Goal: Task Accomplishment & Management: Complete application form

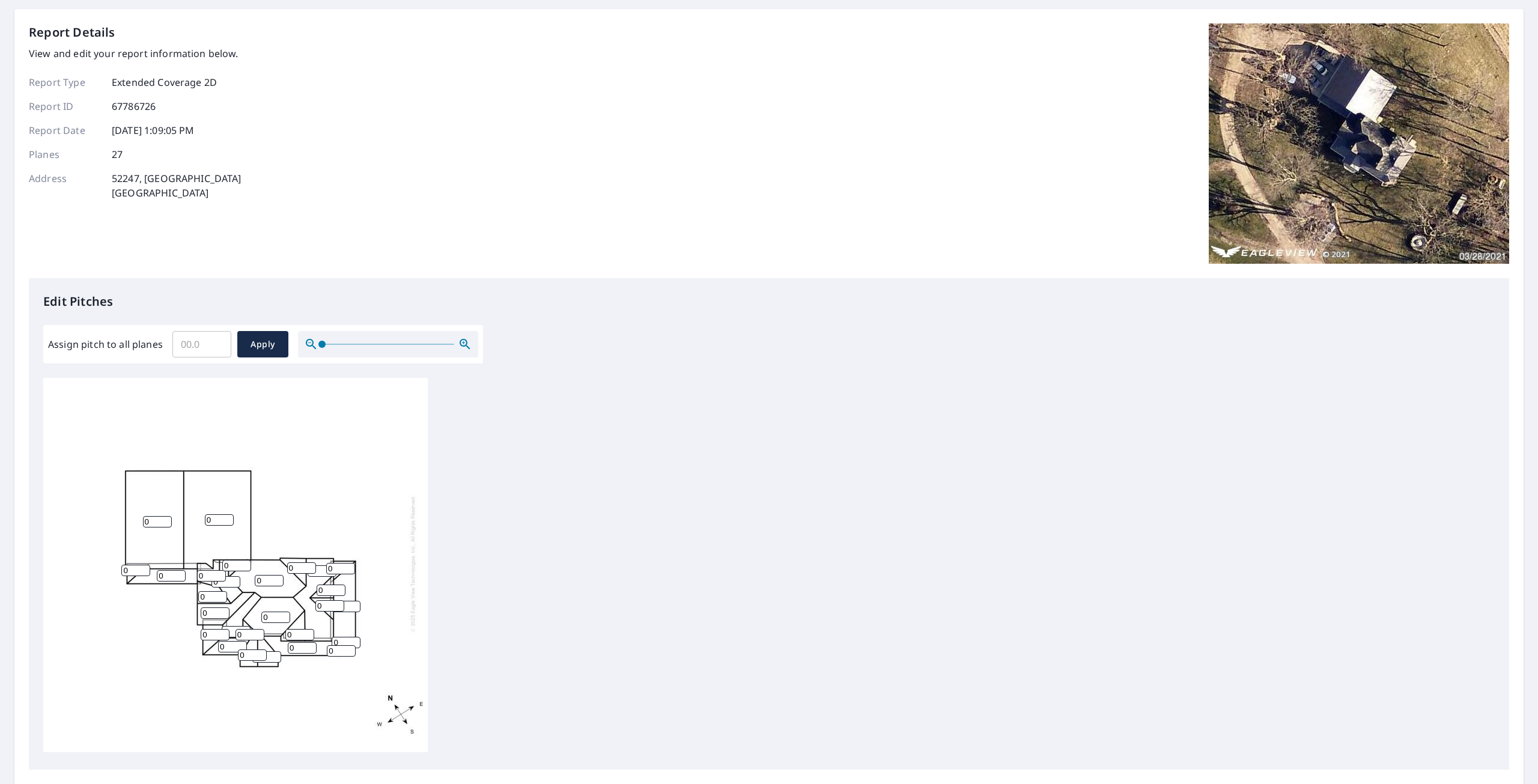
scroll to position [120, 0]
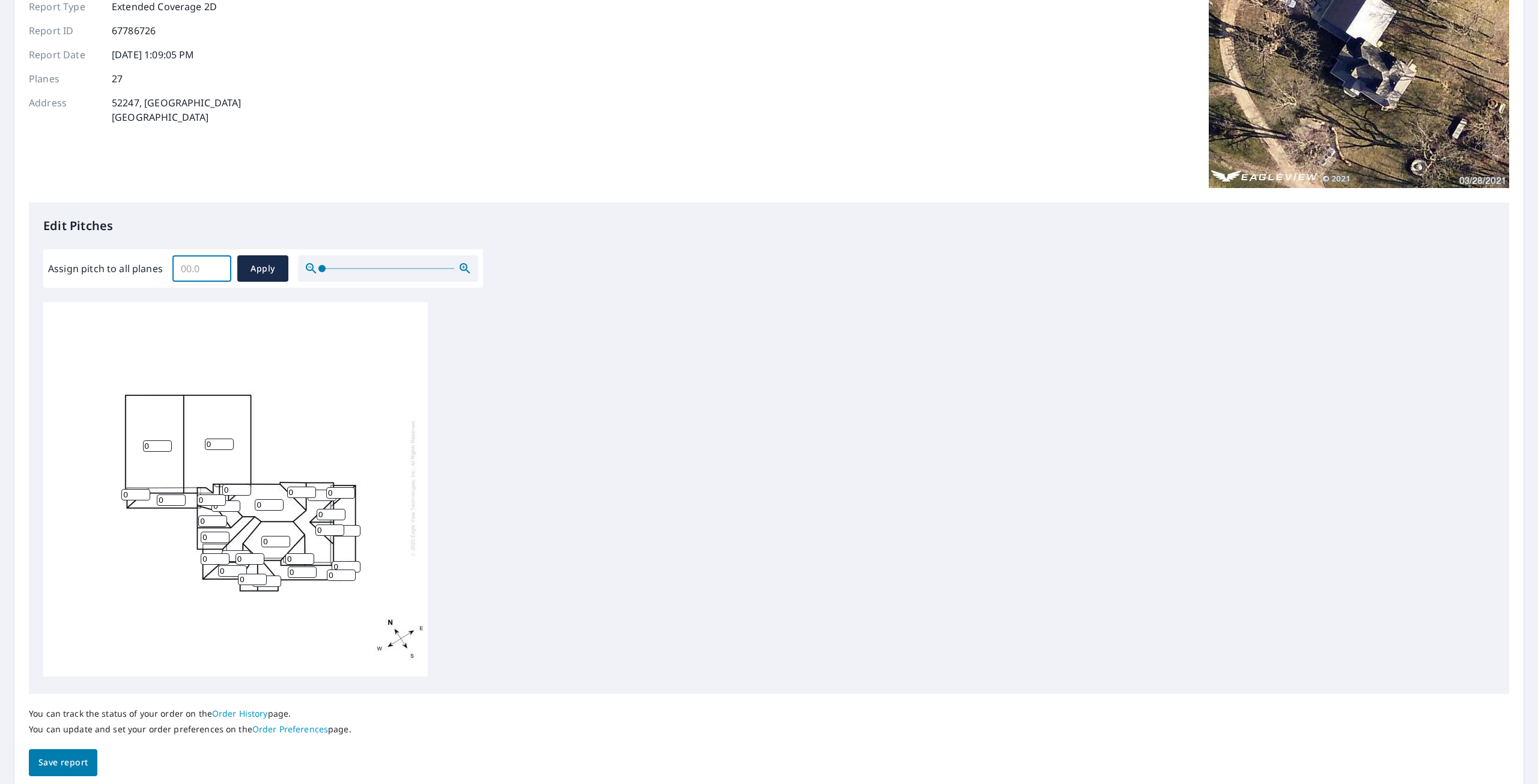
click at [206, 267] on input "Assign pitch to all planes" at bounding box center [202, 268] width 59 height 34
type input "12"
click at [269, 271] on span "Apply" at bounding box center [263, 269] width 32 height 15
type input "12"
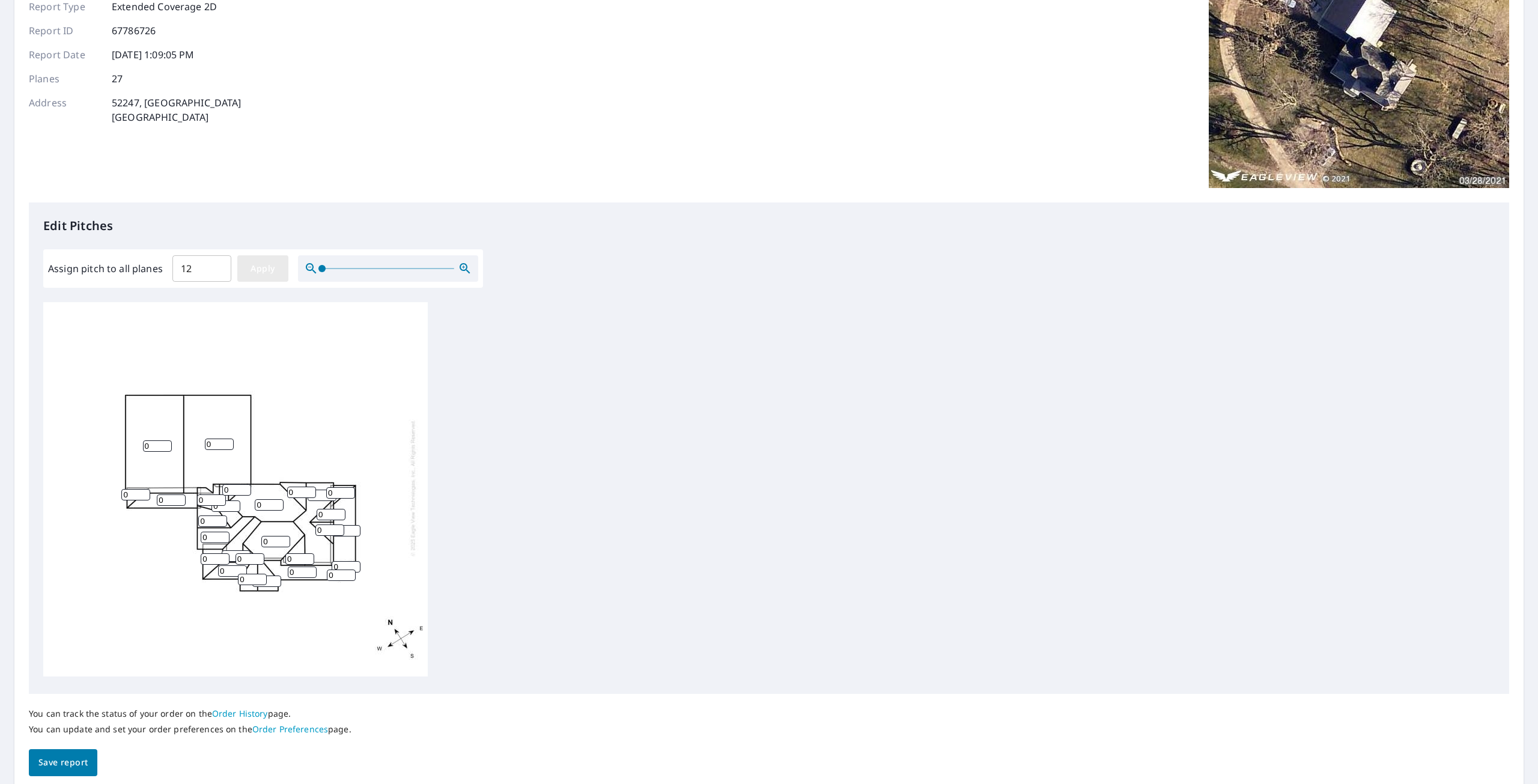
type input "12"
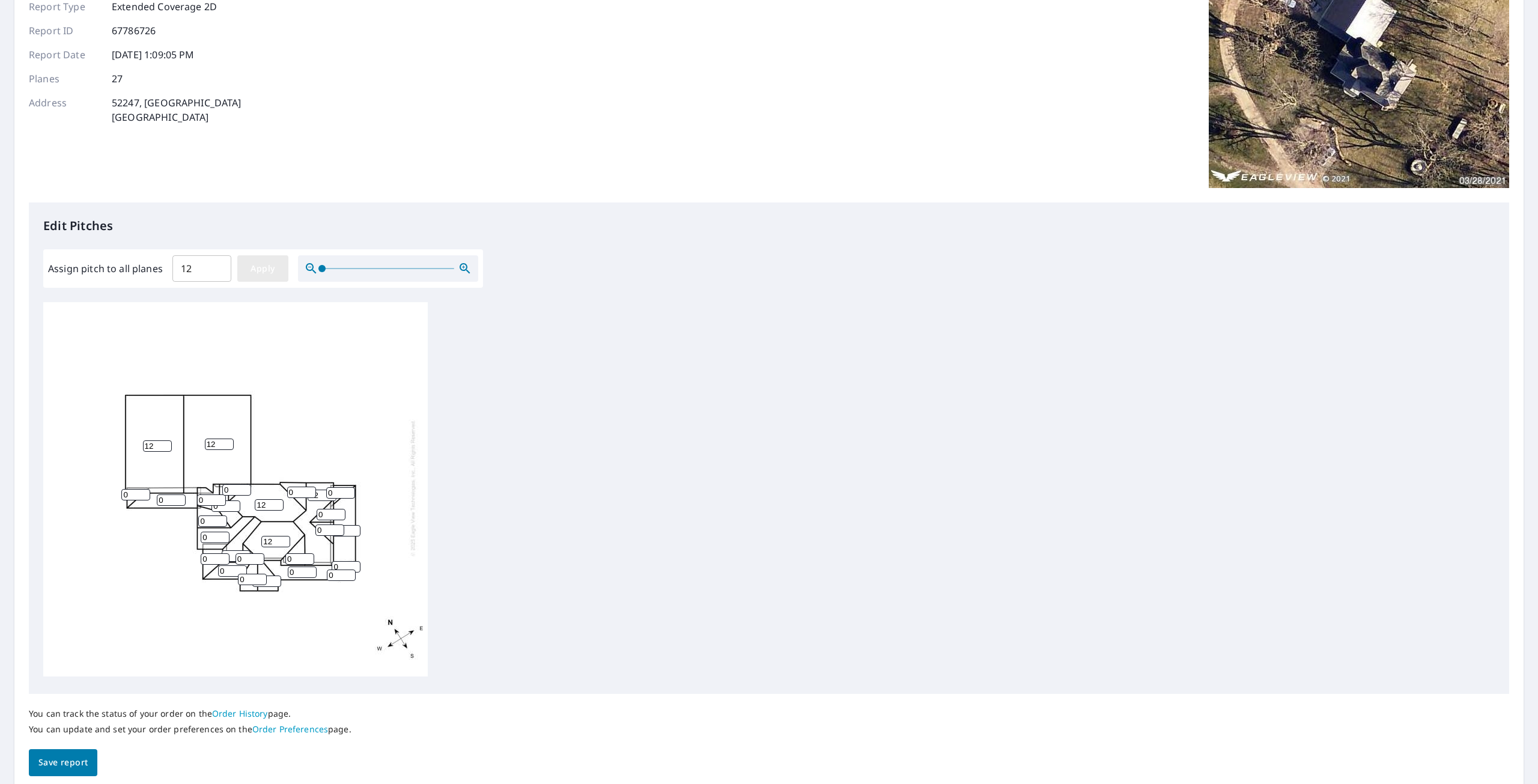
type input "12"
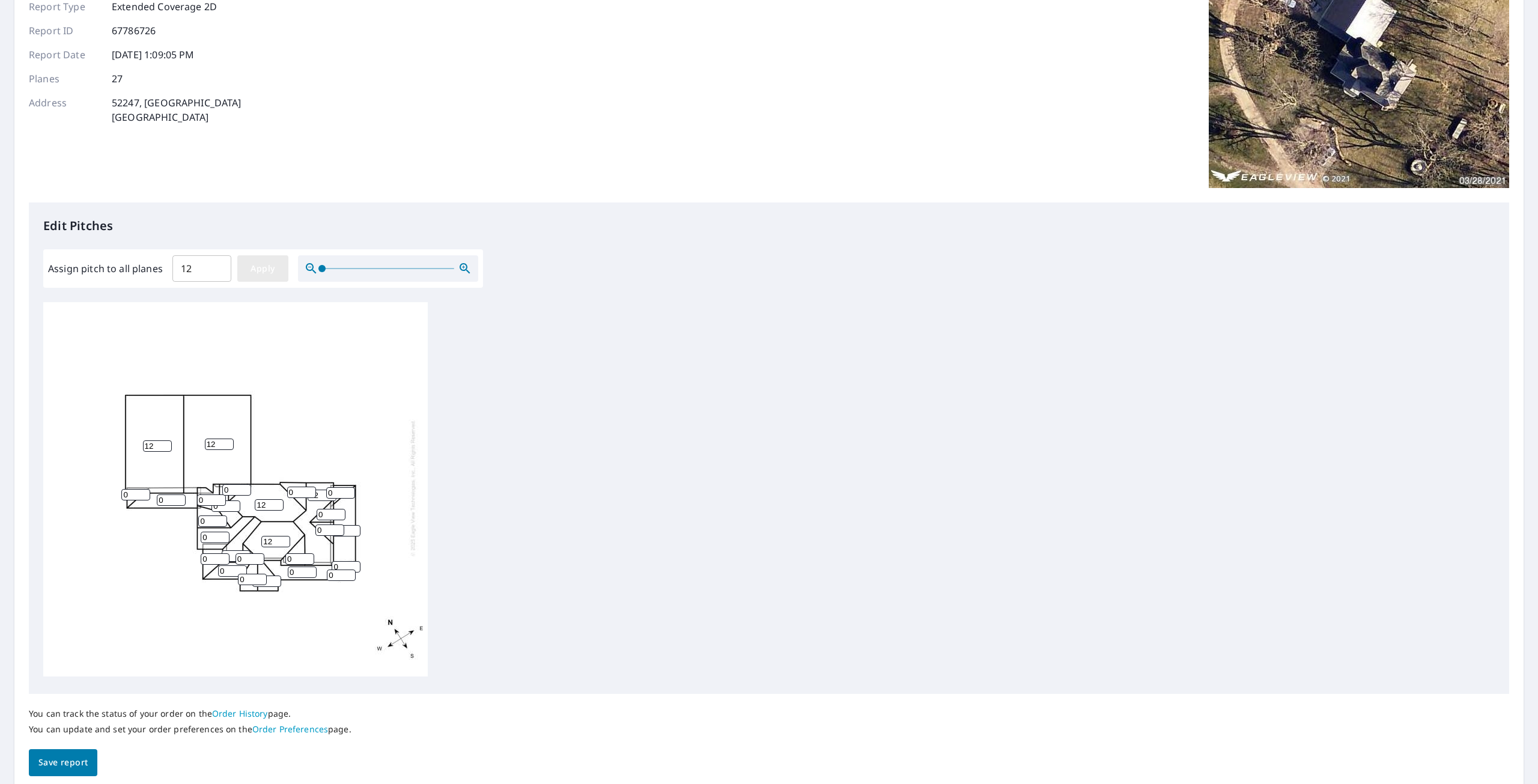
type input "12"
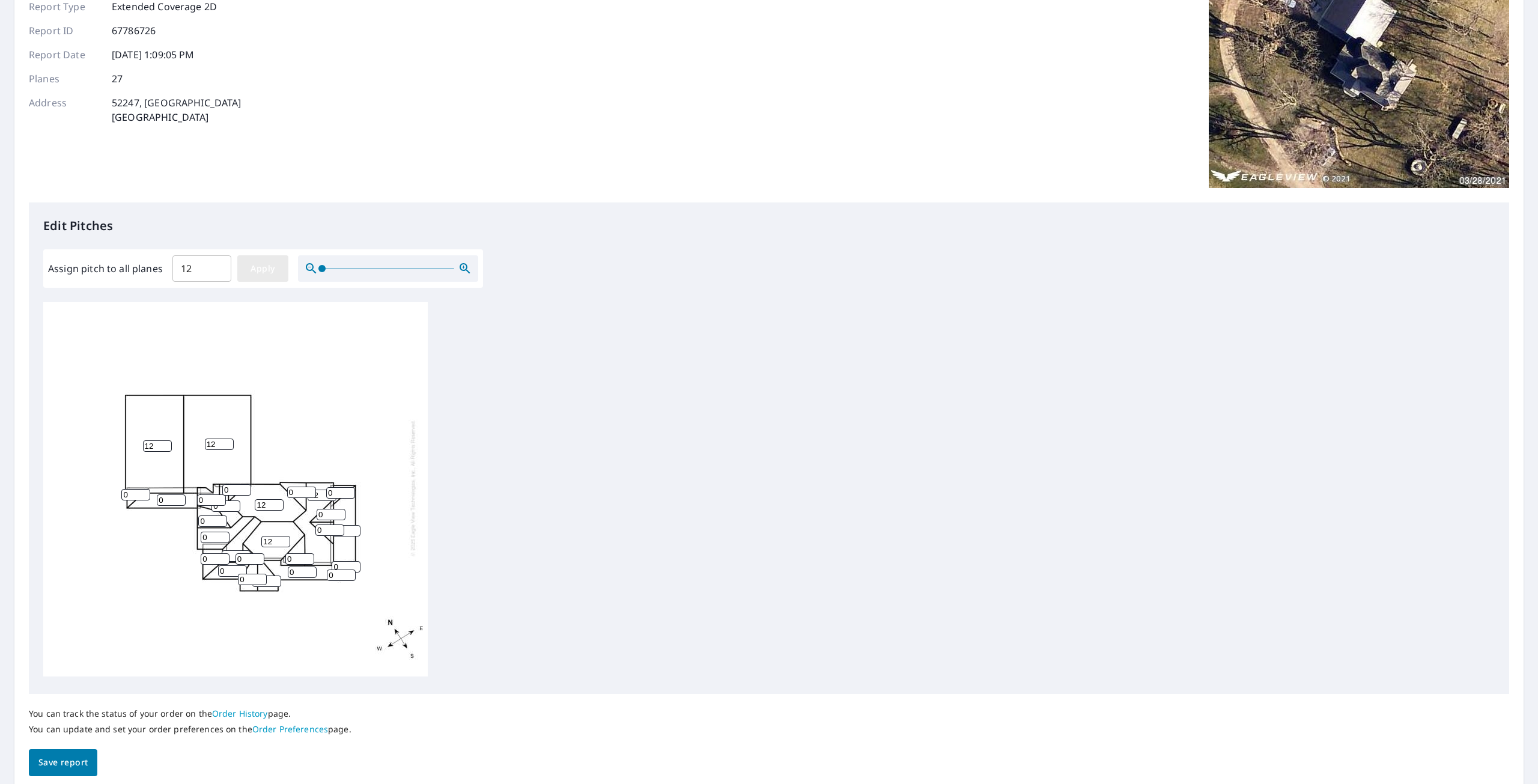
type input "12"
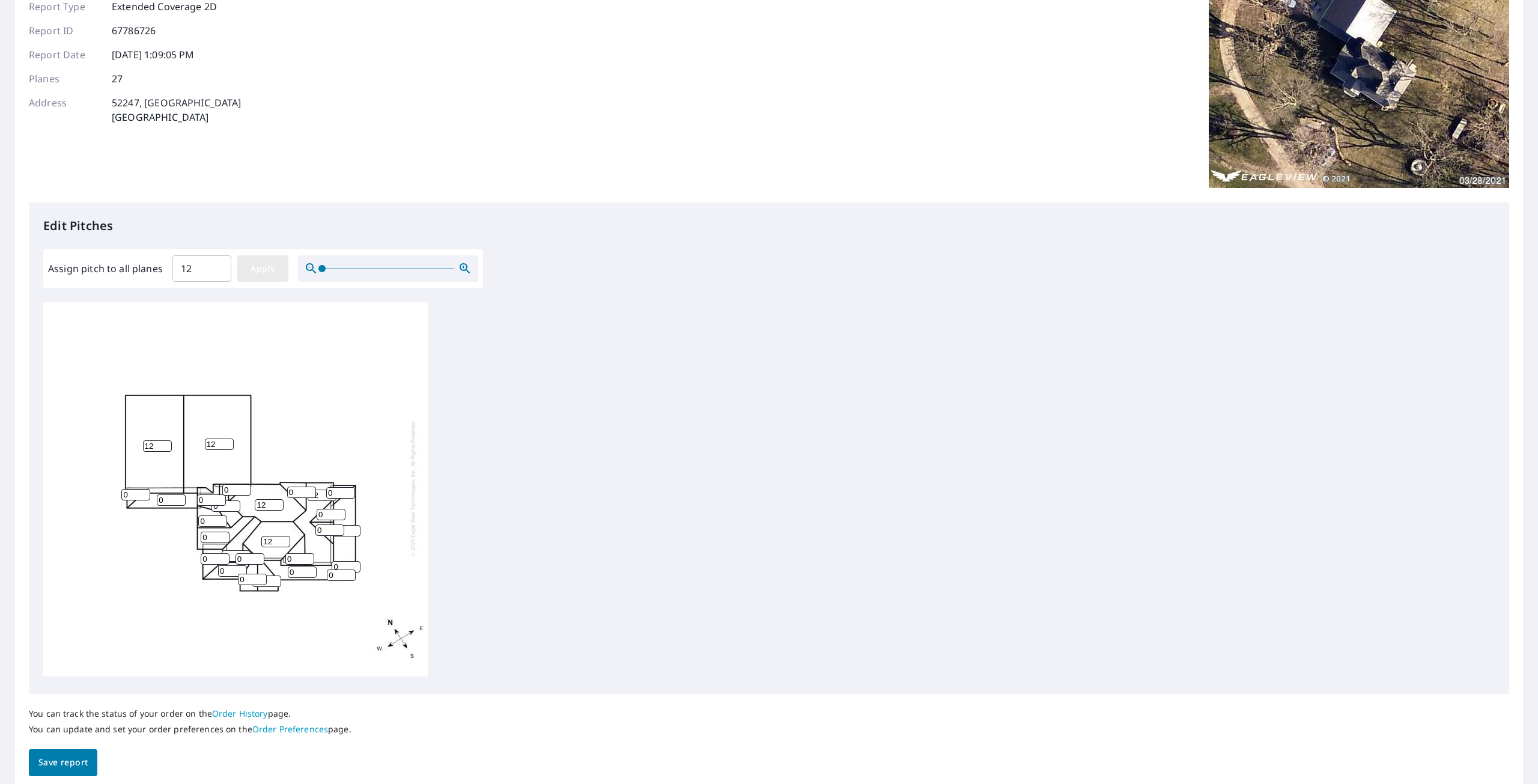
type input "12"
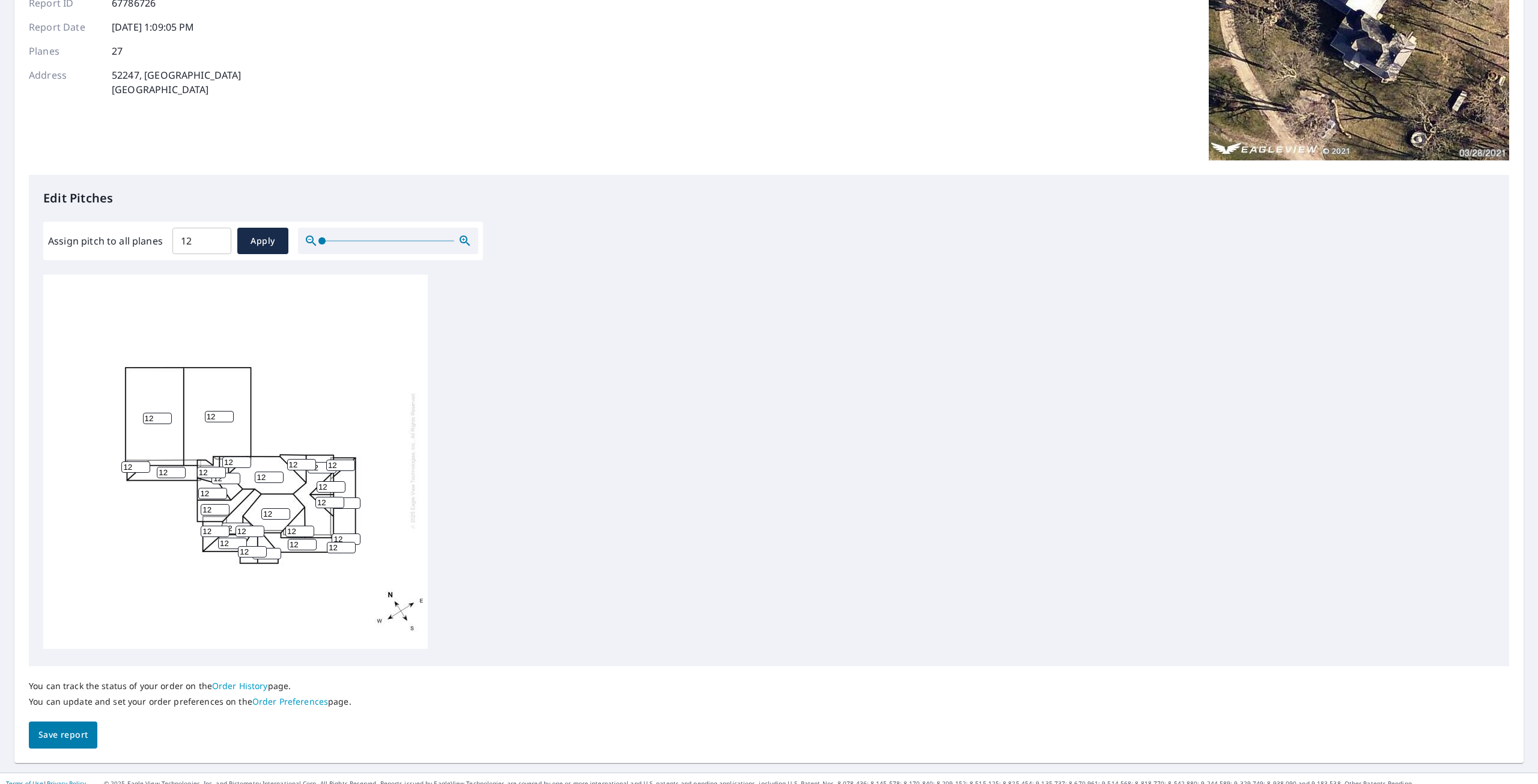
scroll to position [162, 0]
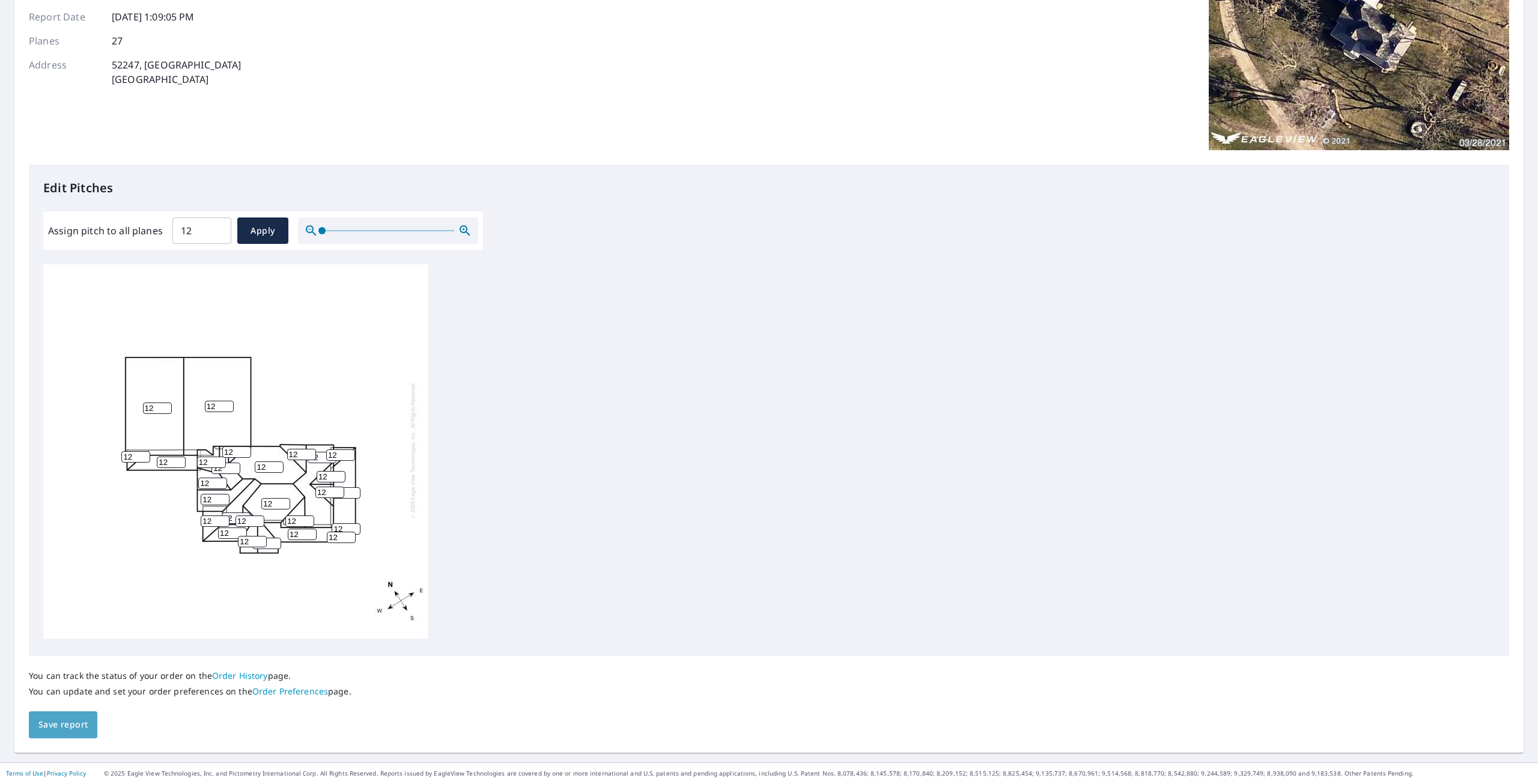
click at [79, 725] on span "Save report" at bounding box center [63, 725] width 49 height 15
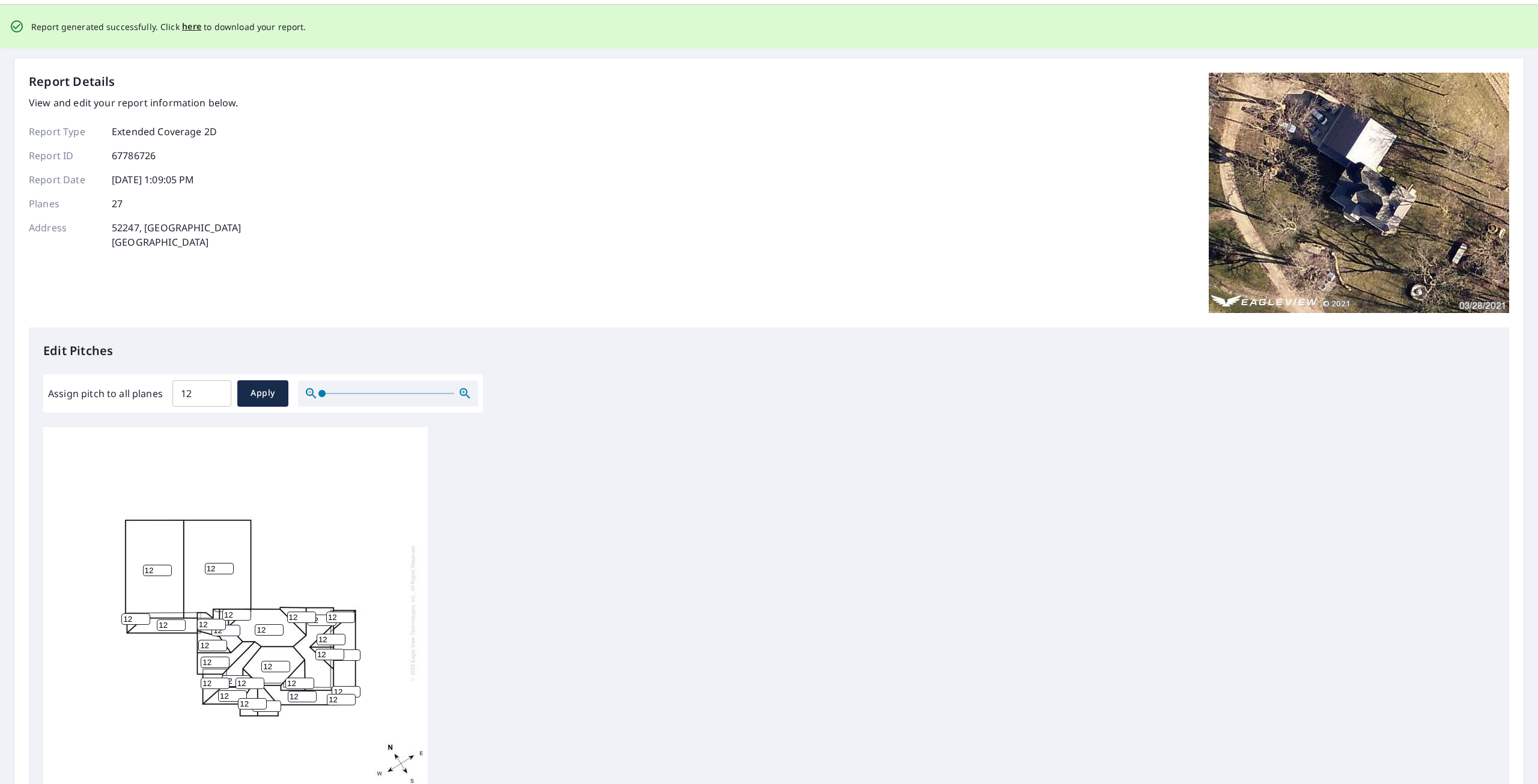
scroll to position [60, 0]
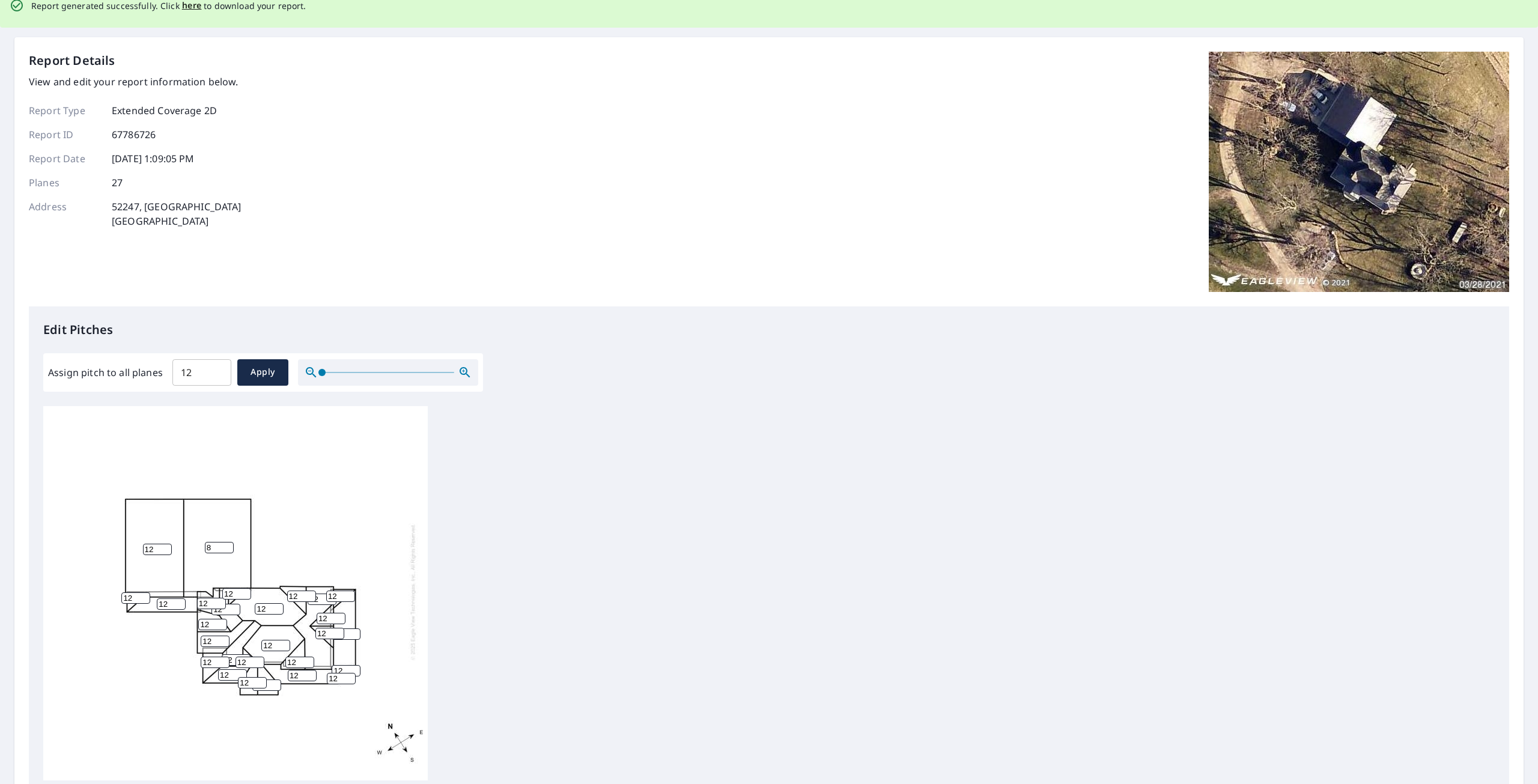
drag, startPoint x: 222, startPoint y: 540, endPoint x: 209, endPoint y: 542, distance: 13.2
type input "8"
click at [209, 542] on input "8" at bounding box center [220, 547] width 28 height 11
click at [155, 544] on input "12" at bounding box center [157, 549] width 28 height 11
click at [167, 547] on input "11" at bounding box center [157, 549] width 28 height 11
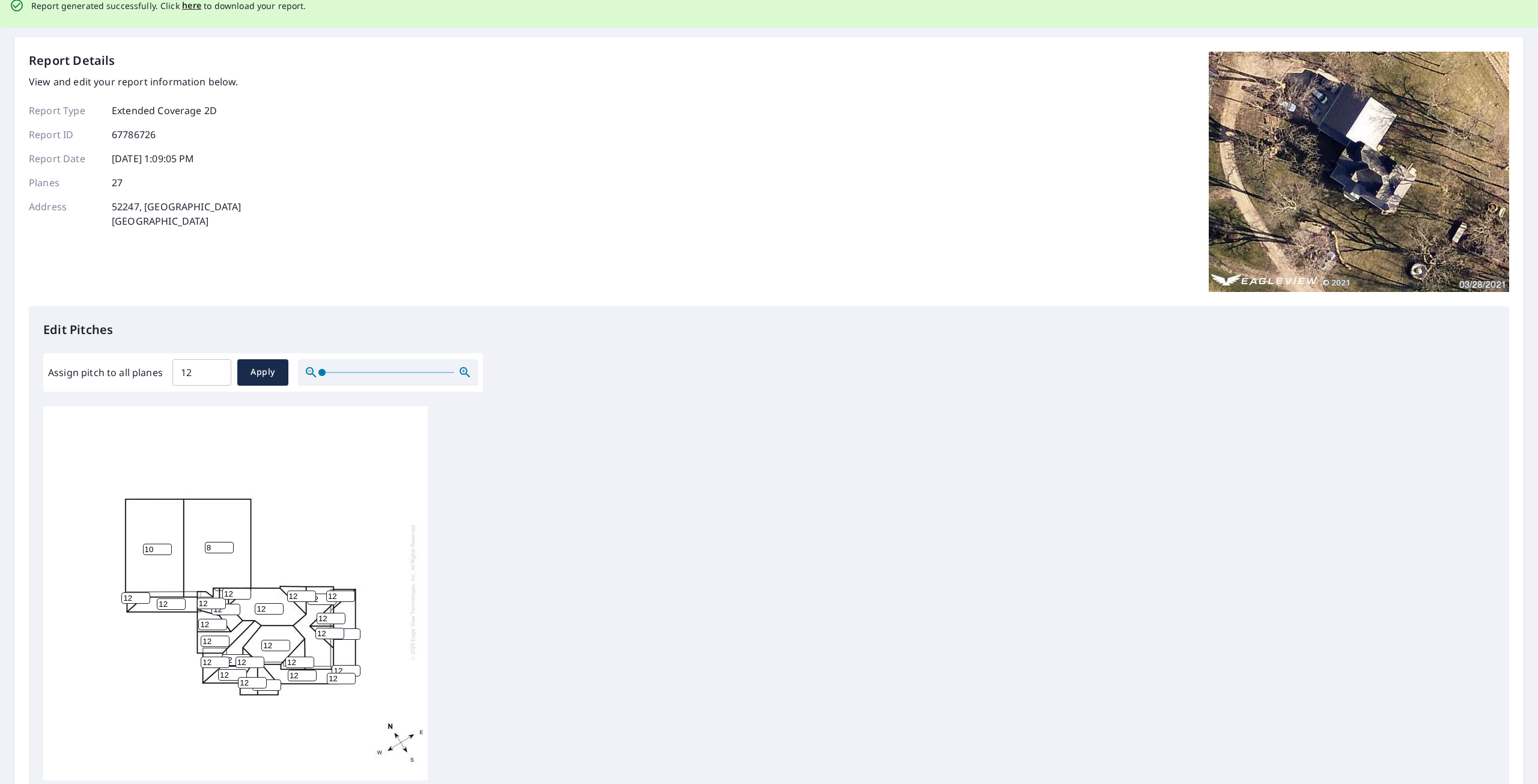
click at [167, 547] on input "10" at bounding box center [157, 549] width 28 height 11
click at [167, 547] on input "9" at bounding box center [157, 549] width 28 height 11
type input "8"
click at [167, 547] on input "8" at bounding box center [157, 549] width 28 height 11
click at [144, 594] on input "11" at bounding box center [136, 598] width 28 height 11
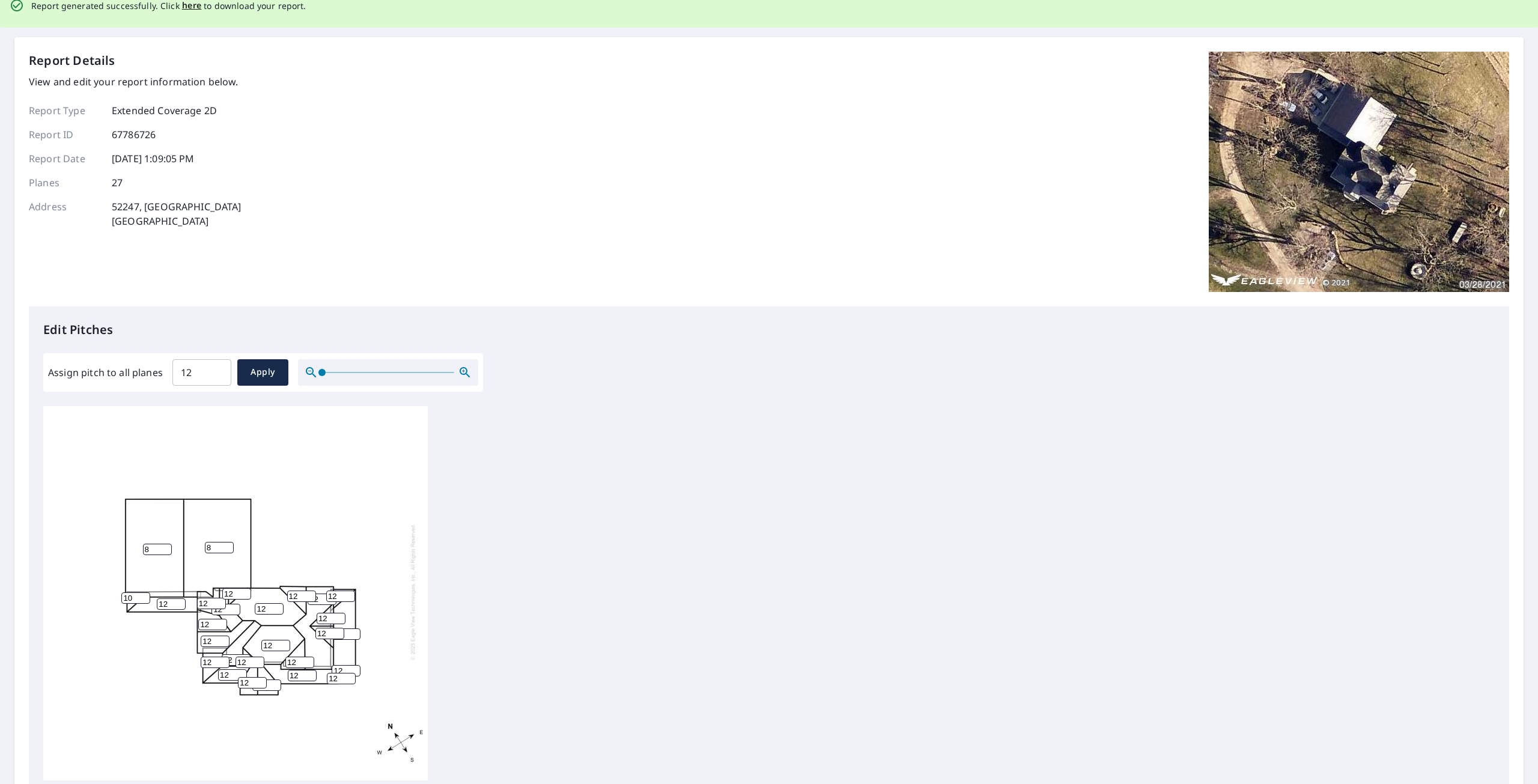
click at [144, 594] on input "10" at bounding box center [136, 598] width 28 height 11
click at [144, 594] on input "9" at bounding box center [136, 598] width 28 height 11
type input "8"
click at [144, 595] on input "8" at bounding box center [136, 598] width 28 height 11
click at [179, 599] on input "11" at bounding box center [171, 604] width 28 height 11
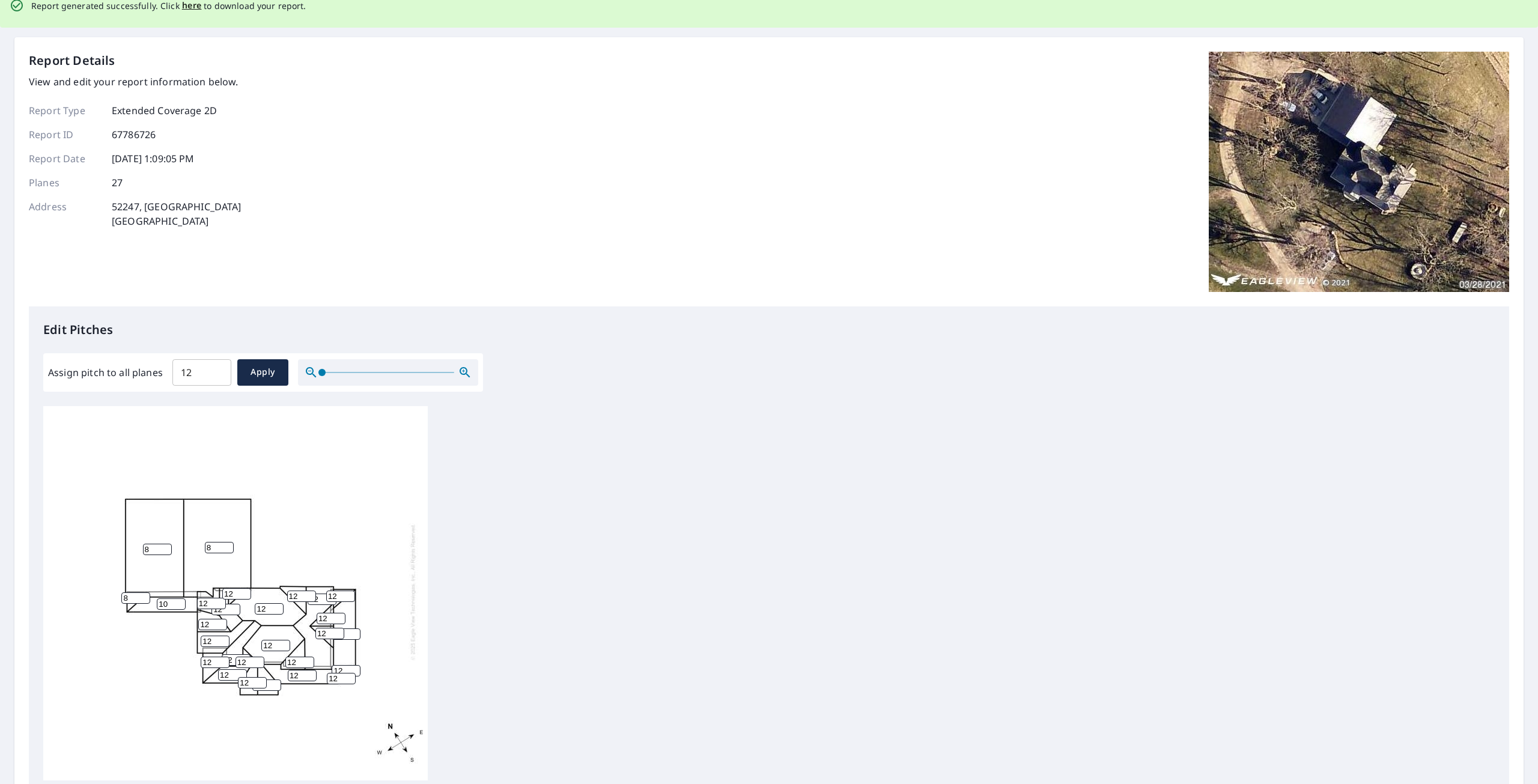
click at [179, 599] on input "10" at bounding box center [171, 604] width 28 height 11
click at [179, 599] on input "9" at bounding box center [171, 604] width 28 height 11
type input "8"
click at [178, 599] on input "8" at bounding box center [171, 604] width 28 height 11
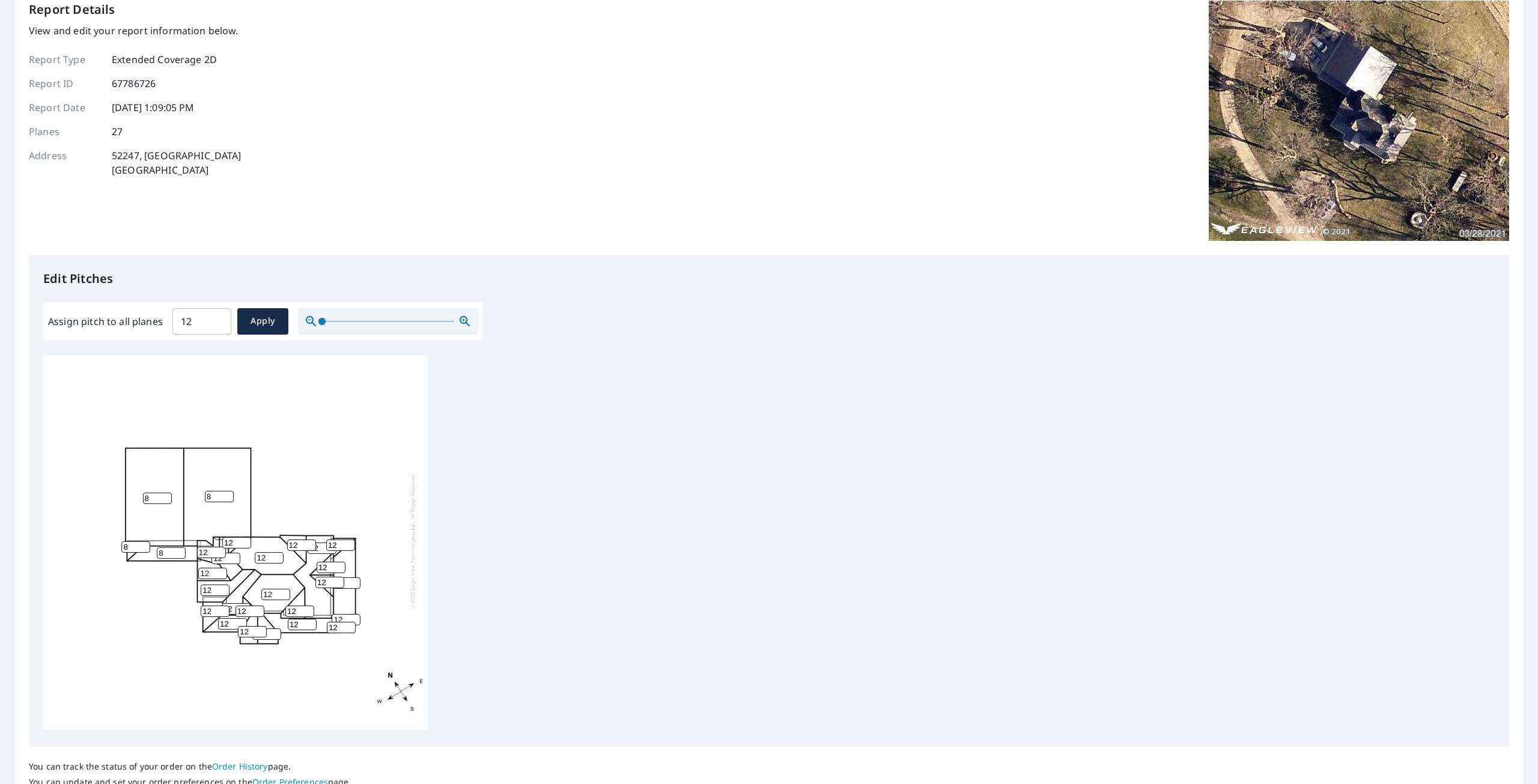
scroll to position [120, 0]
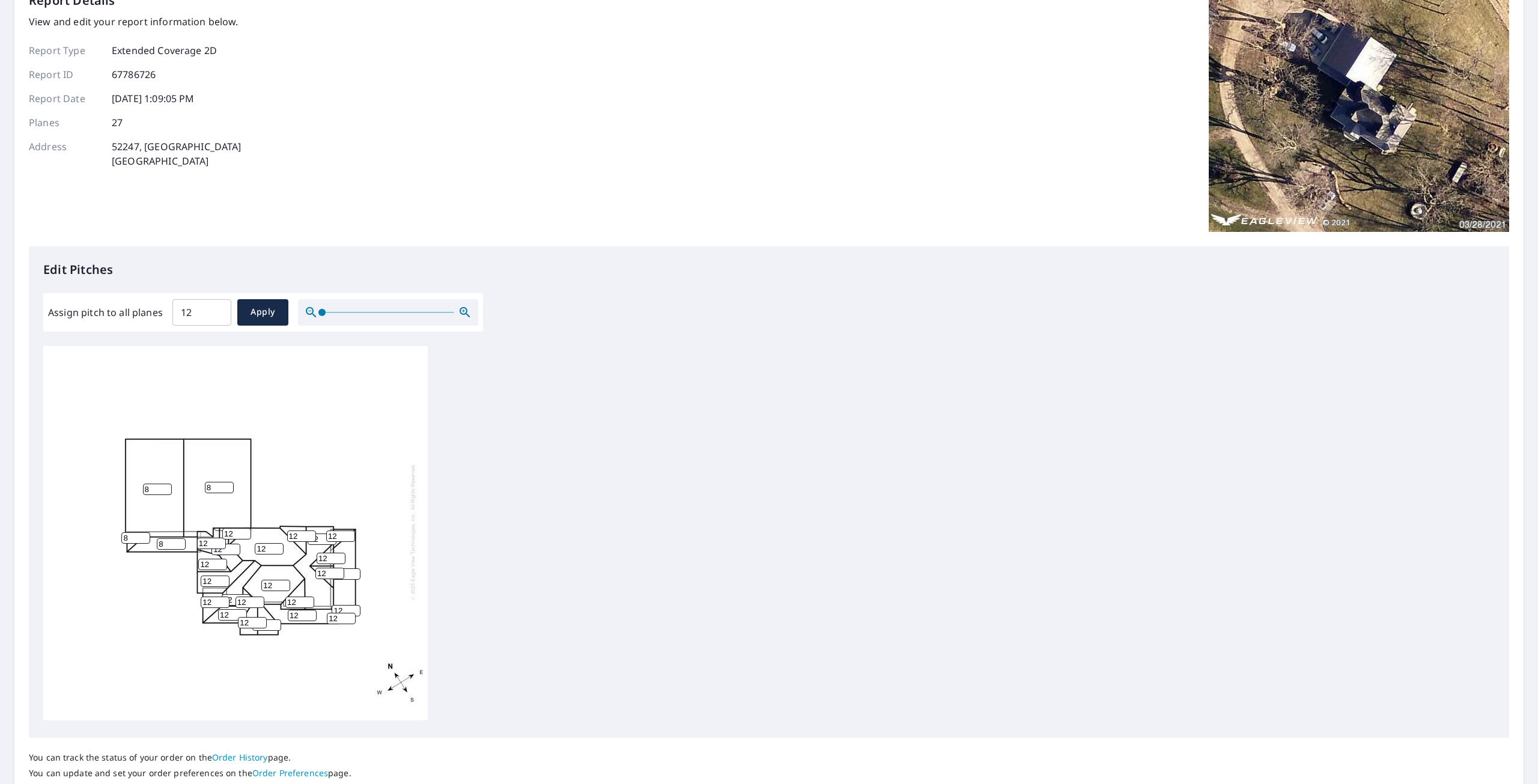
click at [1366, 121] on img at bounding box center [1359, 112] width 300 height 240
click at [1367, 121] on img at bounding box center [1359, 112] width 300 height 240
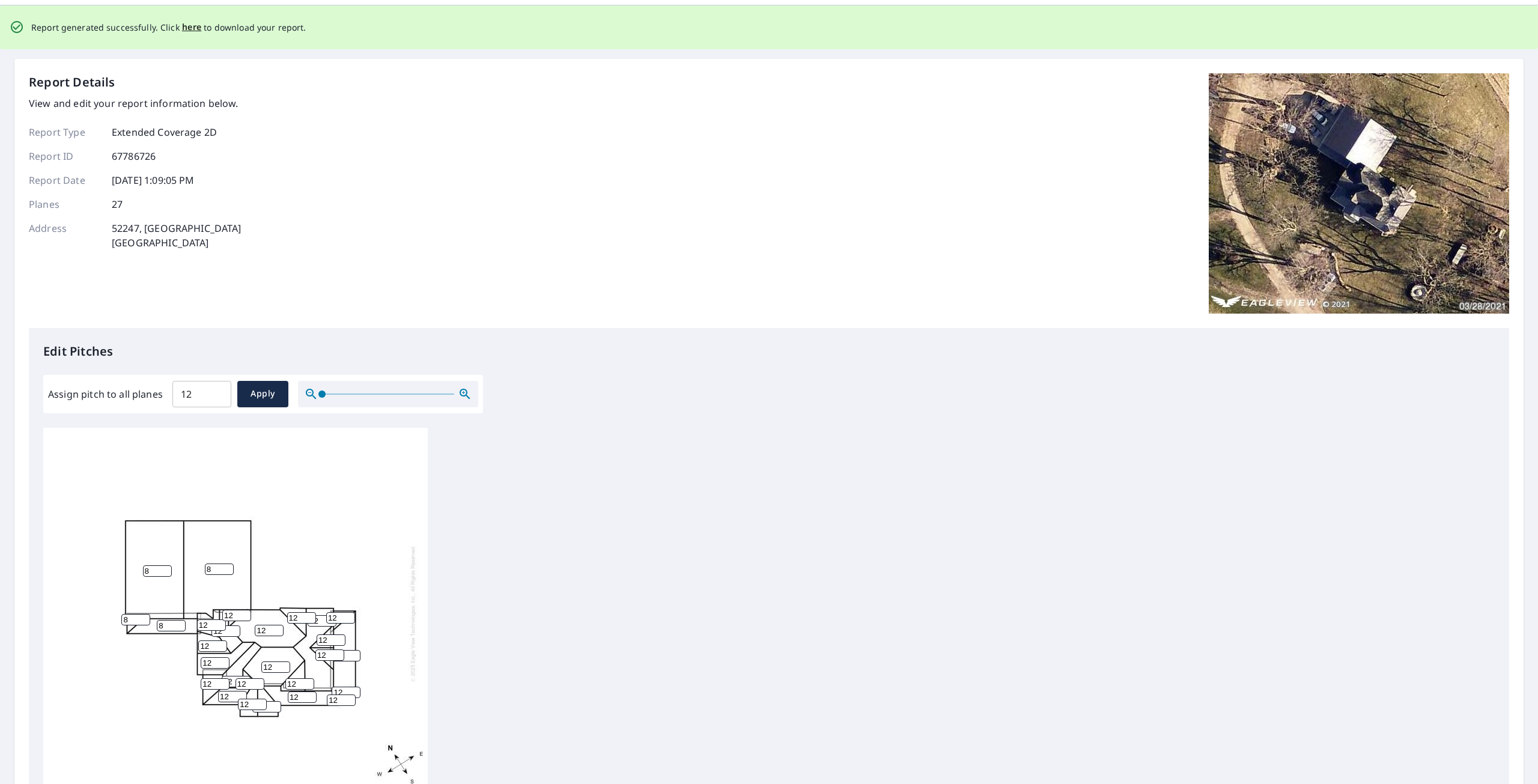
scroll to position [60, 0]
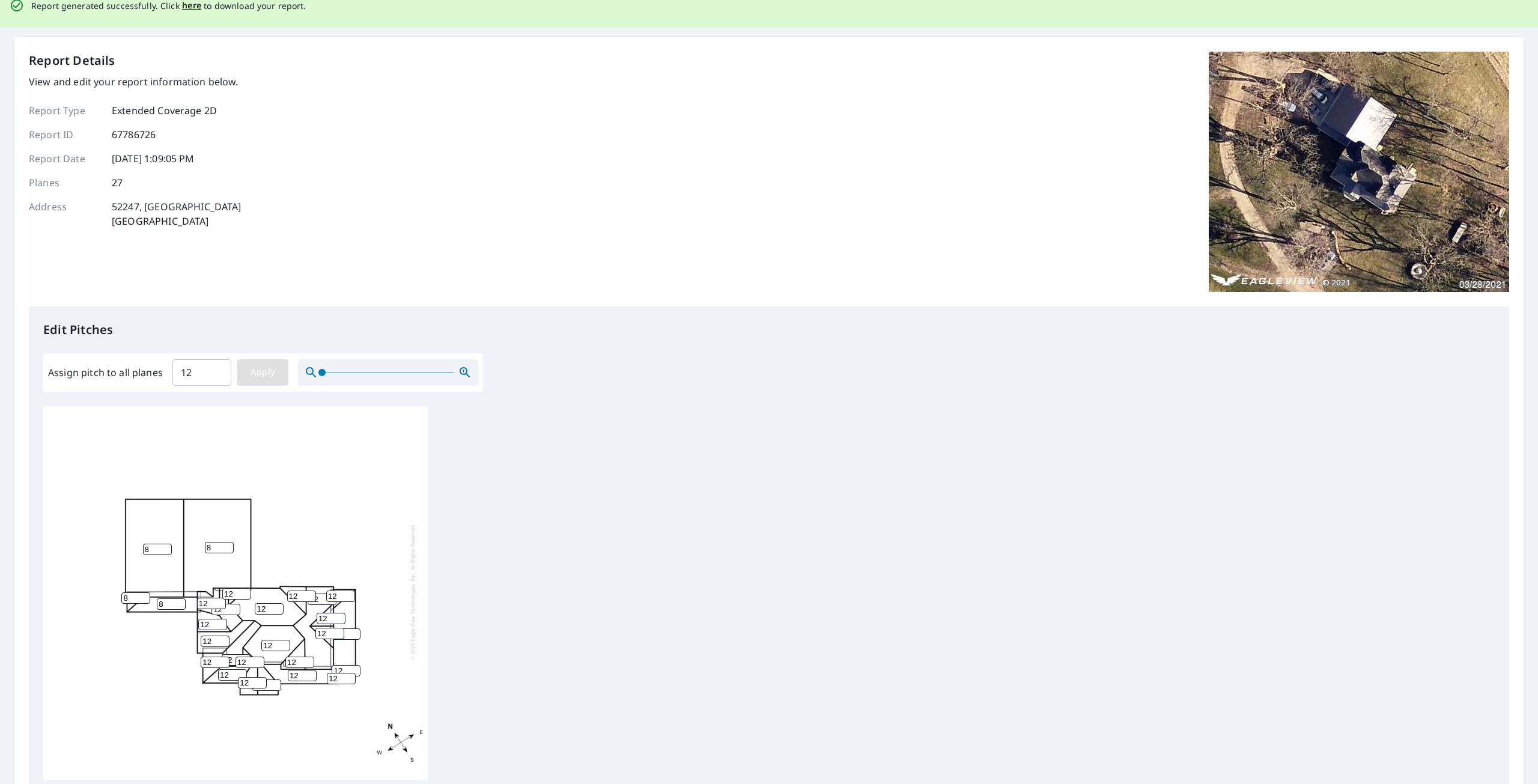
click at [264, 384] on button "Apply" at bounding box center [263, 372] width 51 height 26
type input "12"
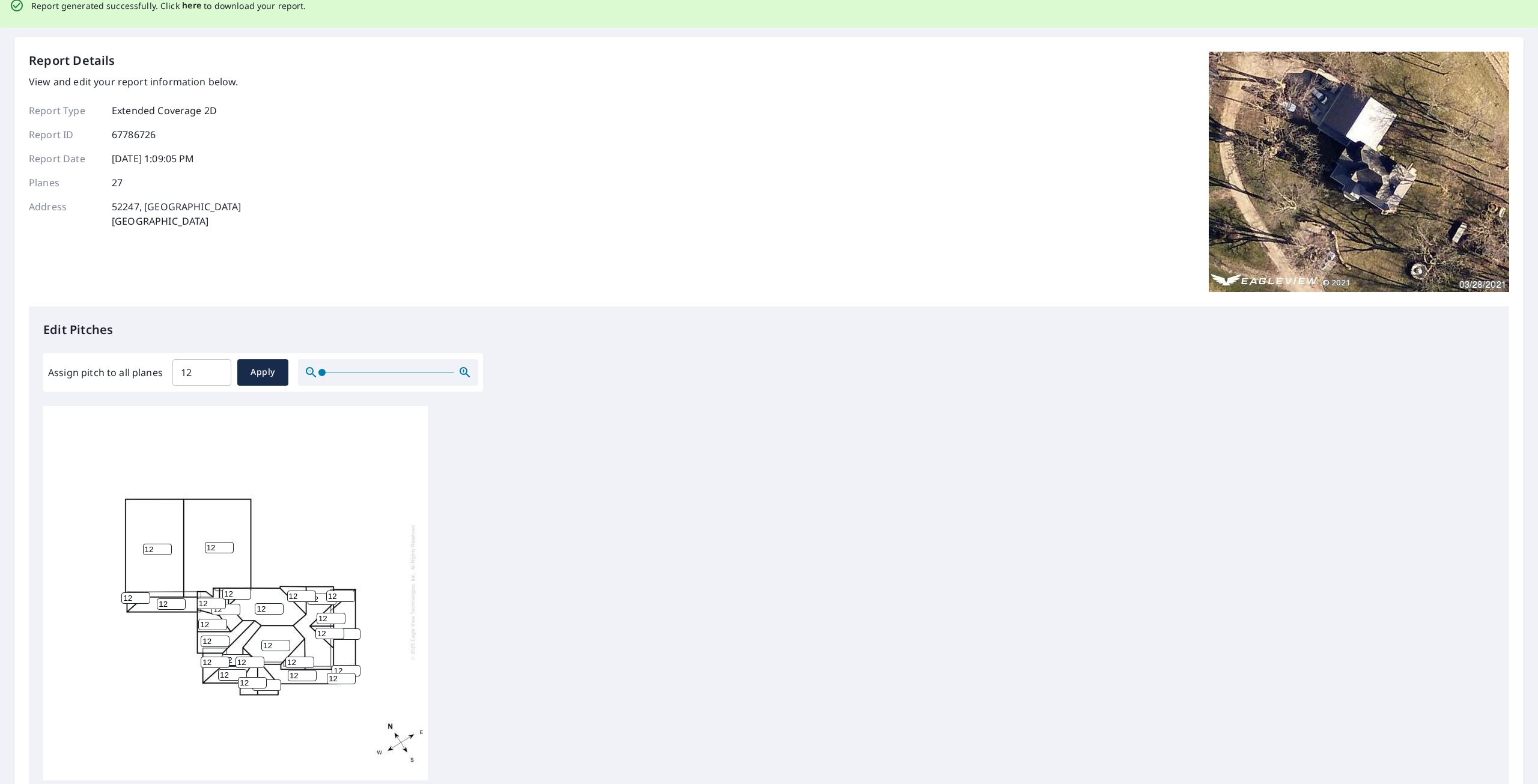
click at [189, 7] on span "here" at bounding box center [192, 6] width 19 height 15
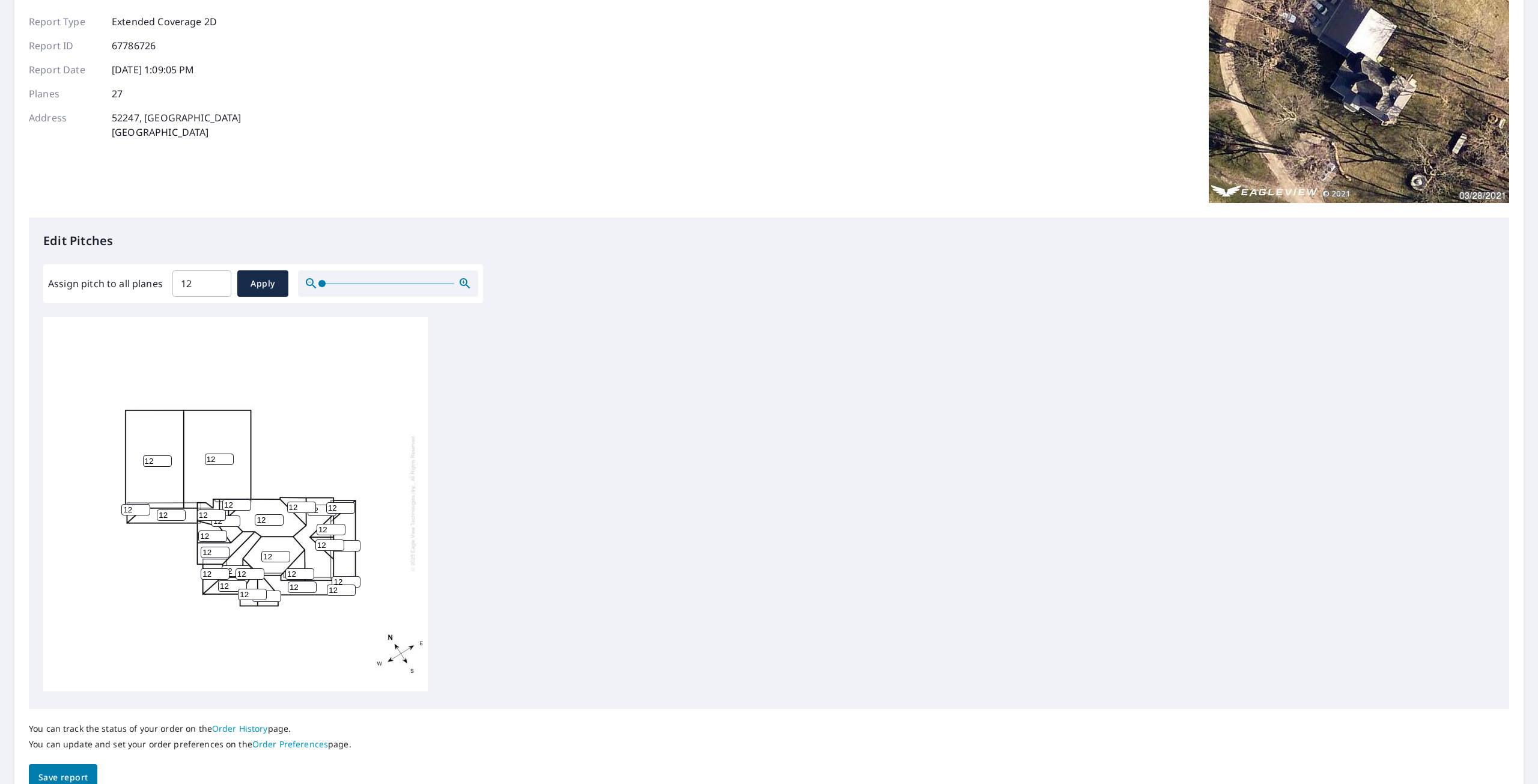
scroll to position [136, 0]
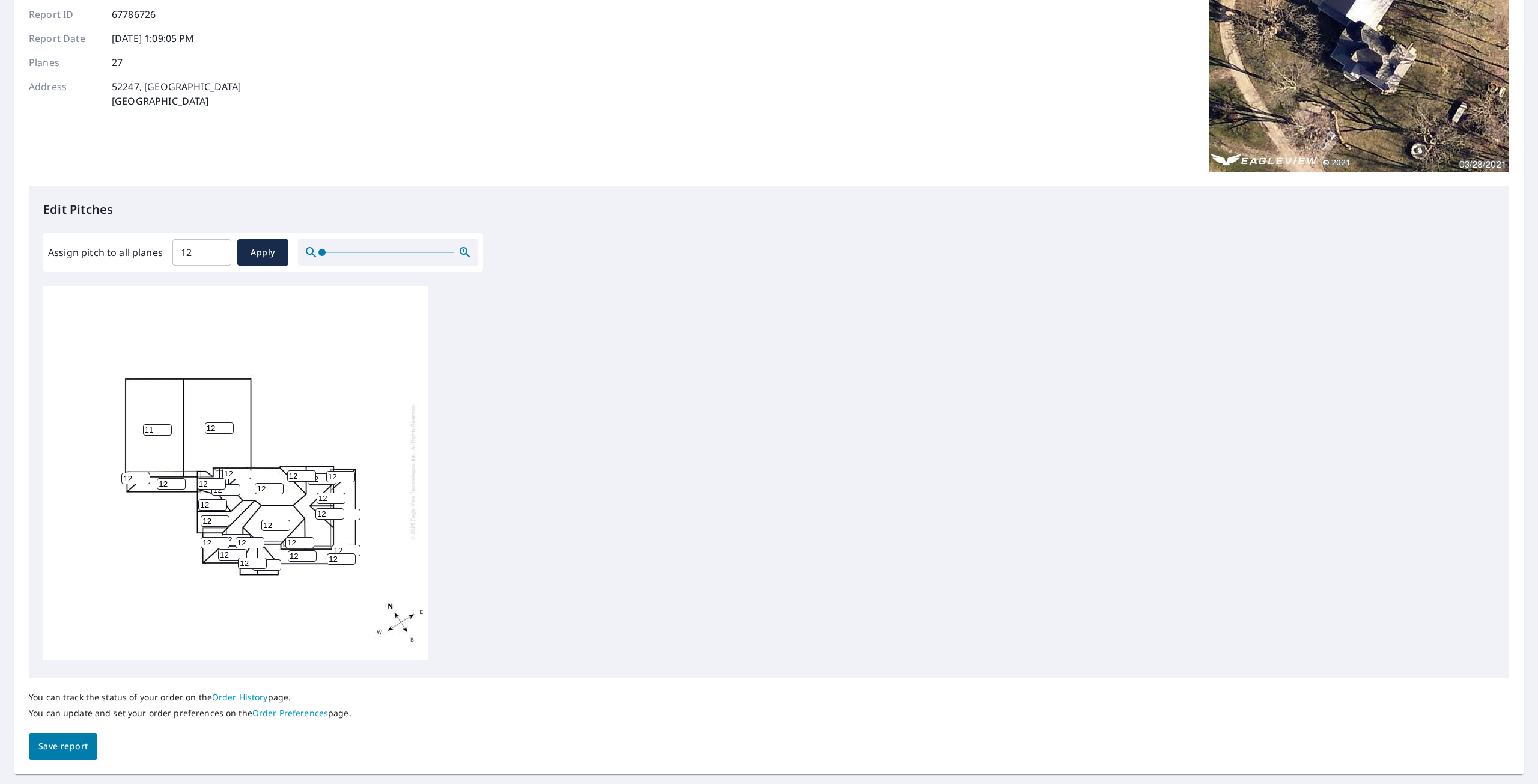
click at [163, 425] on input "11" at bounding box center [157, 429] width 28 height 11
click at [164, 425] on input "10" at bounding box center [157, 429] width 28 height 11
click at [164, 425] on input "9" at bounding box center [157, 429] width 28 height 11
type input "8"
click at [165, 425] on input "8" at bounding box center [157, 429] width 28 height 11
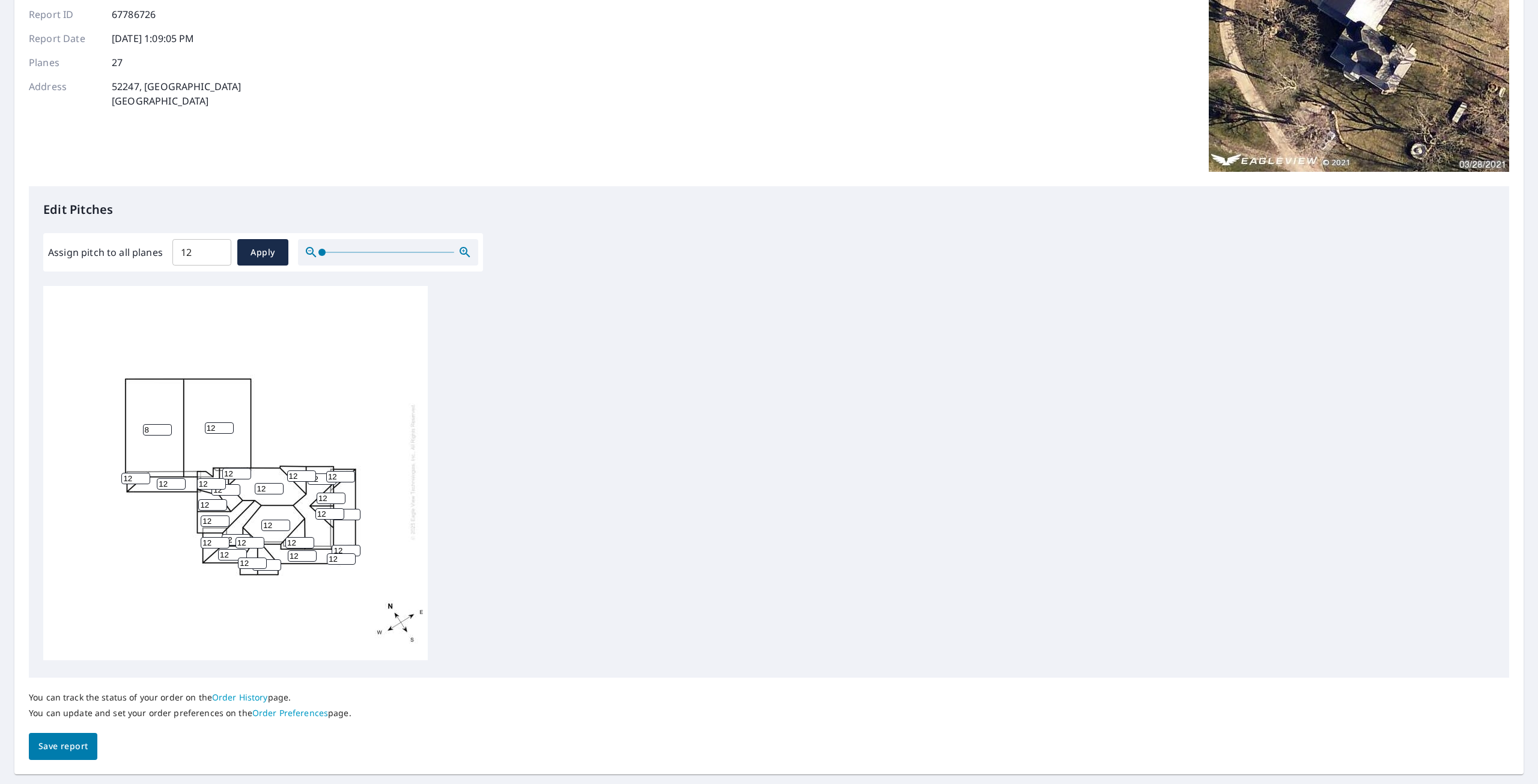
click at [219, 423] on input "12" at bounding box center [220, 428] width 28 height 11
click at [225, 424] on input "11" at bounding box center [220, 428] width 28 height 11
click at [225, 424] on input "10" at bounding box center [220, 428] width 28 height 11
click at [225, 424] on input "9" at bounding box center [220, 428] width 28 height 11
type input "8"
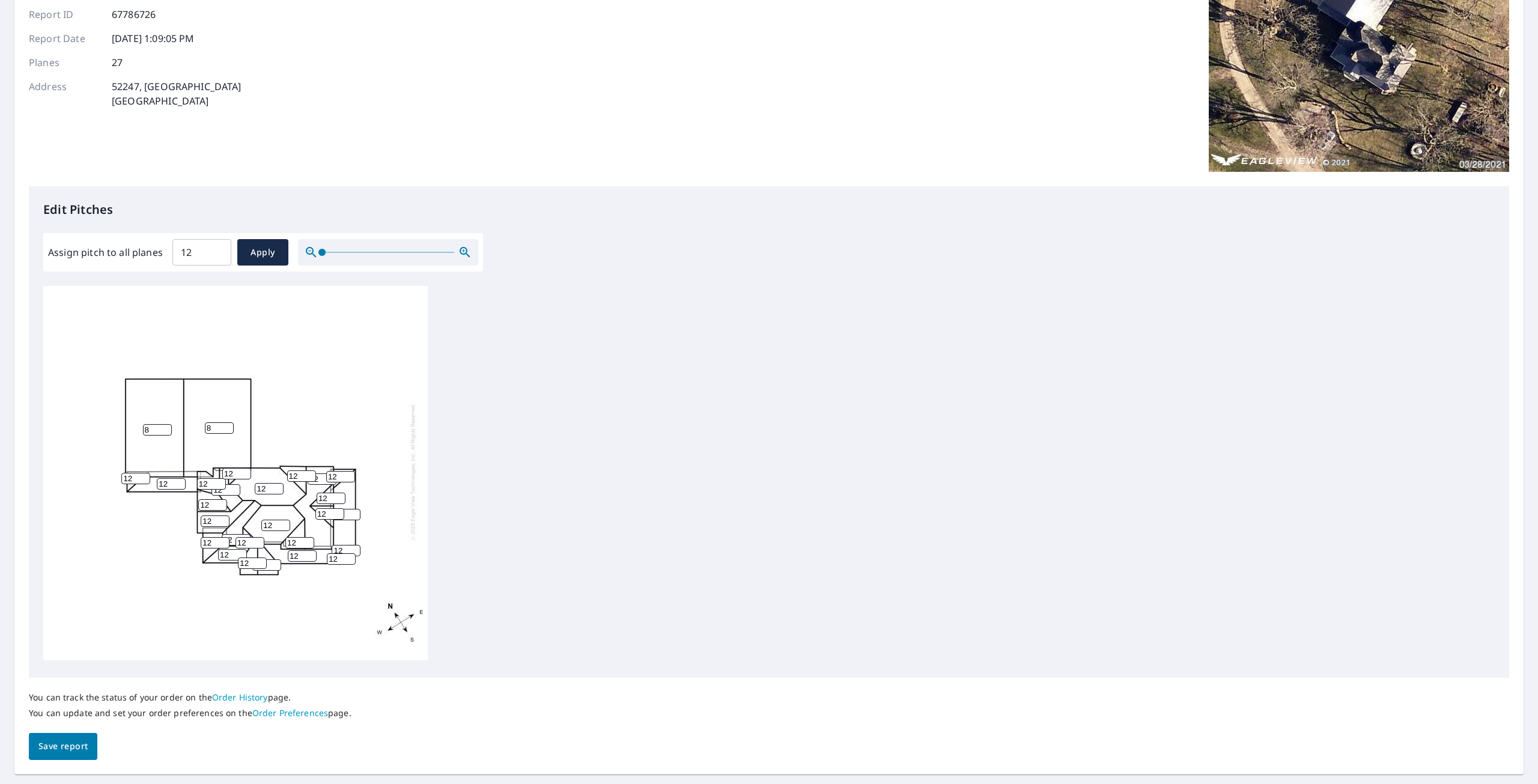
click at [229, 425] on input "8" at bounding box center [220, 428] width 28 height 11
click at [236, 551] on input "11" at bounding box center [232, 554] width 28 height 11
click at [236, 551] on input "10" at bounding box center [232, 554] width 28 height 11
click at [236, 551] on input "9" at bounding box center [232, 554] width 28 height 11
type input "8"
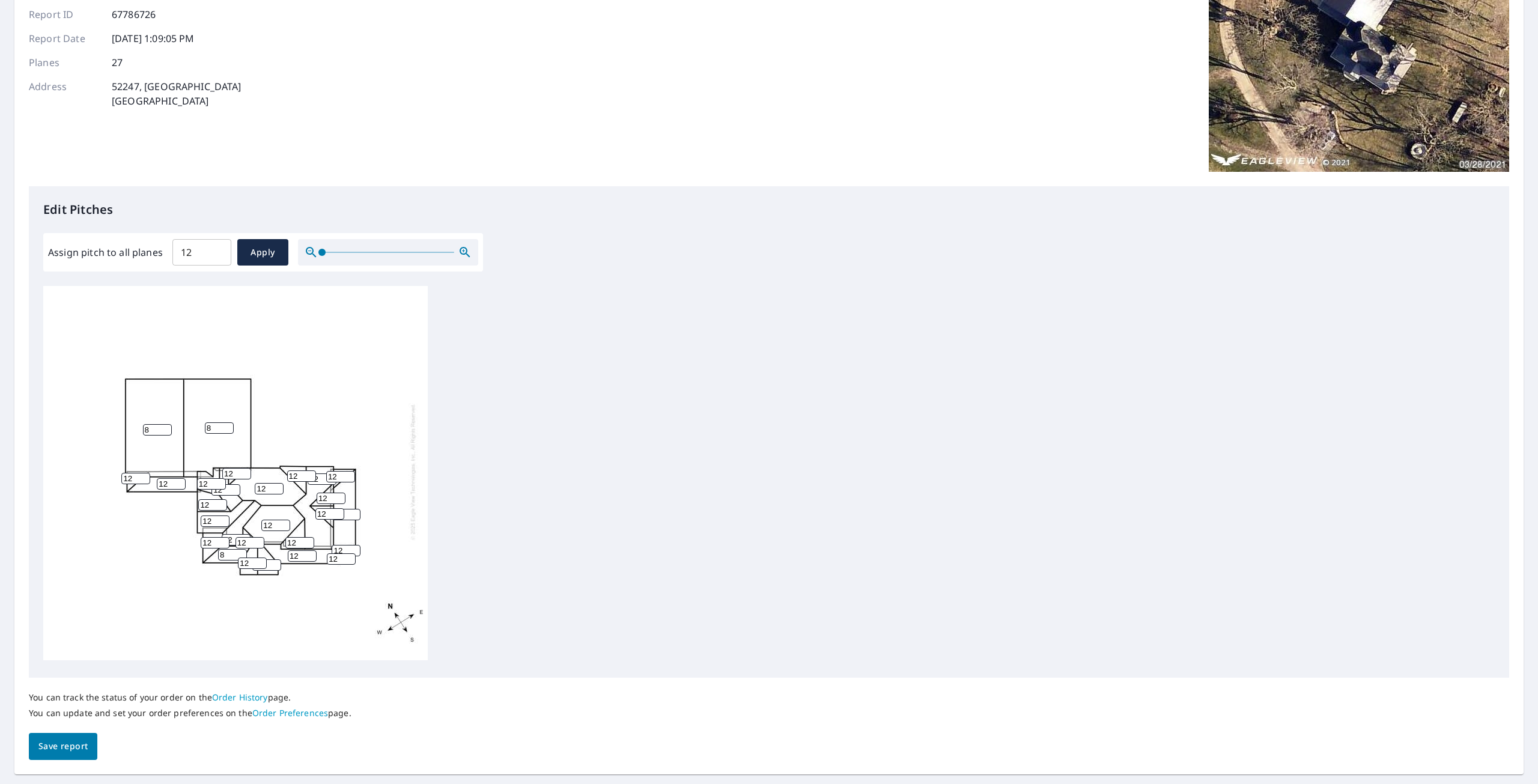
click at [236, 551] on input "8" at bounding box center [232, 554] width 28 height 11
click at [309, 550] on input "11" at bounding box center [302, 556] width 28 height 11
click at [309, 550] on input "10" at bounding box center [302, 556] width 28 height 11
click at [309, 550] on input "9" at bounding box center [302, 556] width 28 height 11
type input "8"
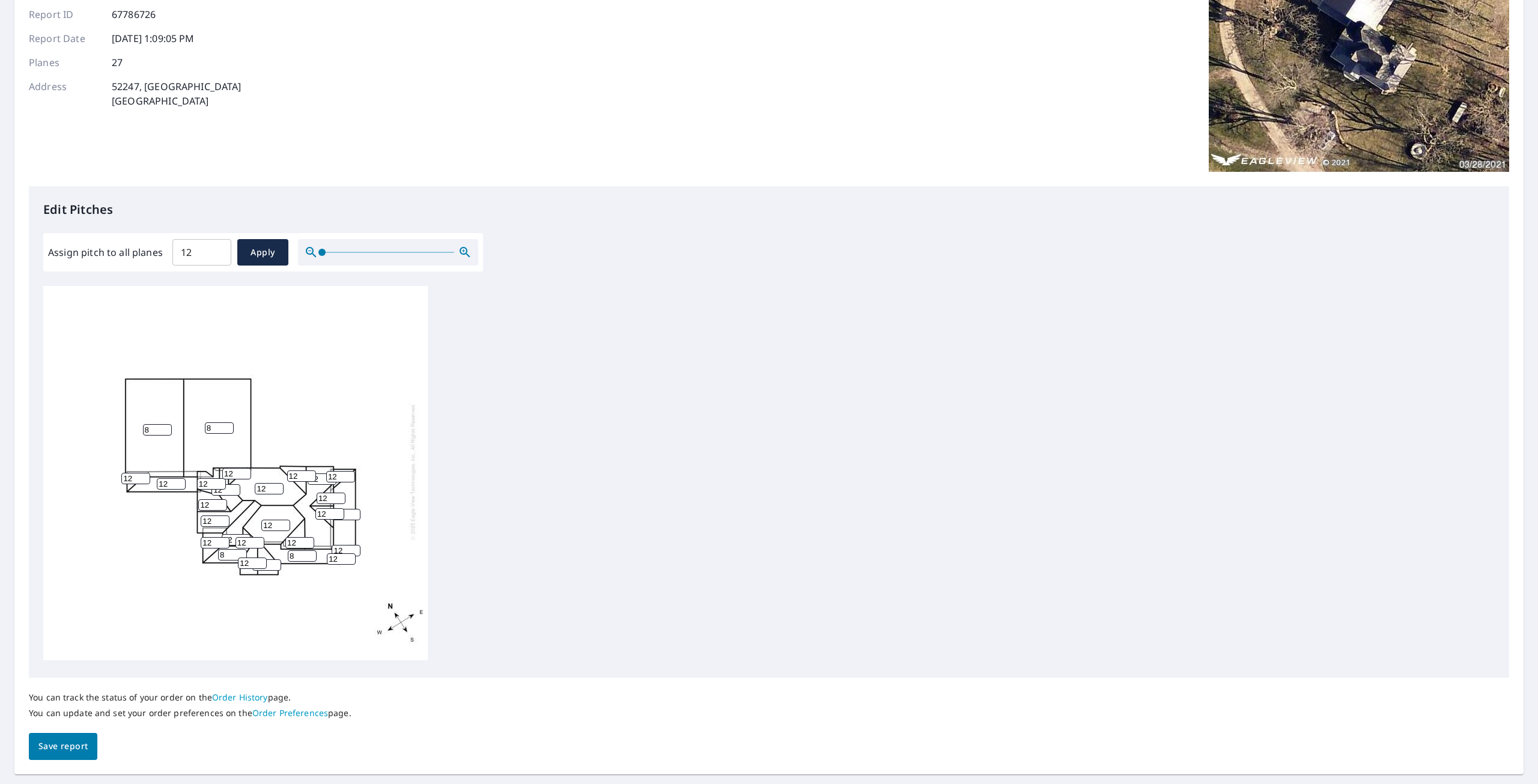
click at [309, 550] on input "8" at bounding box center [302, 556] width 28 height 11
click at [351, 554] on input "11" at bounding box center [341, 559] width 28 height 11
click at [351, 554] on input "10" at bounding box center [341, 559] width 28 height 11
click at [351, 554] on input "9" at bounding box center [341, 559] width 28 height 11
type input "8"
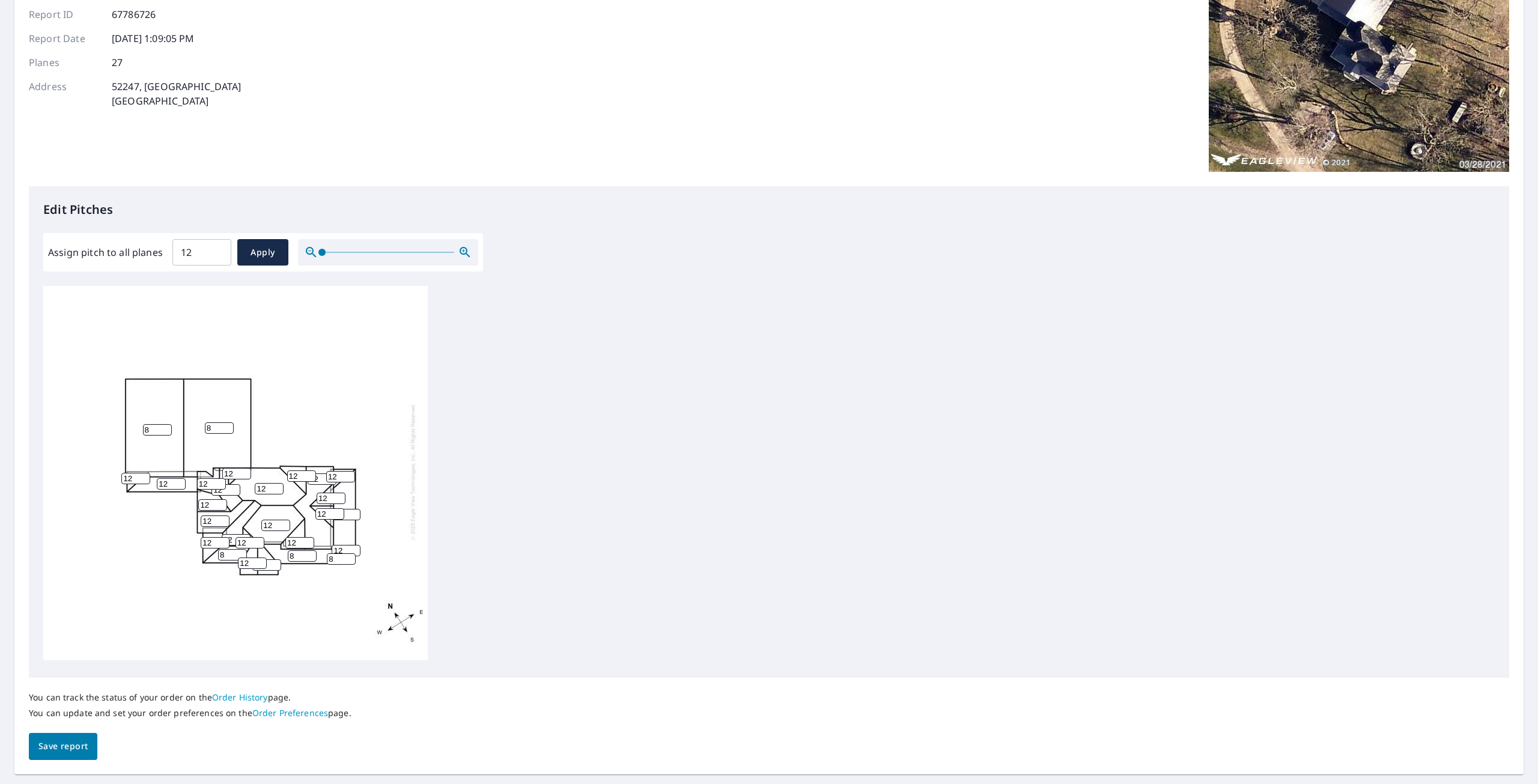
click at [350, 555] on input "8" at bounding box center [341, 559] width 28 height 11
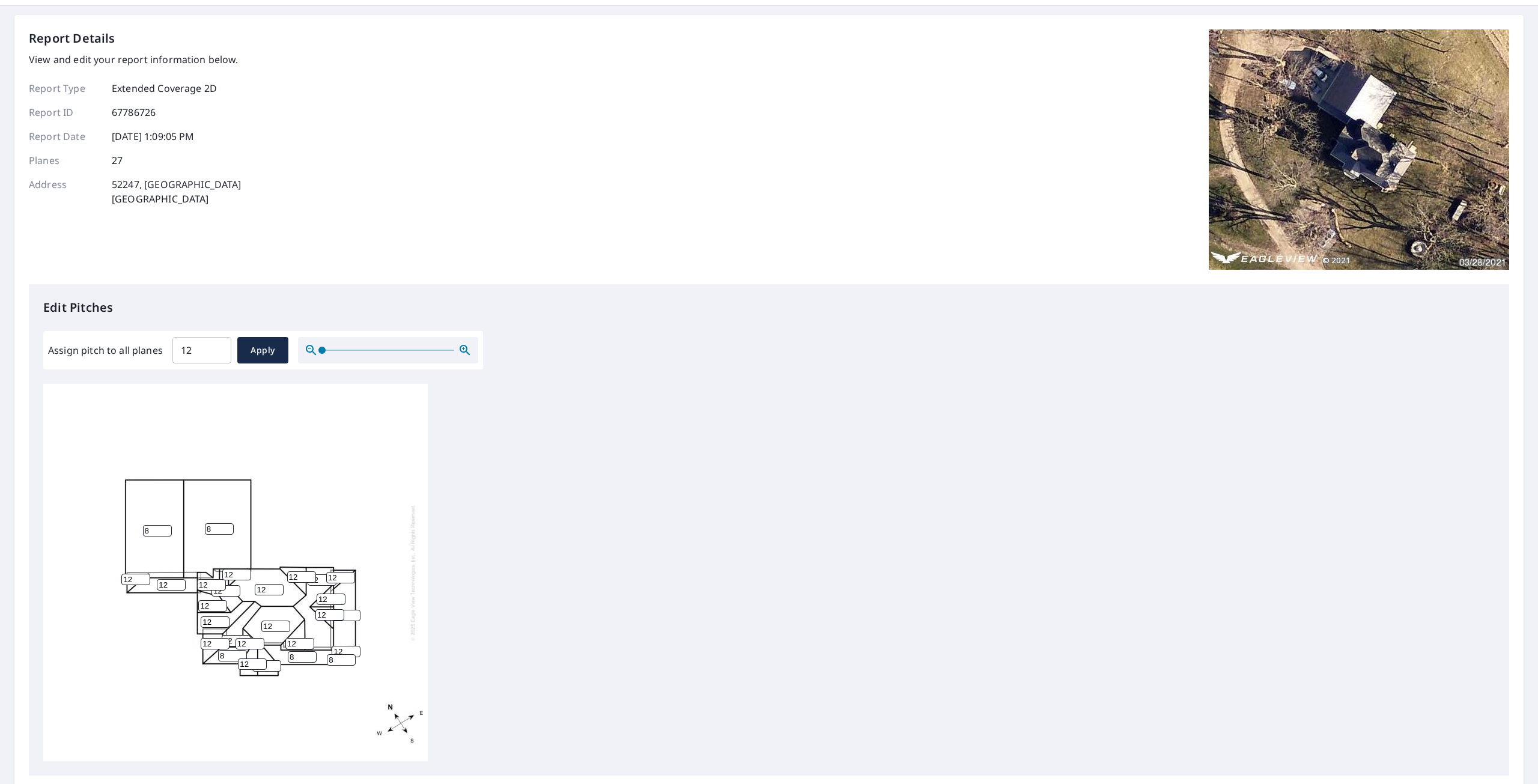
scroll to position [0, 0]
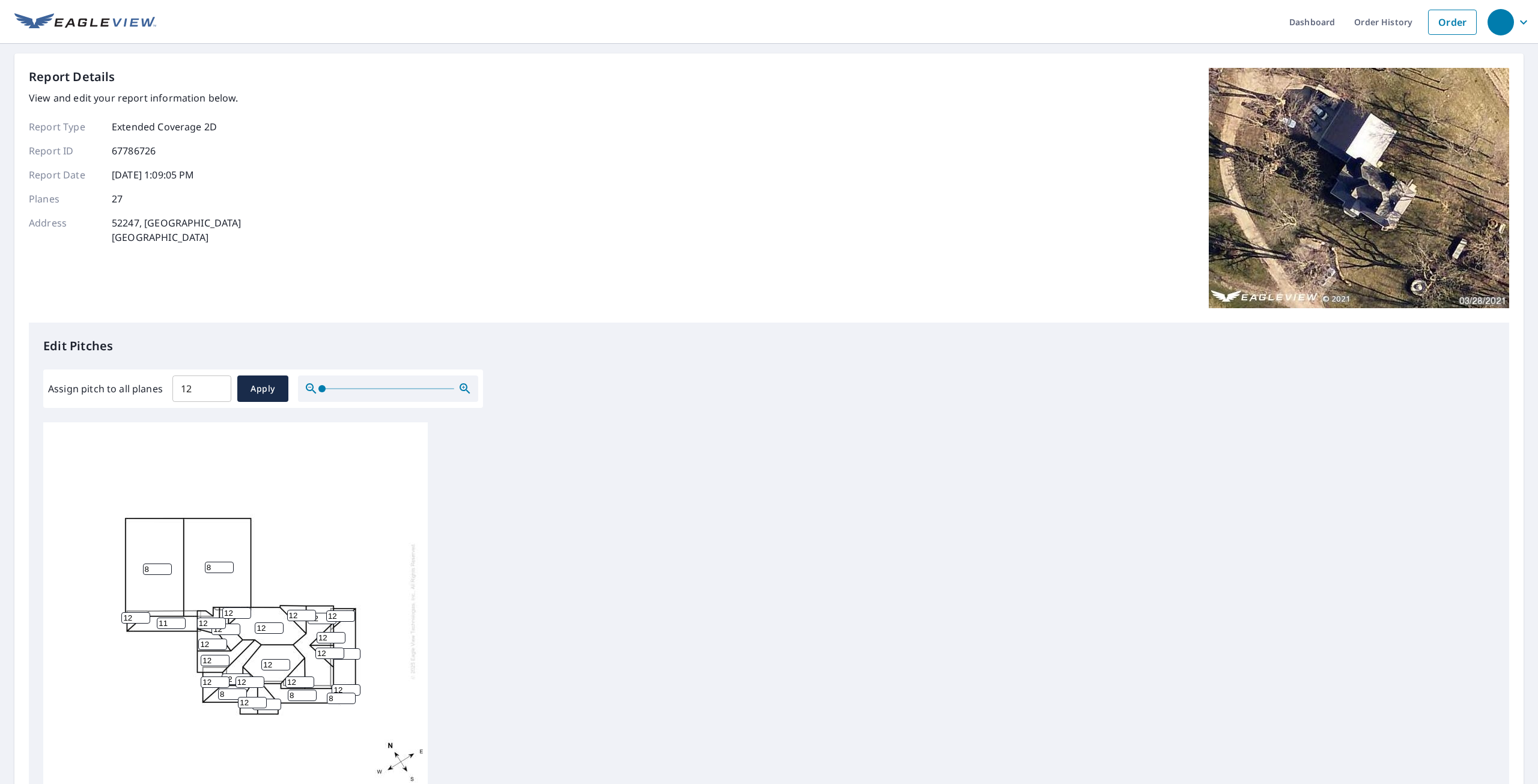
click at [180, 629] on input "11" at bounding box center [171, 623] width 28 height 11
click at [180, 629] on input "10" at bounding box center [171, 623] width 28 height 11
click at [180, 629] on input "9" at bounding box center [171, 623] width 28 height 11
type input "8"
click at [180, 629] on input "8" at bounding box center [171, 623] width 28 height 11
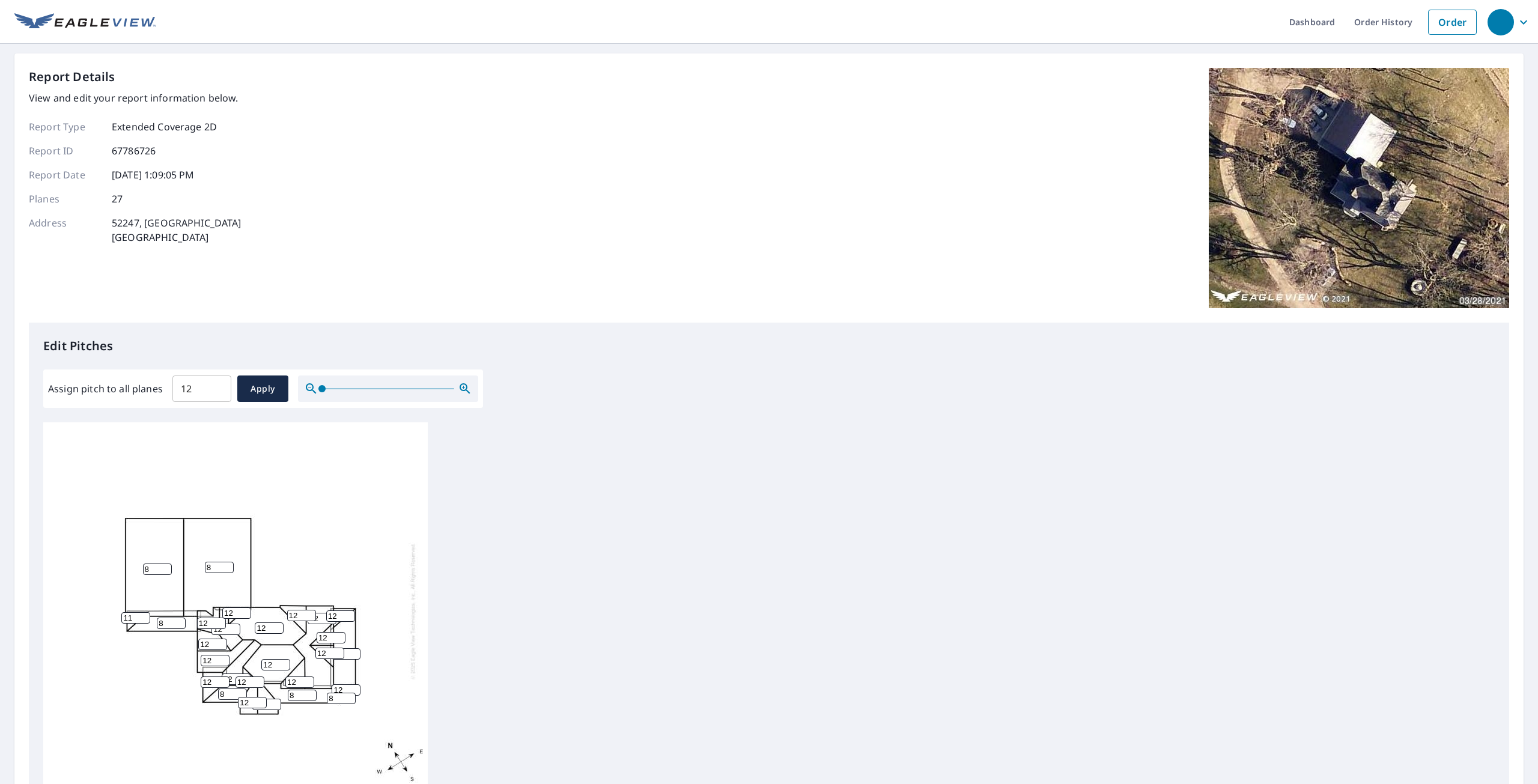
click at [142, 623] on input "11" at bounding box center [136, 617] width 28 height 11
click at [142, 623] on input "10" at bounding box center [136, 617] width 28 height 11
click at [142, 623] on input "9" at bounding box center [136, 617] width 28 height 11
type input "8"
click at [144, 622] on input "8" at bounding box center [136, 617] width 28 height 11
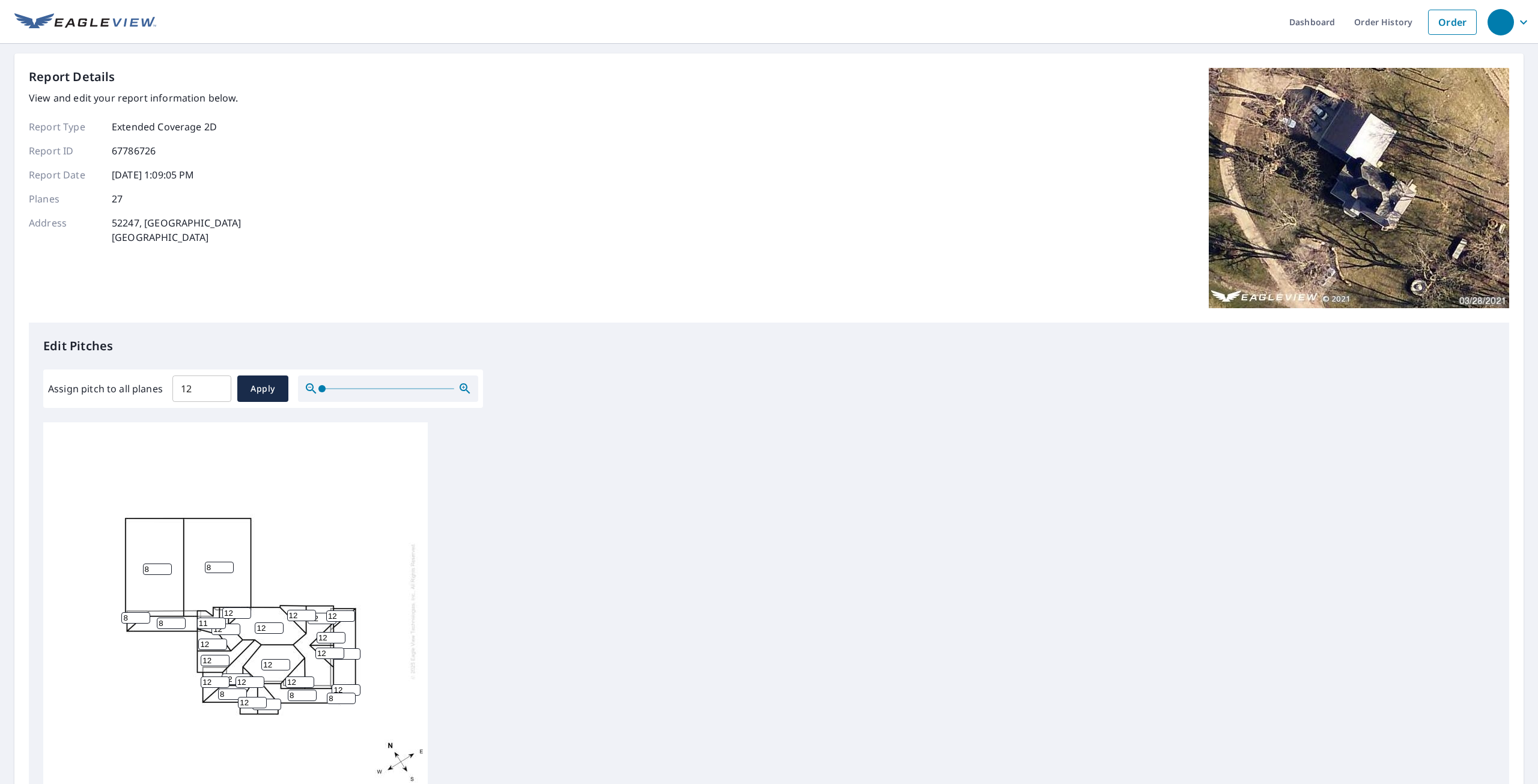
click at [219, 628] on input "11" at bounding box center [211, 623] width 28 height 11
click at [219, 628] on input "10" at bounding box center [211, 623] width 28 height 11
click at [220, 628] on input "9" at bounding box center [211, 623] width 28 height 11
type input "8"
click at [220, 628] on input "8" at bounding box center [211, 623] width 28 height 11
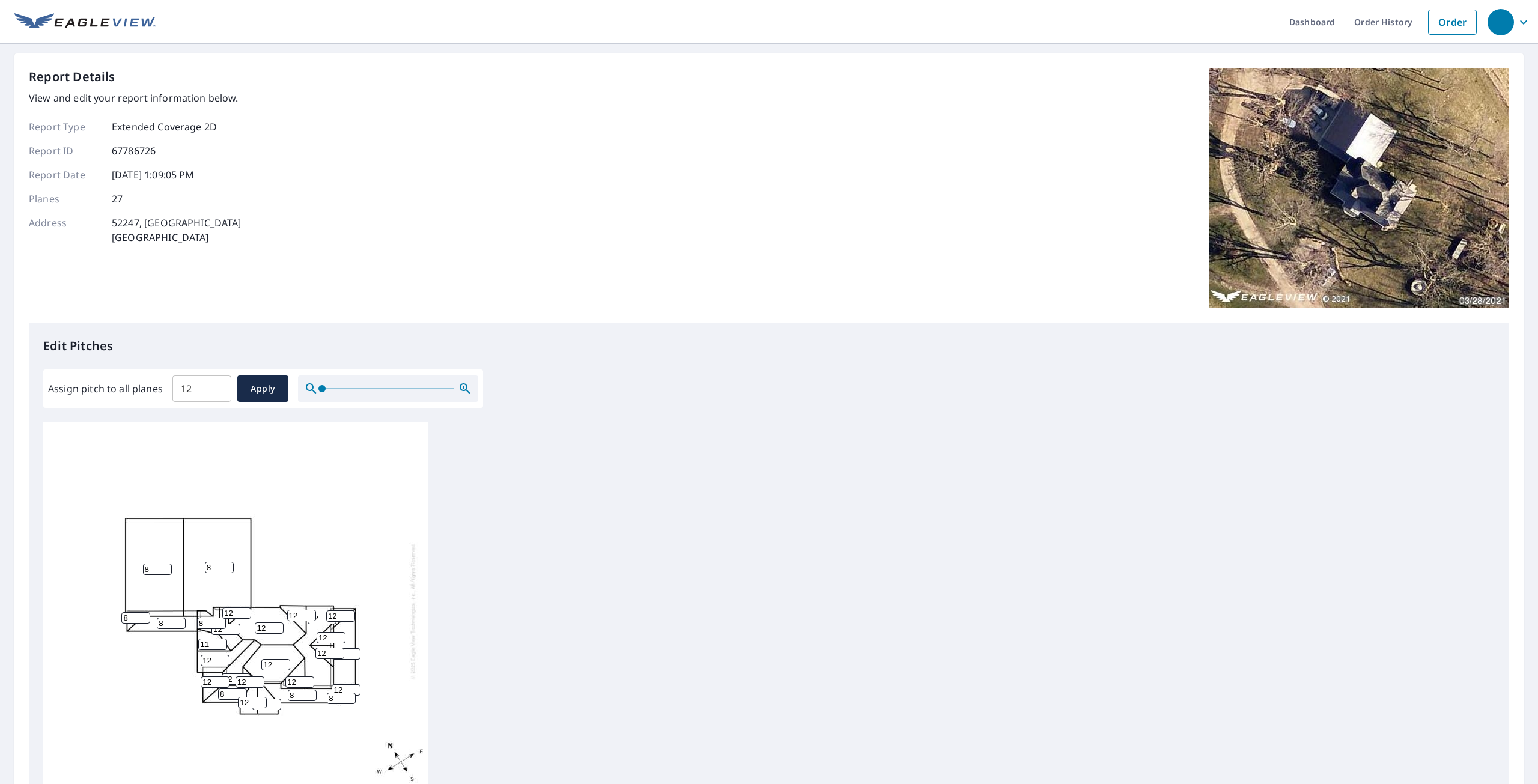
click at [220, 650] on input "11" at bounding box center [213, 644] width 28 height 11
click at [220, 650] on input "10" at bounding box center [213, 644] width 28 height 11
click at [220, 650] on input "9" at bounding box center [213, 644] width 28 height 11
type input "8"
click at [220, 650] on input "8" at bounding box center [213, 644] width 28 height 11
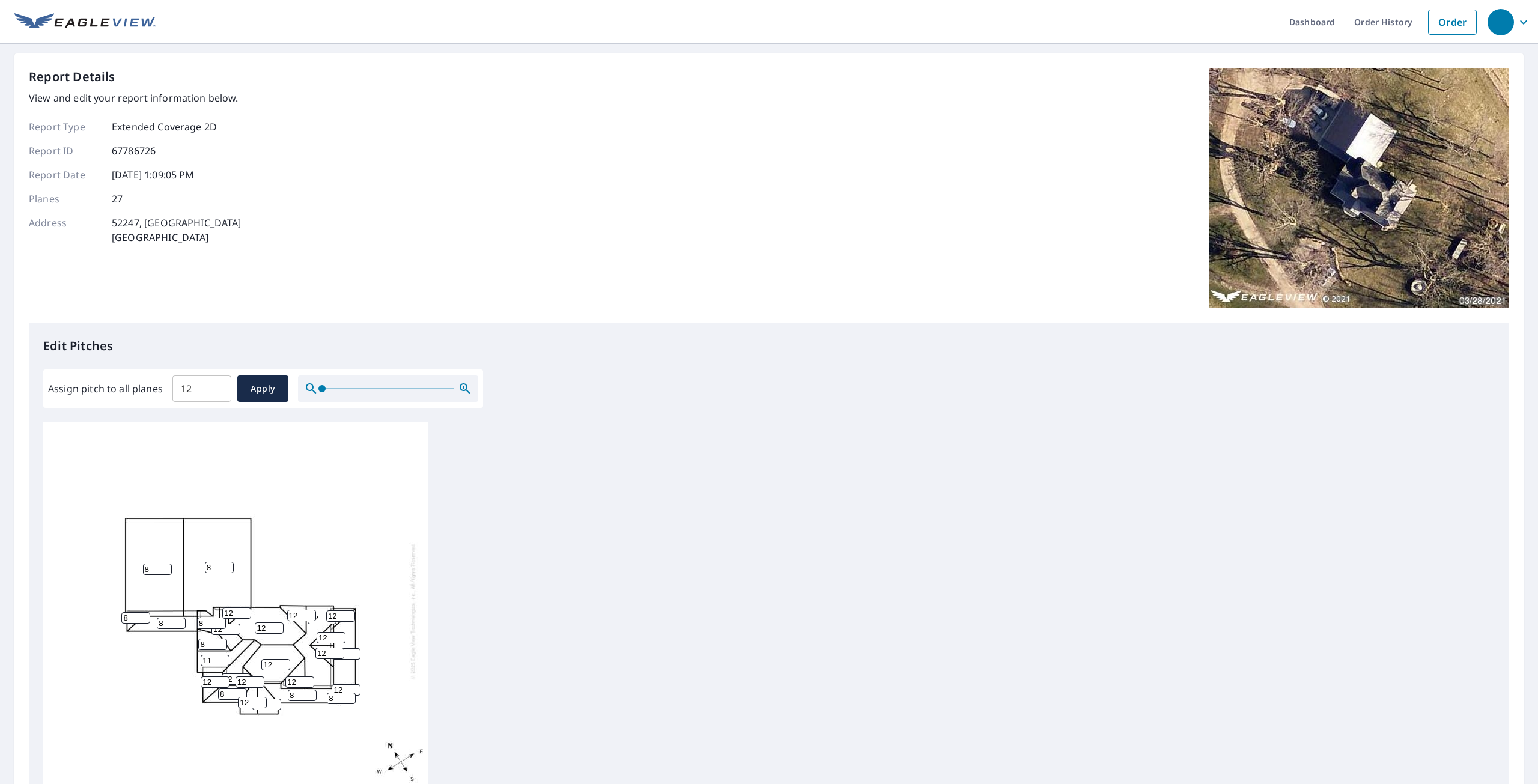
click at [223, 666] on input "11" at bounding box center [215, 660] width 28 height 11
click at [223, 666] on input "10" at bounding box center [215, 660] width 28 height 11
click at [223, 666] on input "9" at bounding box center [215, 660] width 28 height 11
type input "8"
click at [223, 666] on input "8" at bounding box center [215, 660] width 28 height 11
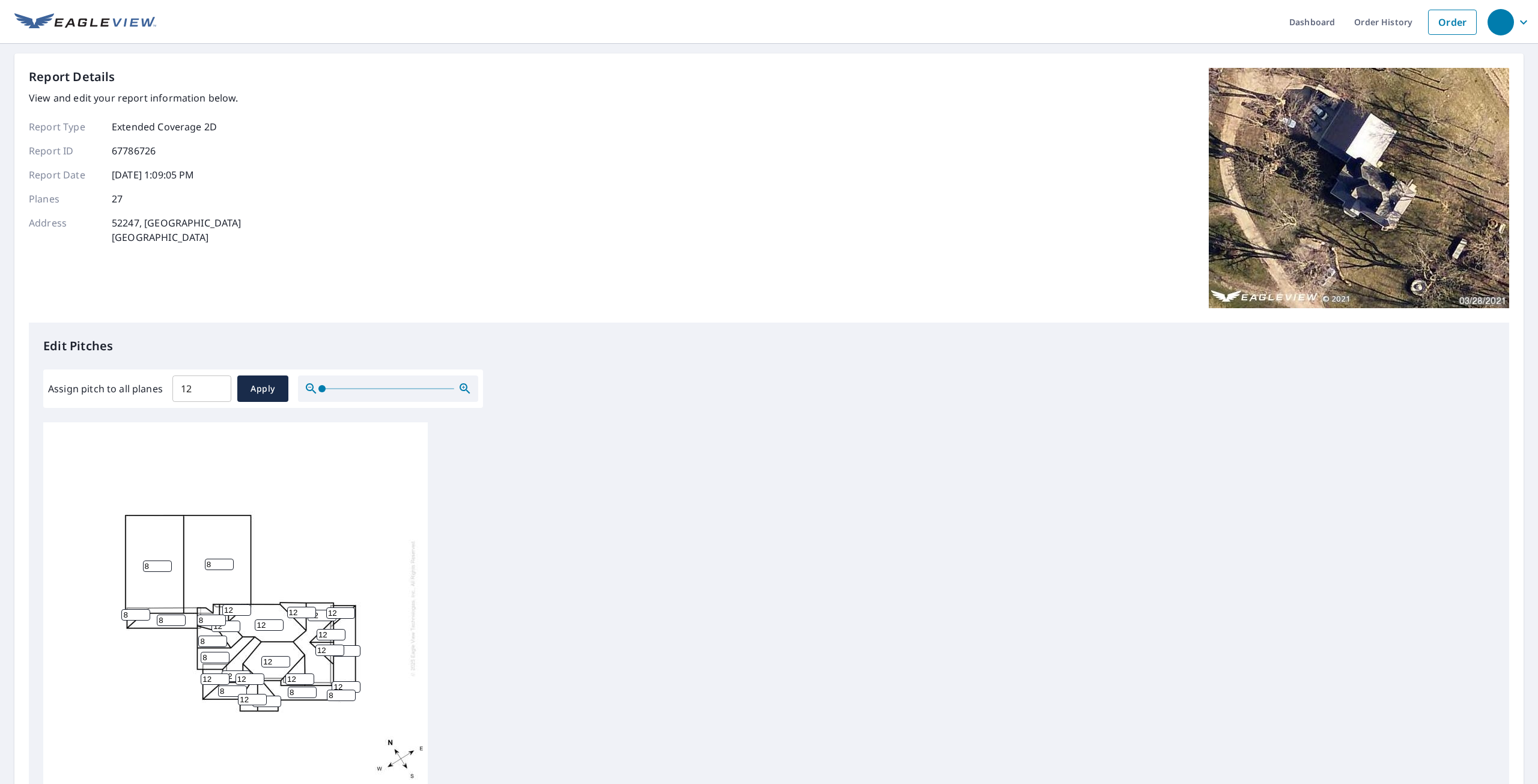
scroll to position [13, 0]
click at [274, 697] on input "11" at bounding box center [267, 701] width 28 height 11
click at [274, 697] on input "10" at bounding box center [267, 701] width 28 height 11
type input "9"
click at [274, 697] on input "9" at bounding box center [267, 701] width 28 height 11
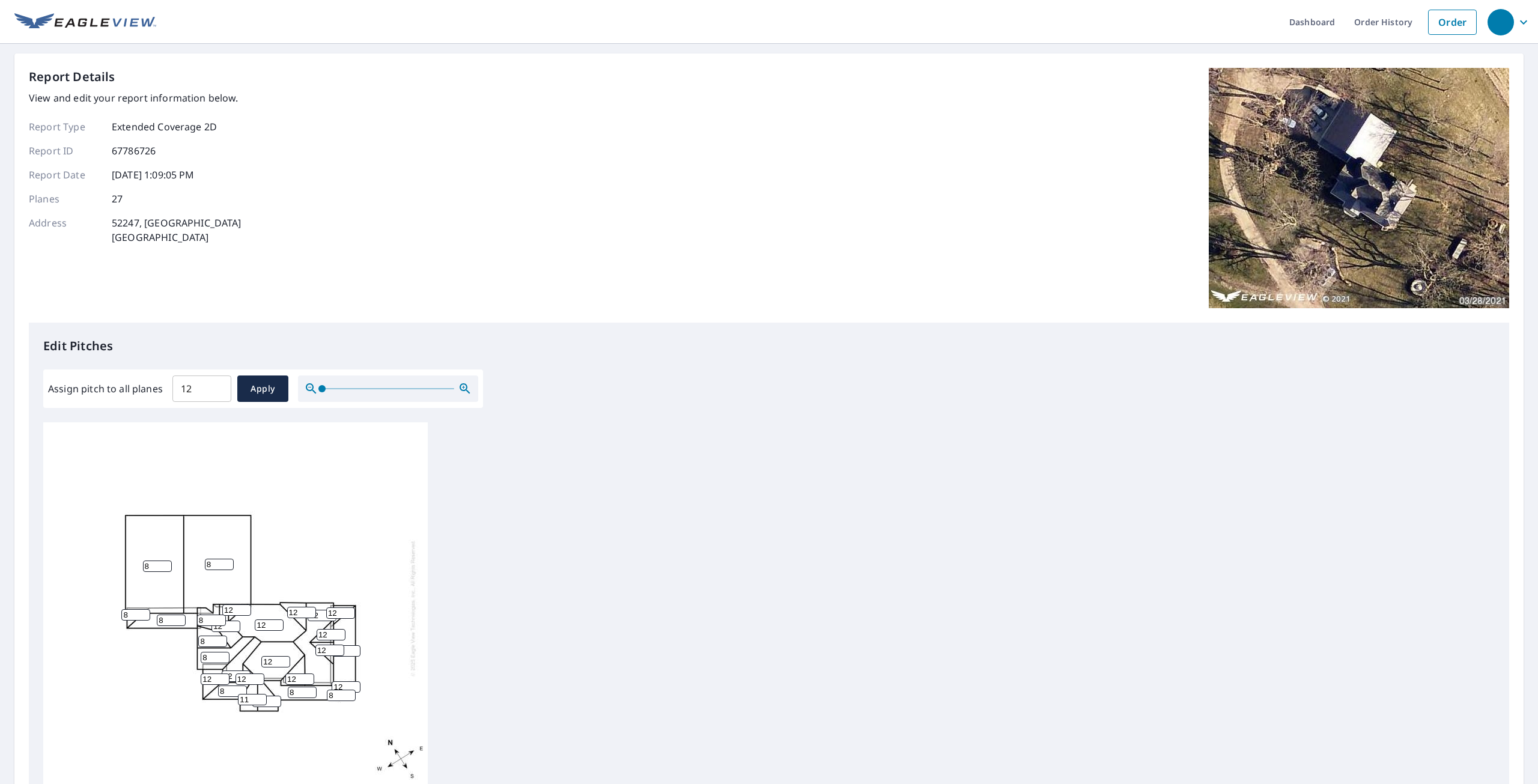
click at [256, 694] on input "11" at bounding box center [252, 699] width 28 height 11
type input "10"
click at [256, 694] on input "10" at bounding box center [252, 699] width 28 height 11
drag, startPoint x: 242, startPoint y: 690, endPoint x: 223, endPoint y: 690, distance: 19.0
click at [223, 690] on div "8 8 12 12 12 12 8 8 8 12 8 12 8 12 9 8 10 12 12 12 12 12 8 12 12 12 8" at bounding box center [235, 608] width 384 height 377
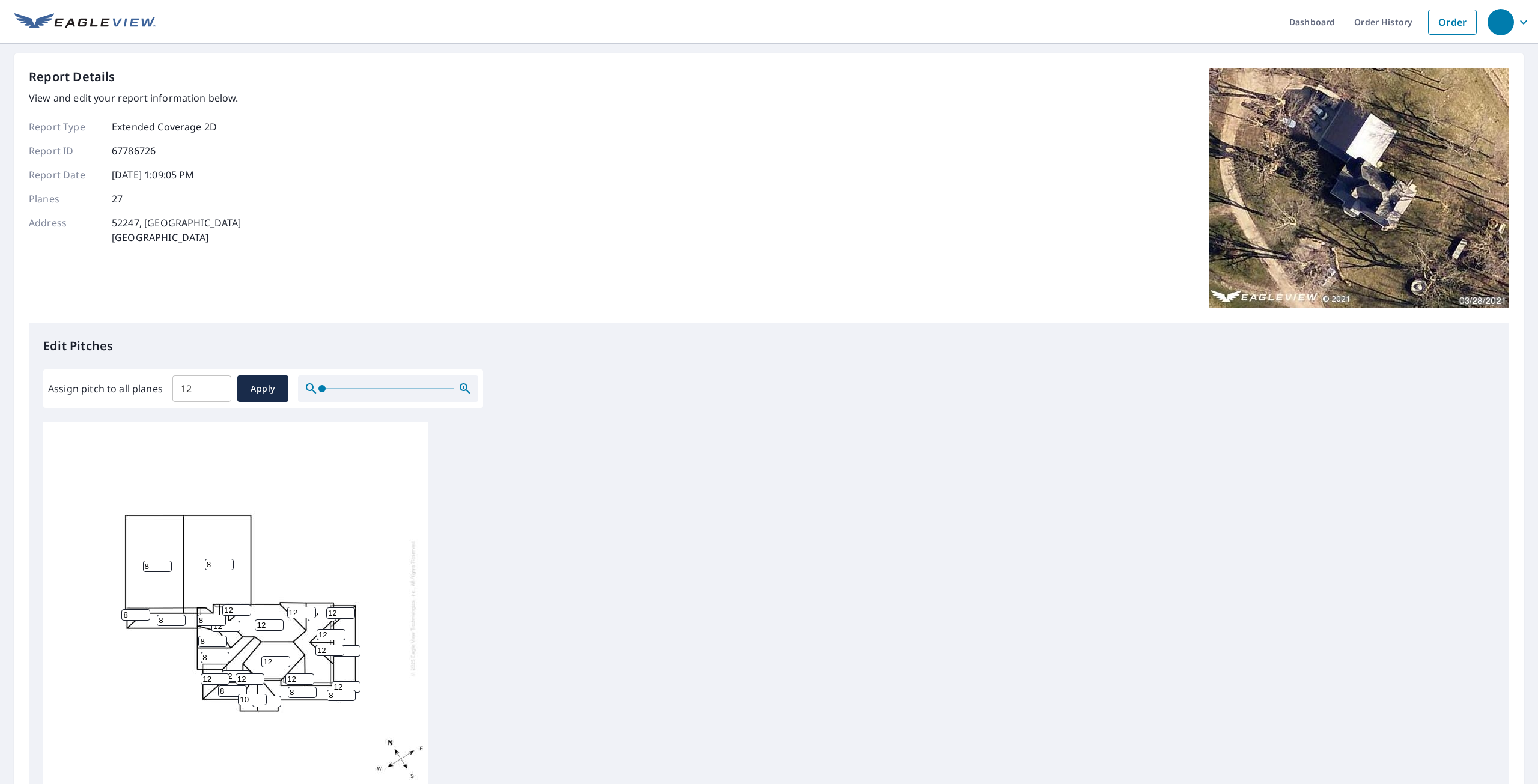
click at [272, 696] on input "10" at bounding box center [267, 701] width 28 height 11
type input "9"
click at [273, 697] on input "9" at bounding box center [267, 701] width 28 height 11
click at [261, 694] on input "9" at bounding box center [252, 699] width 28 height 11
type input "8"
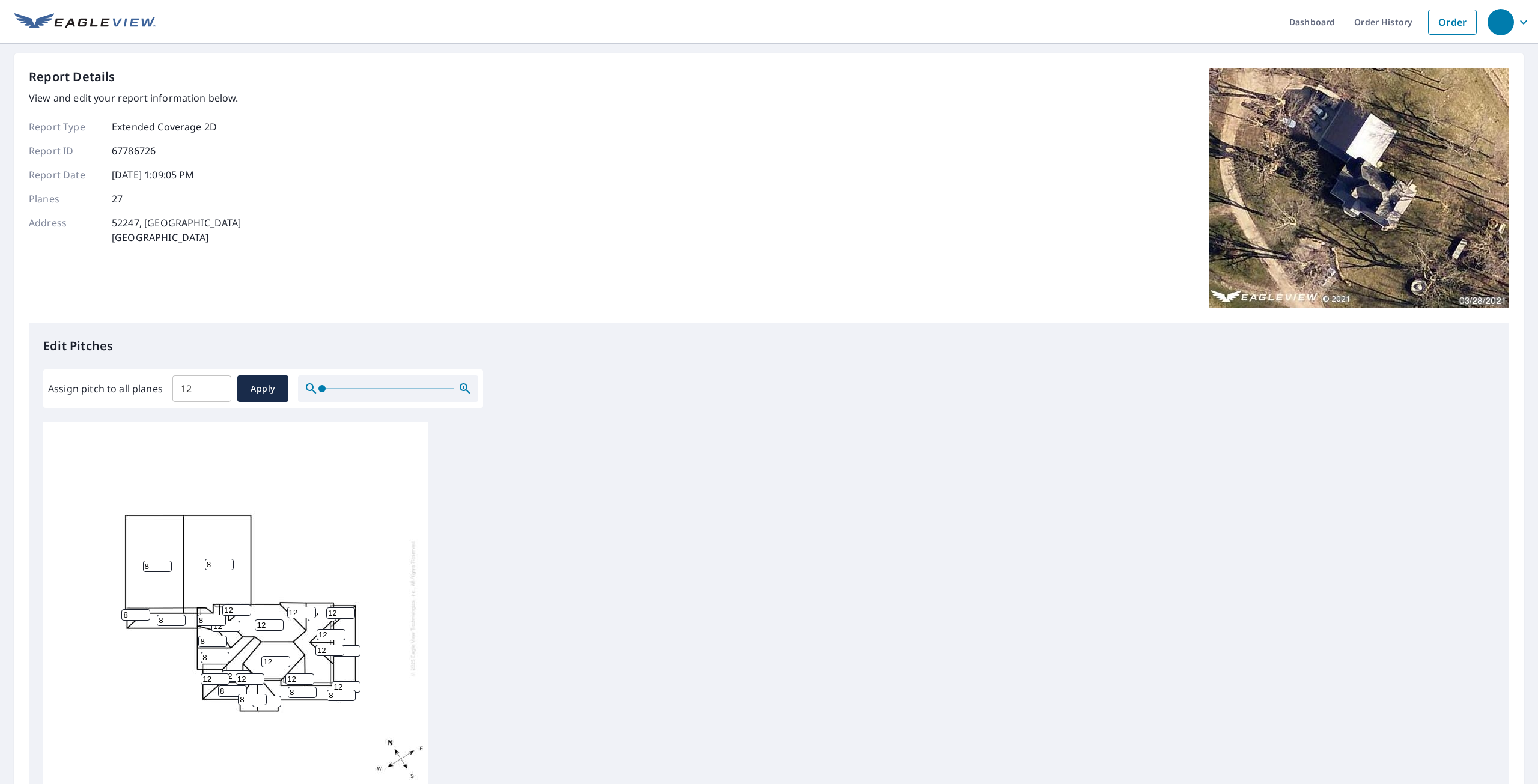
click at [261, 694] on input "8" at bounding box center [252, 699] width 28 height 11
click at [222, 675] on input "11" at bounding box center [215, 678] width 28 height 11
click at [222, 675] on input "10" at bounding box center [215, 678] width 28 height 11
type input "9"
click at [222, 675] on input "9" at bounding box center [215, 678] width 28 height 11
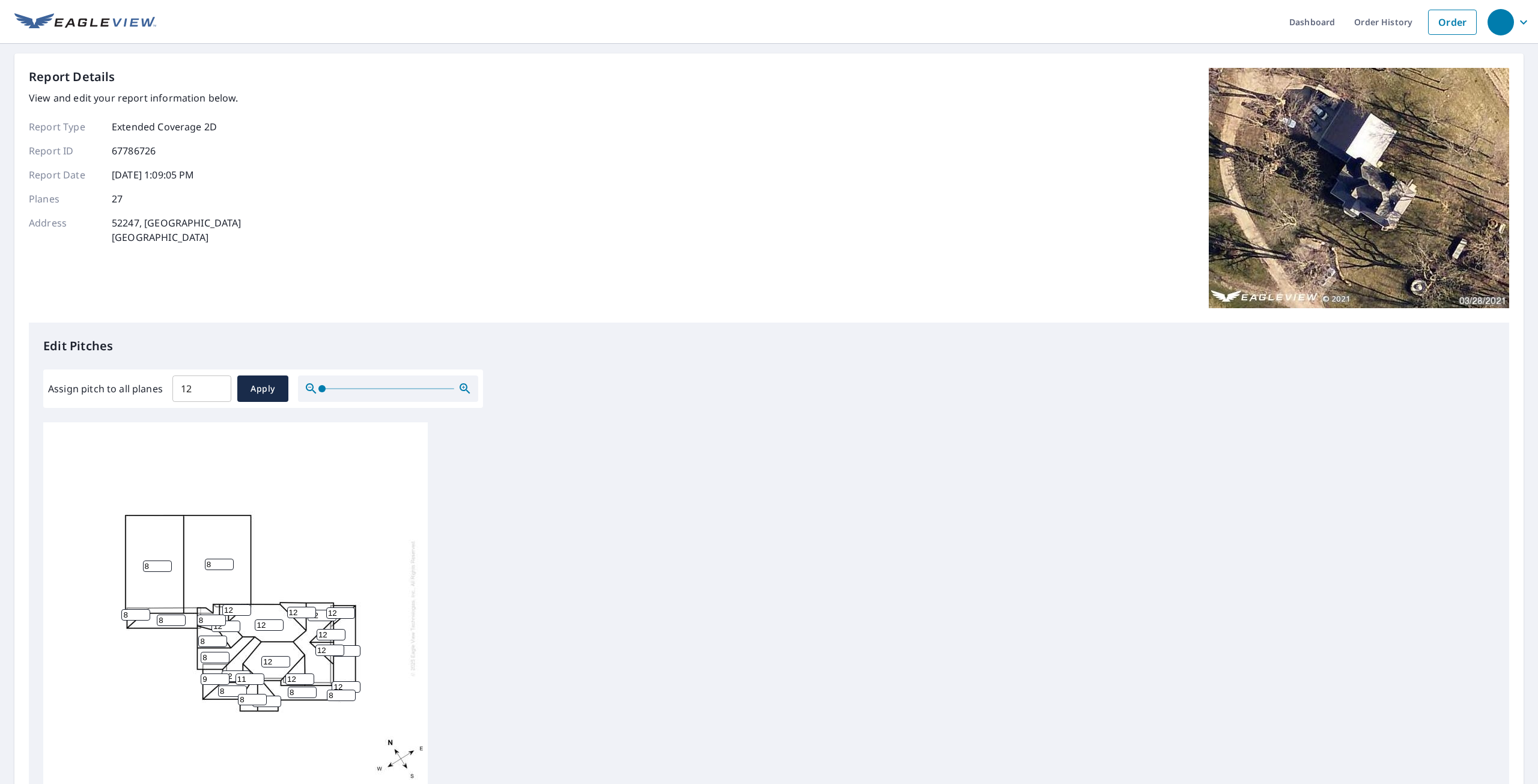
click at [258, 673] on input "11" at bounding box center [249, 678] width 28 height 11
click at [258, 673] on input "10" at bounding box center [249, 678] width 28 height 11
click at [258, 673] on input "9" at bounding box center [249, 678] width 28 height 11
click at [258, 673] on input "8" at bounding box center [249, 678] width 28 height 11
click at [258, 673] on input "7" at bounding box center [249, 678] width 28 height 11
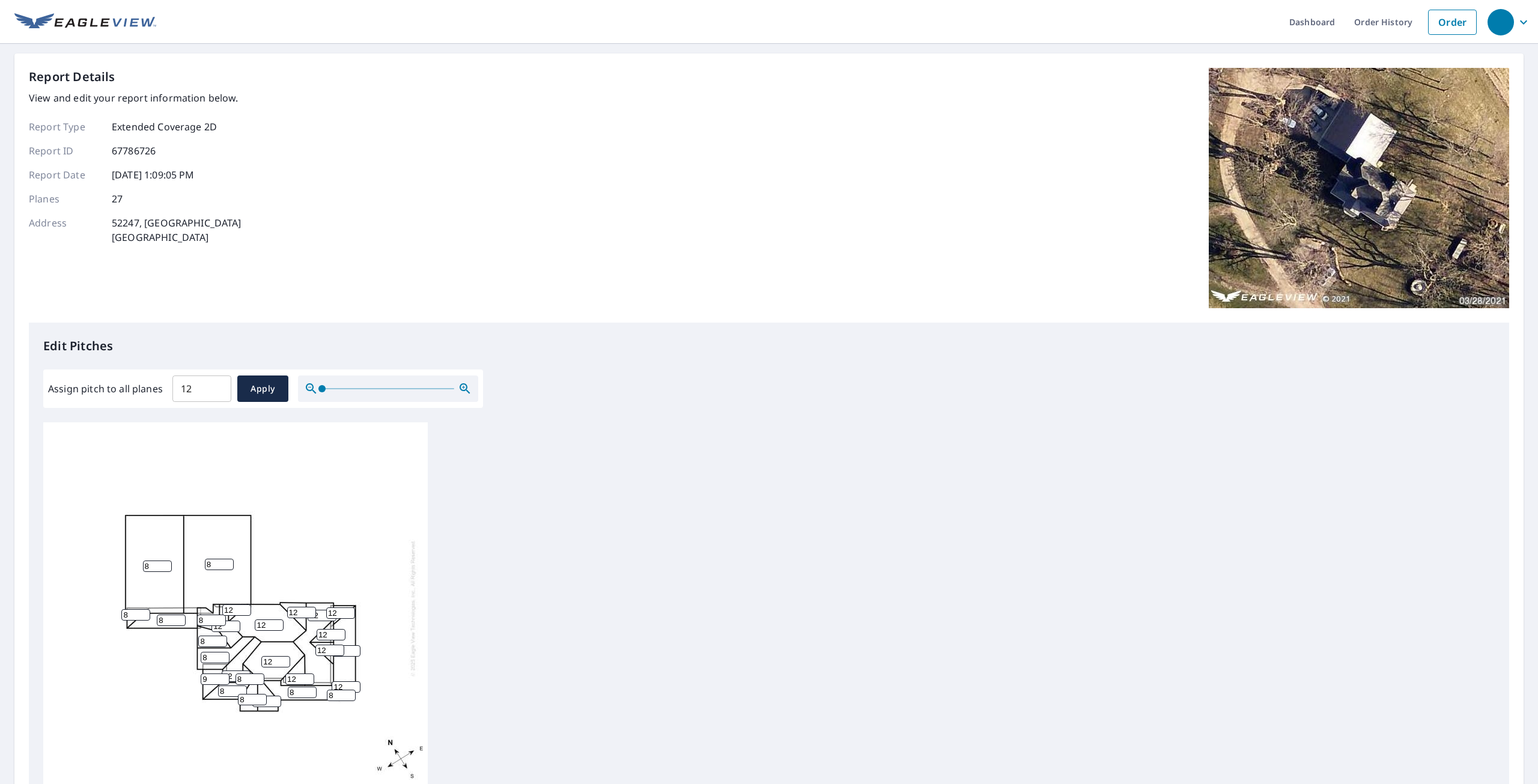
type input "8"
click at [258, 673] on input "8" at bounding box center [249, 678] width 28 height 11
click at [348, 611] on input "11" at bounding box center [341, 613] width 28 height 11
click at [348, 611] on input "10" at bounding box center [341, 613] width 28 height 11
click at [348, 611] on input "9" at bounding box center [341, 613] width 28 height 11
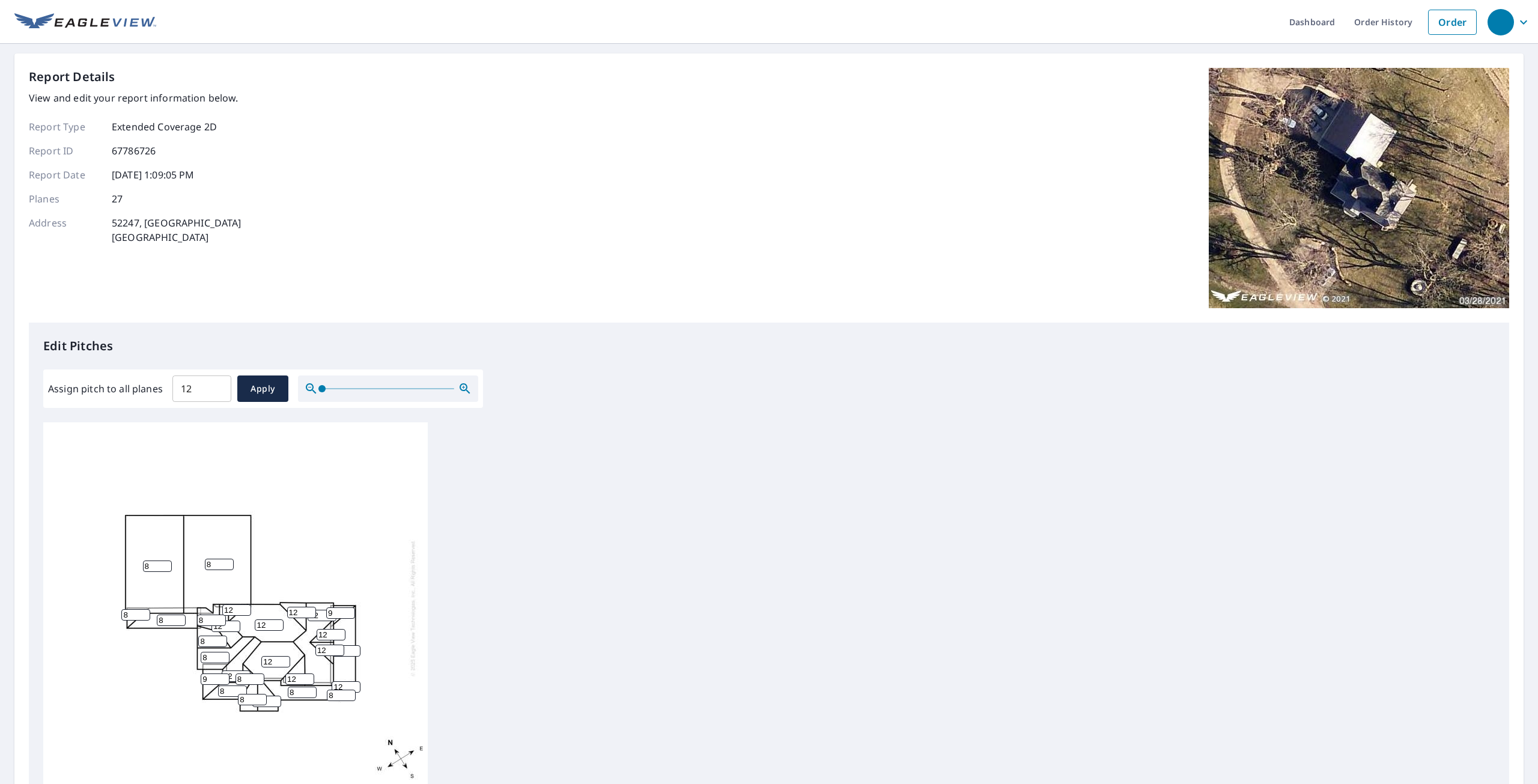
click at [350, 612] on input "9" at bounding box center [341, 613] width 28 height 11
type input "8"
click at [348, 611] on input "8" at bounding box center [341, 613] width 28 height 11
click at [351, 648] on input "11" at bounding box center [346, 650] width 28 height 11
click at [351, 648] on input "10" at bounding box center [346, 650] width 28 height 11
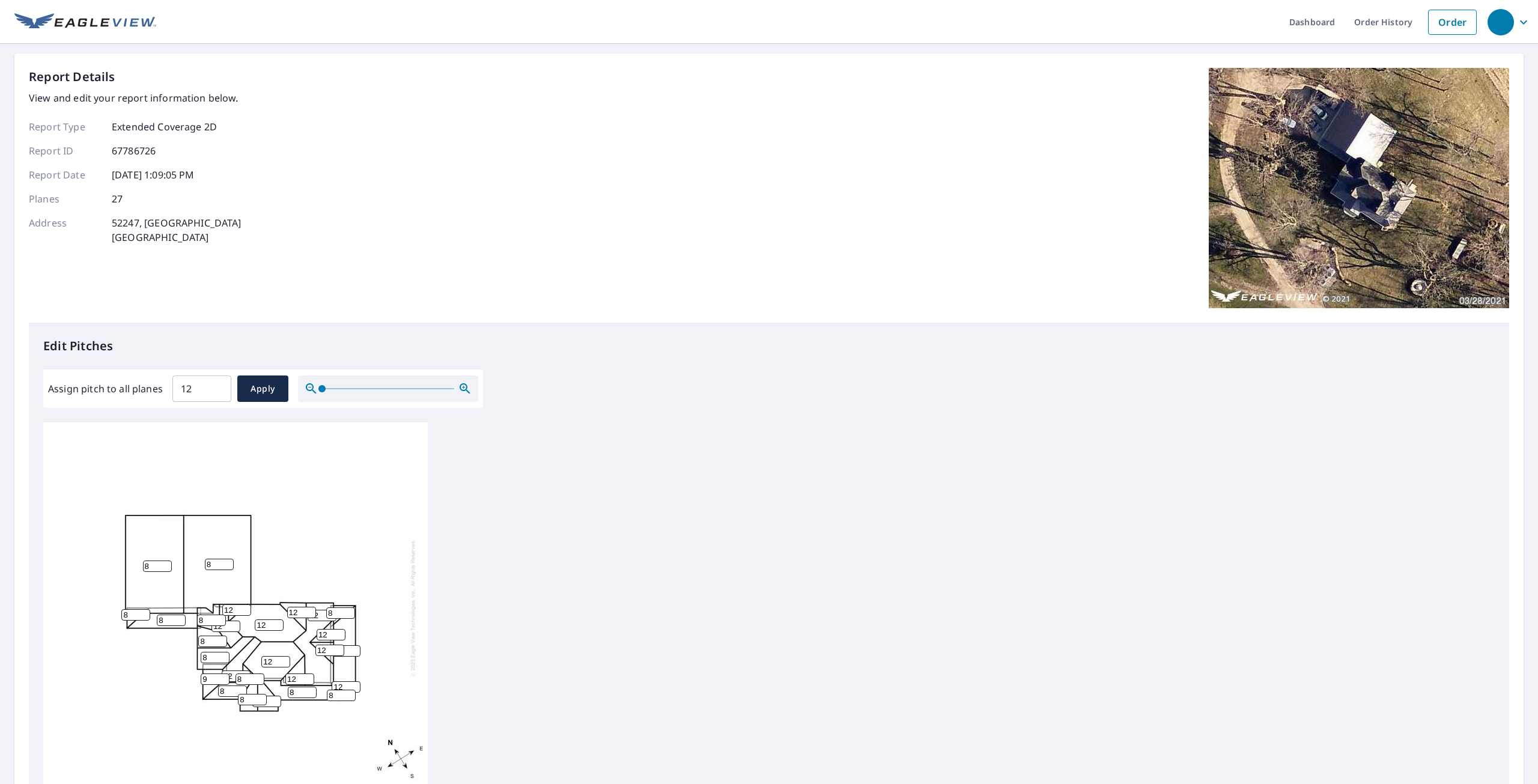
click at [351, 648] on input "9" at bounding box center [346, 650] width 28 height 11
type input "8"
click at [353, 647] on input "8" at bounding box center [346, 650] width 28 height 11
click at [354, 690] on input "8" at bounding box center [341, 695] width 28 height 11
click at [357, 681] on input "11" at bounding box center [346, 687] width 28 height 11
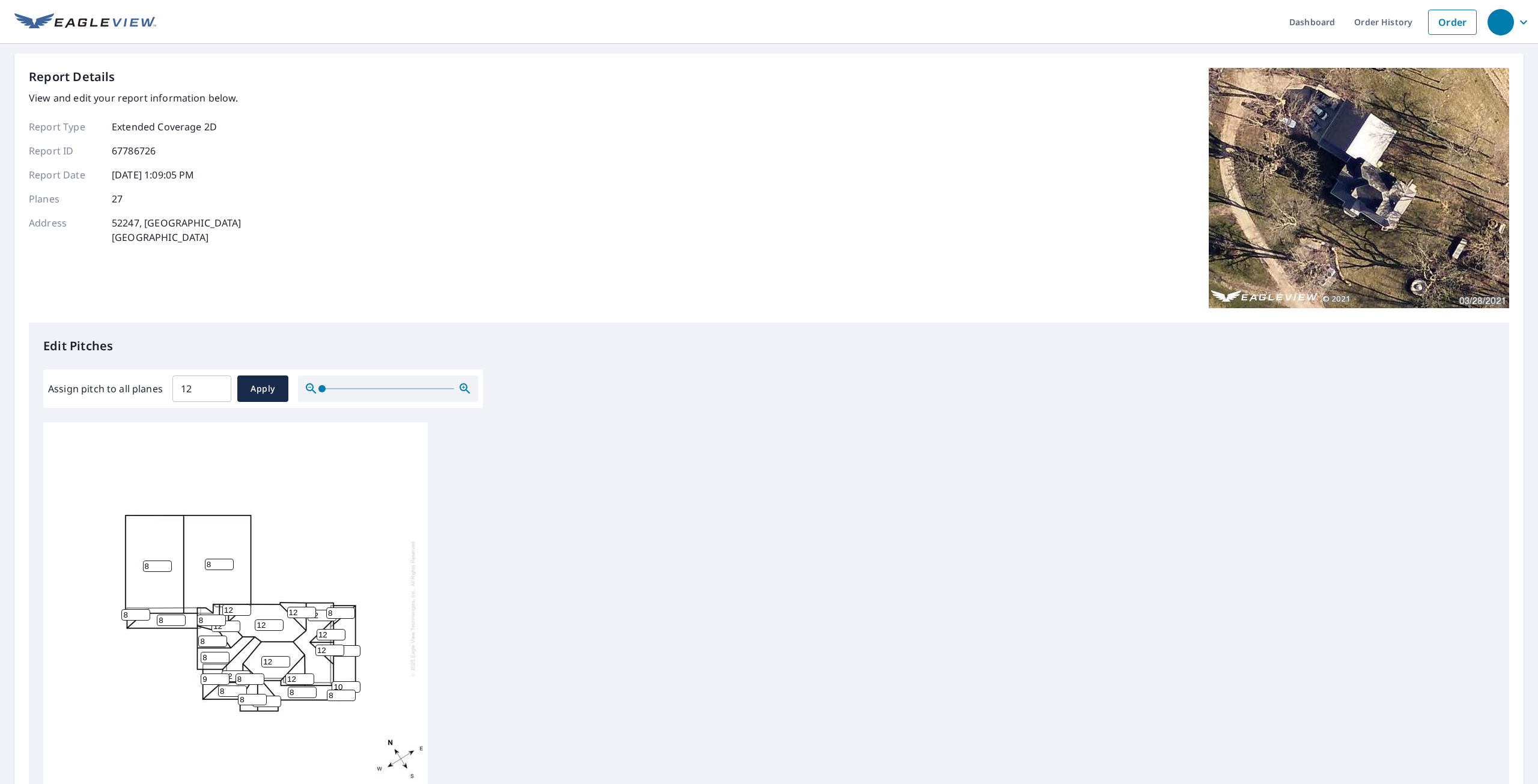
click at [357, 681] on input "10" at bounding box center [346, 687] width 28 height 11
click at [357, 681] on input "9" at bounding box center [346, 687] width 28 height 11
type input "8"
click at [357, 681] on input "8" at bounding box center [346, 687] width 28 height 11
click at [270, 398] on button "Apply" at bounding box center [263, 388] width 51 height 26
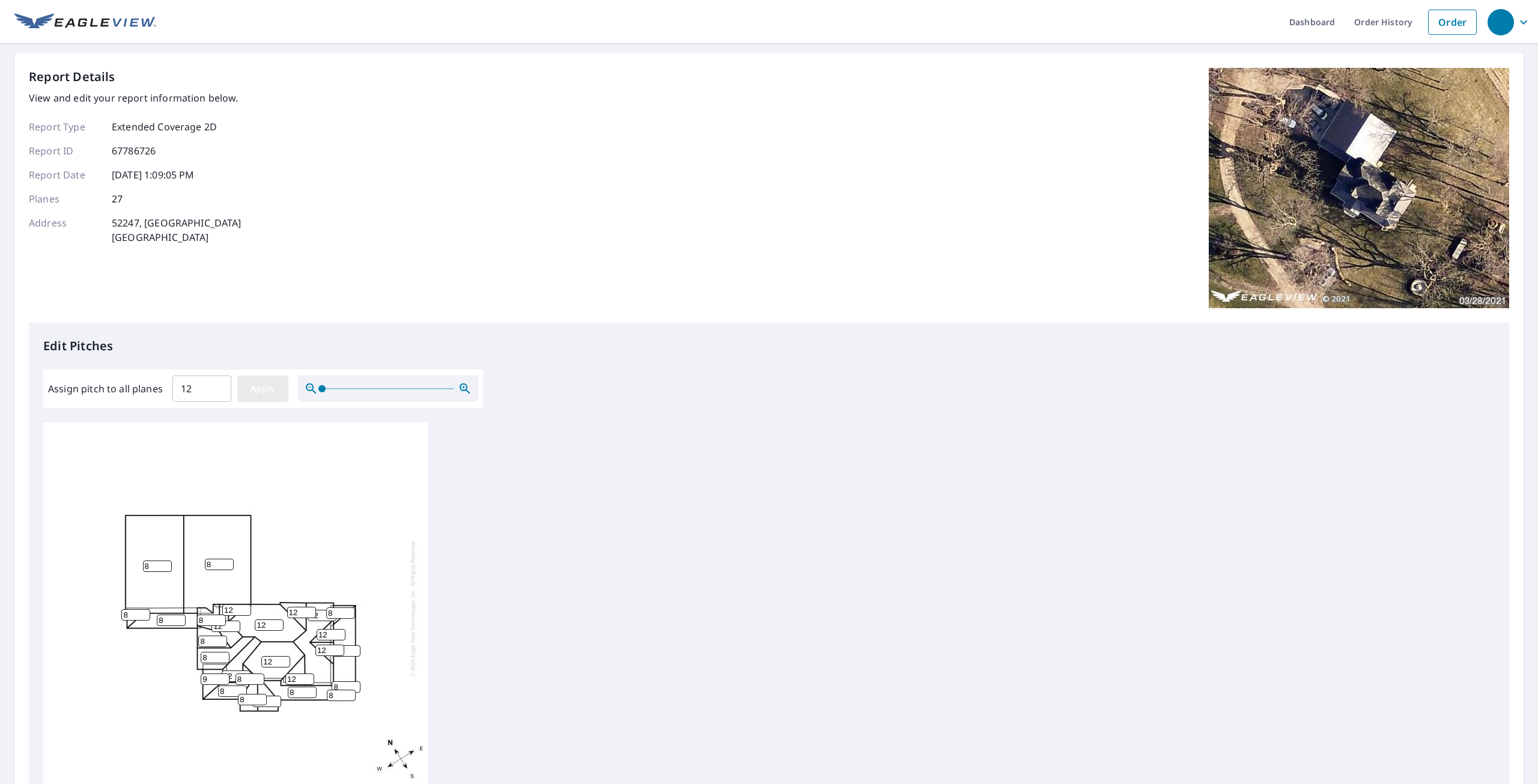
type input "12"
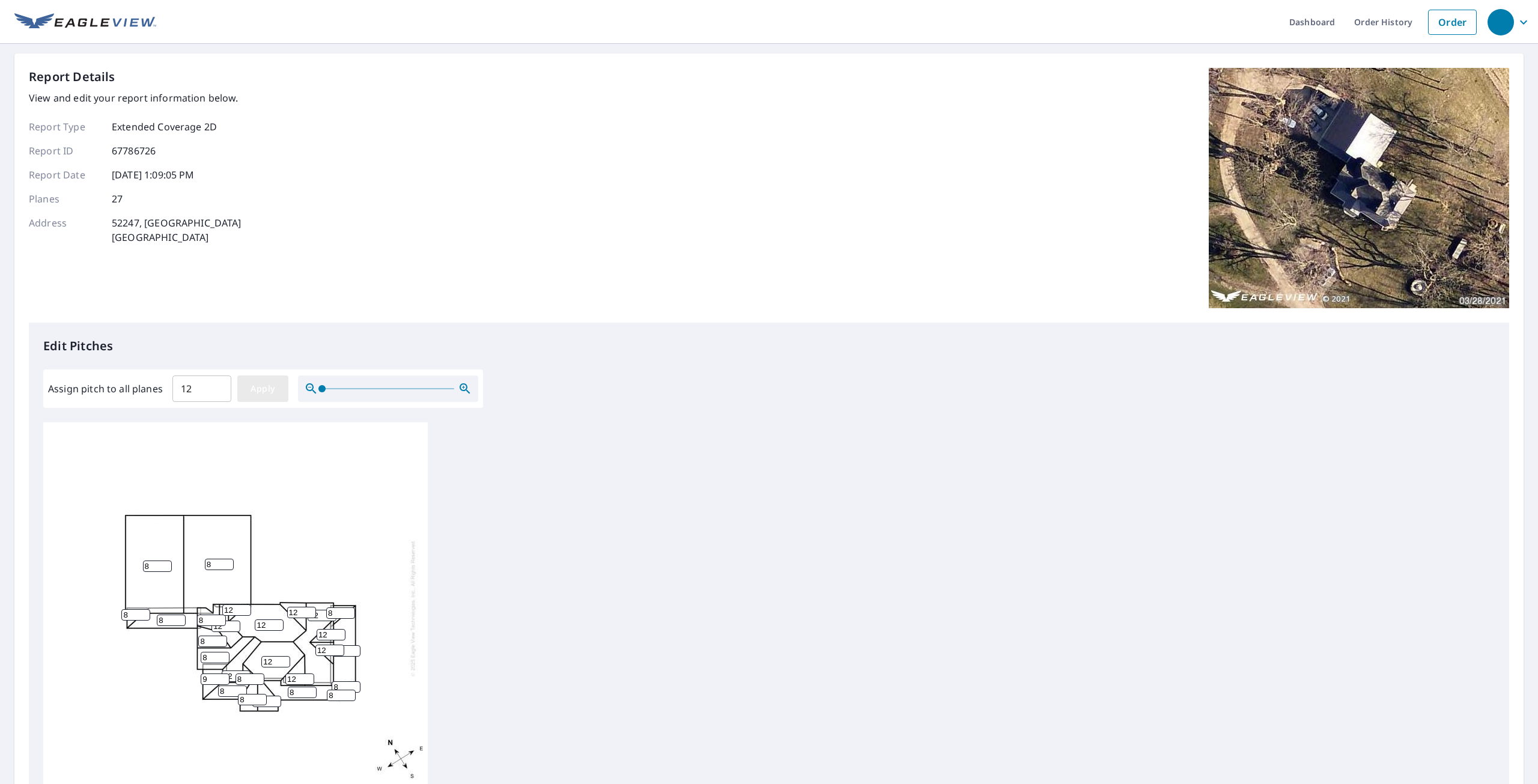
type input "12"
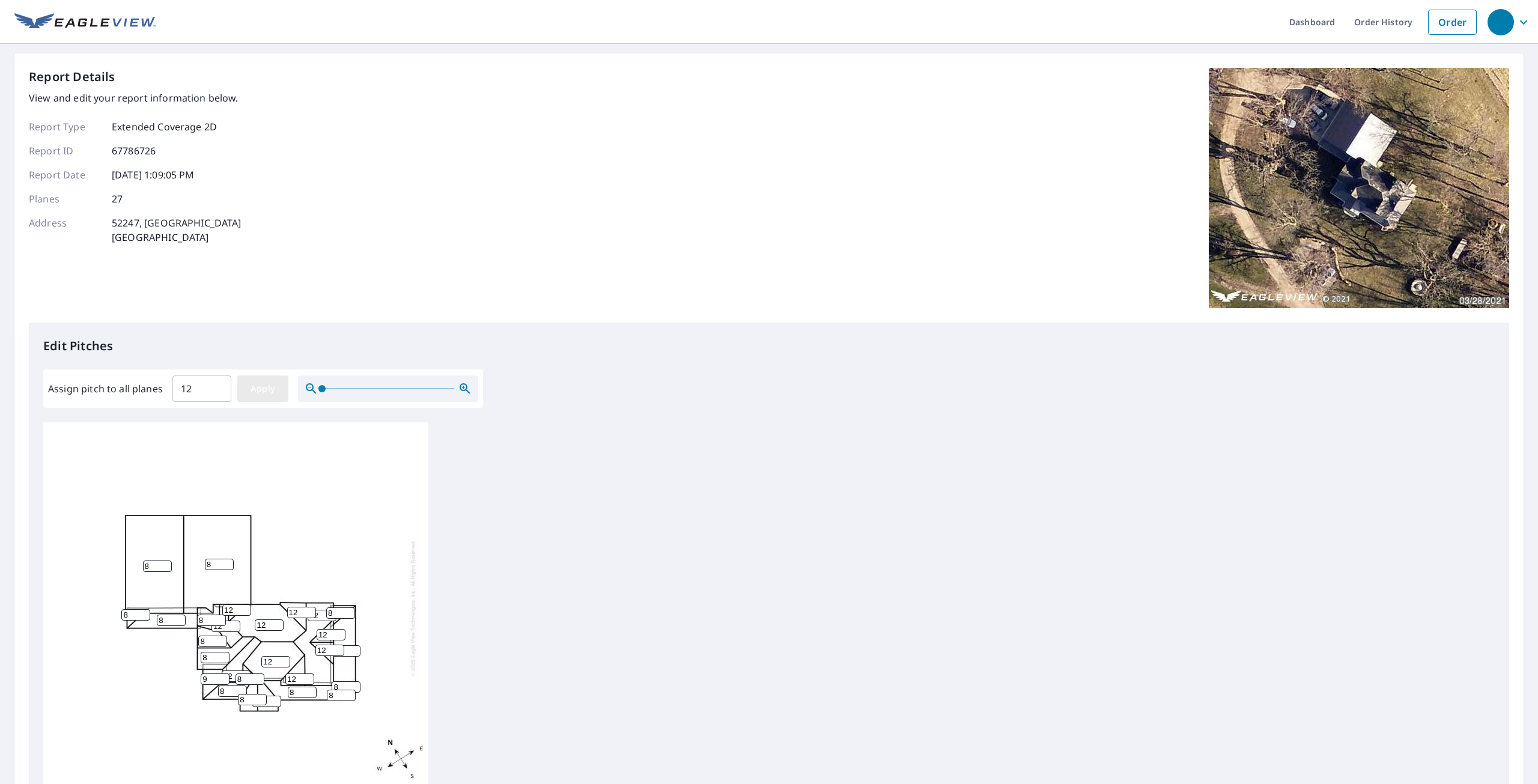
type input "12"
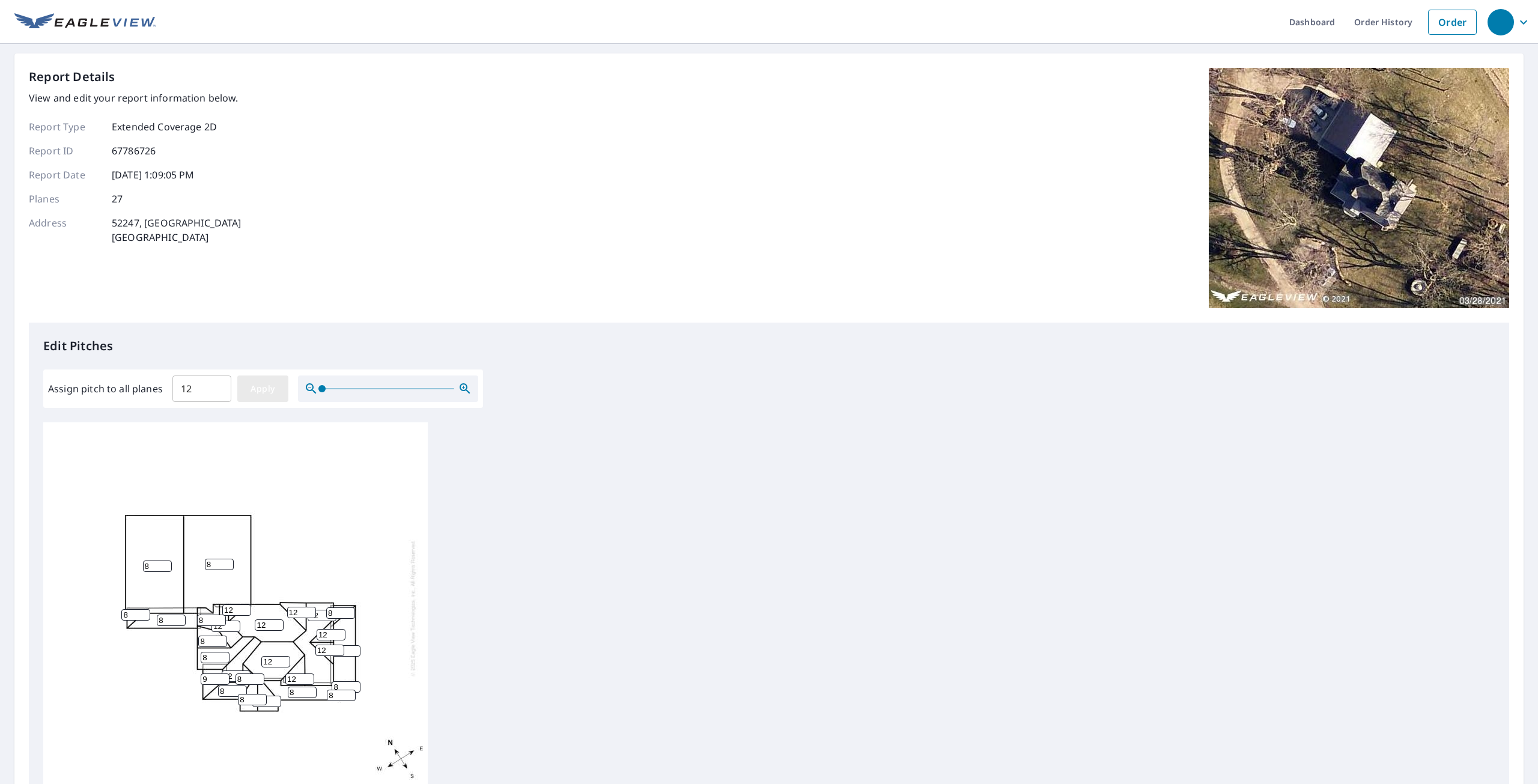
type input "12"
click at [208, 382] on input "12" at bounding box center [202, 388] width 59 height 34
drag, startPoint x: 207, startPoint y: 384, endPoint x: 129, endPoint y: 384, distance: 78.0
click at [129, 384] on div "Assign pitch to all planes 12 ​ Apply" at bounding box center [263, 388] width 430 height 26
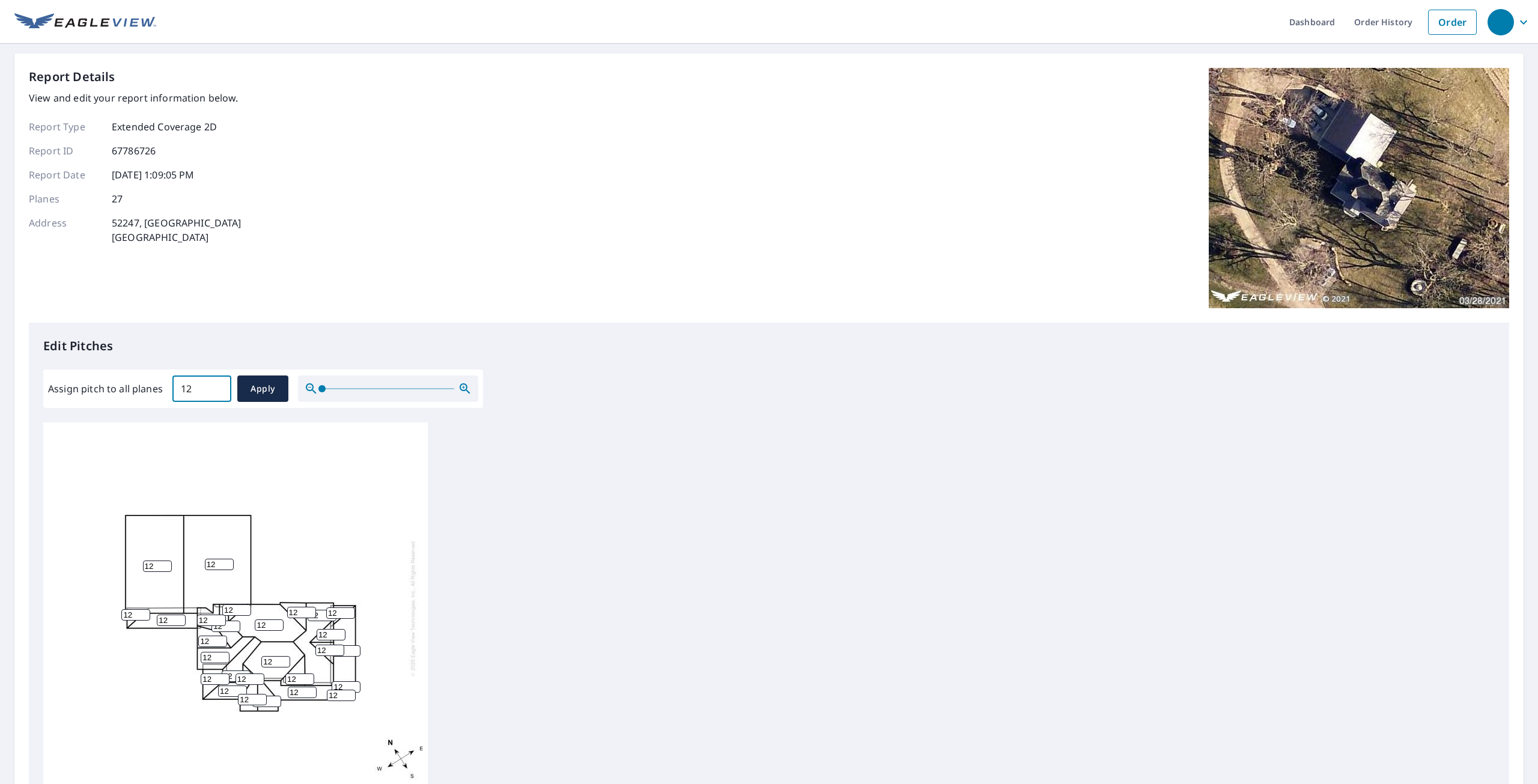
click at [220, 398] on input "12" at bounding box center [202, 388] width 59 height 34
click at [215, 394] on input "11.9" at bounding box center [202, 388] width 59 height 34
click at [215, 394] on input "11.8" at bounding box center [202, 388] width 59 height 34
click at [215, 393] on input "11.7" at bounding box center [202, 388] width 59 height 34
click at [215, 393] on input "11.6" at bounding box center [202, 388] width 59 height 34
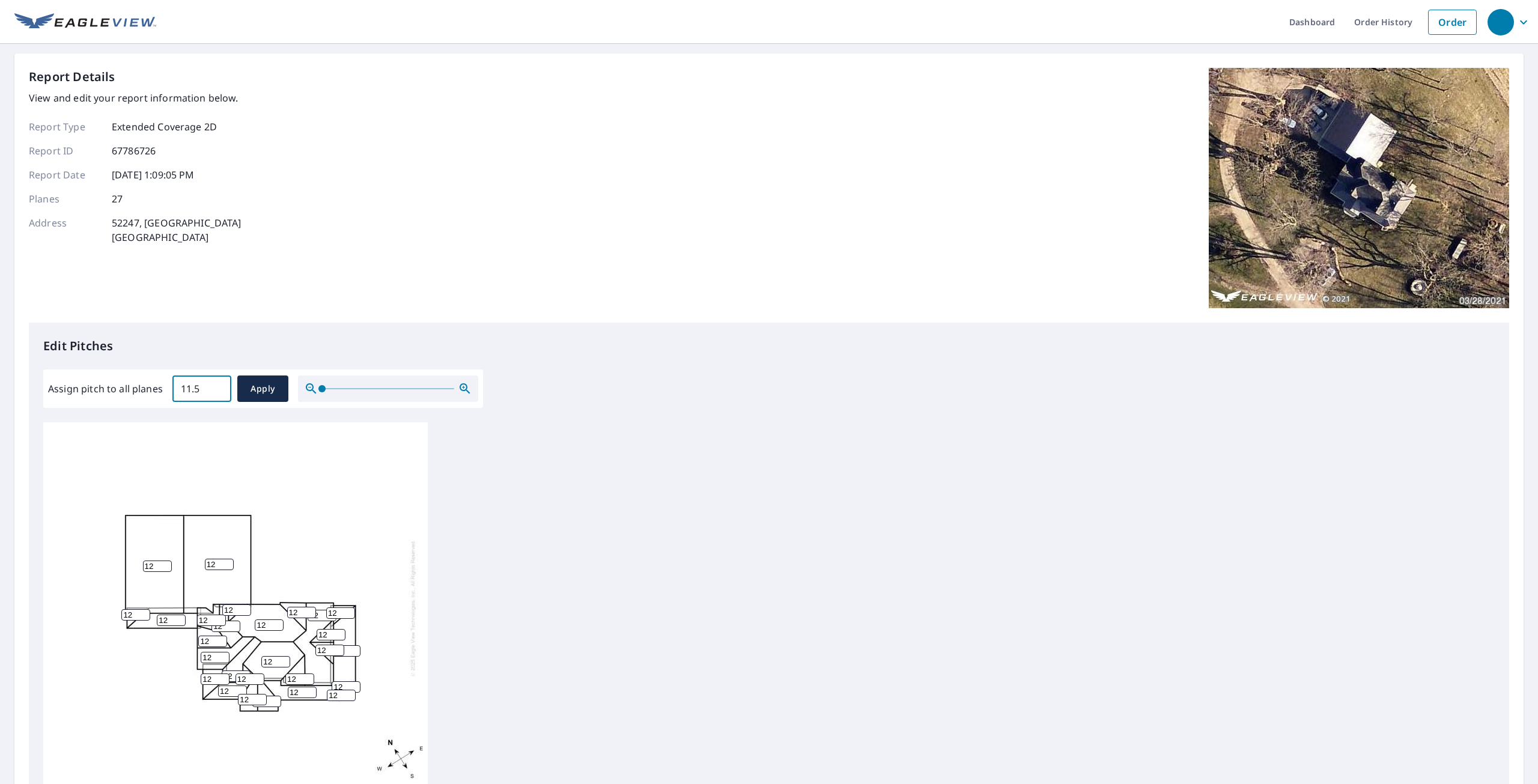
click at [214, 393] on input "11.5" at bounding box center [202, 388] width 59 height 34
drag, startPoint x: 201, startPoint y: 389, endPoint x: 182, endPoint y: 386, distance: 19.2
click at [182, 386] on input "11.5" at bounding box center [202, 388] width 59 height 34
type input "8"
drag, startPoint x: 258, startPoint y: 390, endPoint x: 256, endPoint y: 416, distance: 26.1
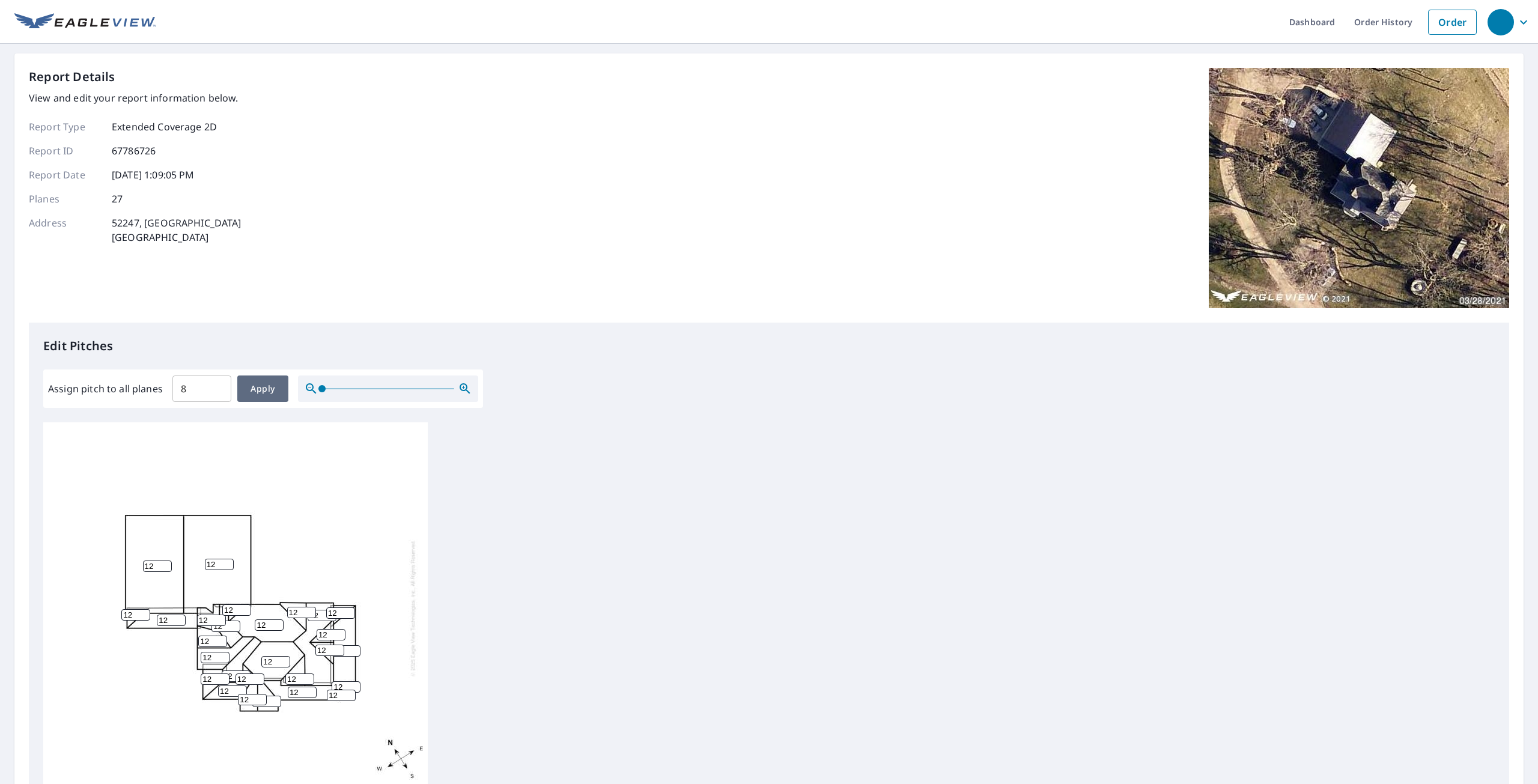
click at [259, 389] on span "Apply" at bounding box center [263, 389] width 32 height 15
type input "8"
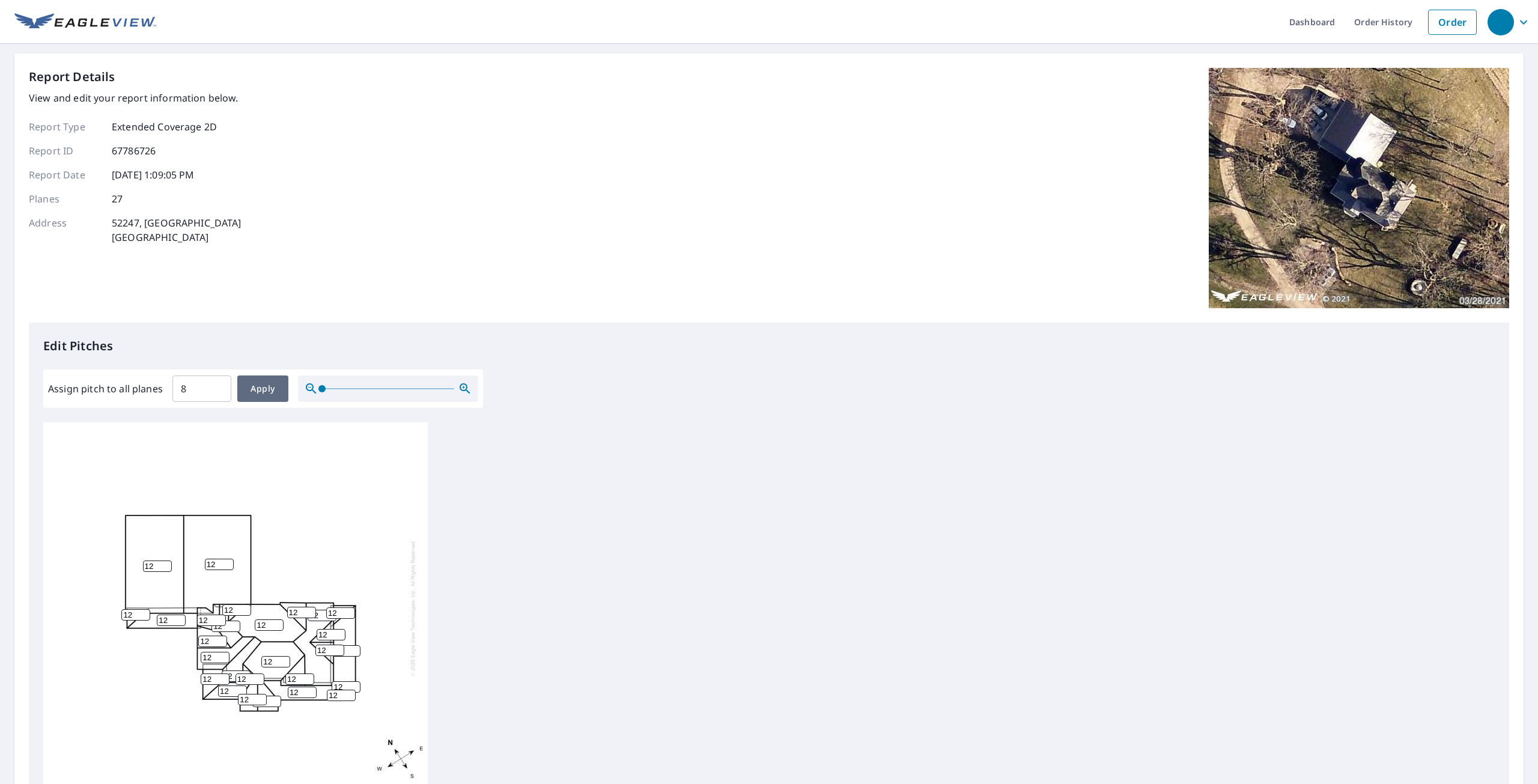
type input "8"
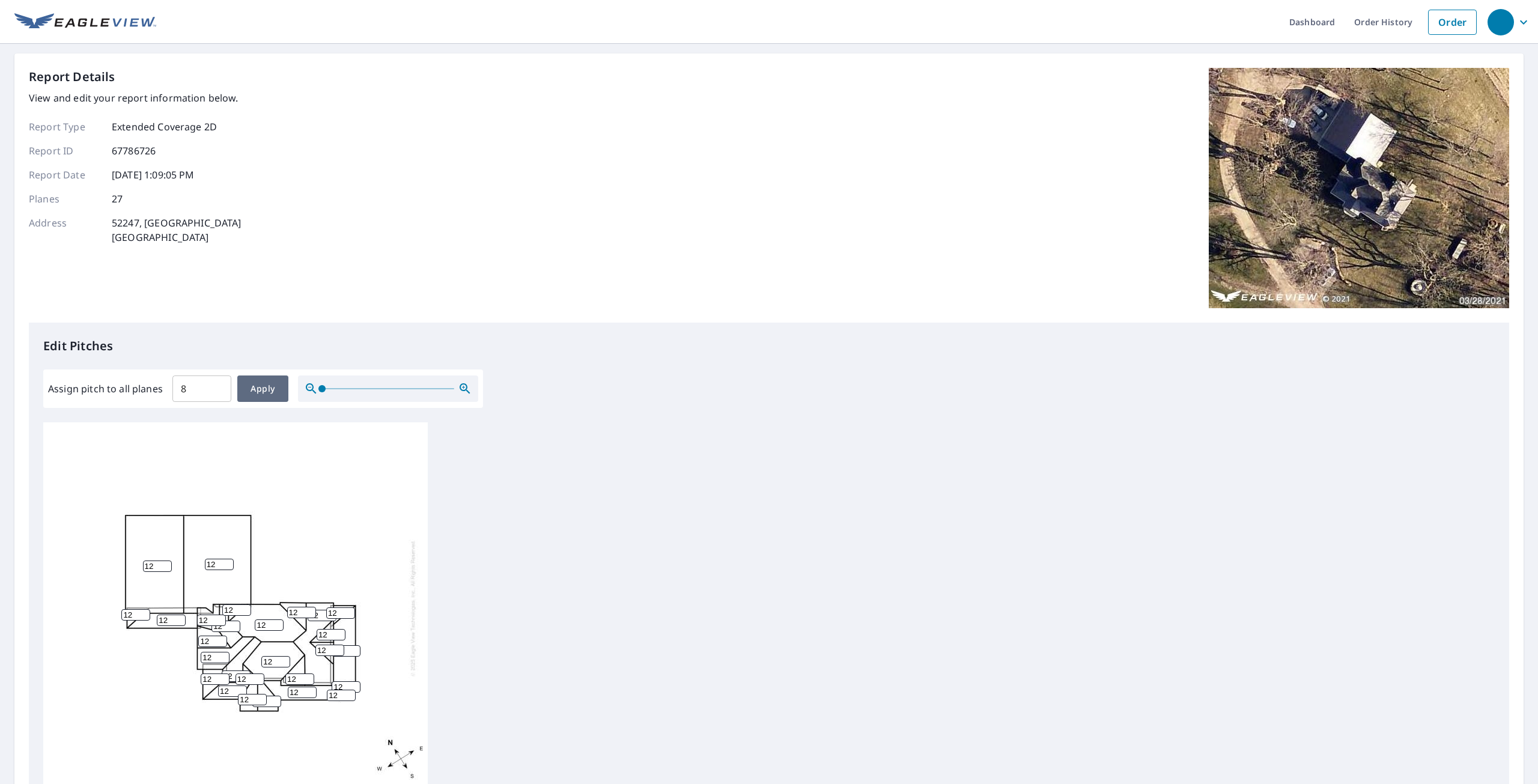
type input "8"
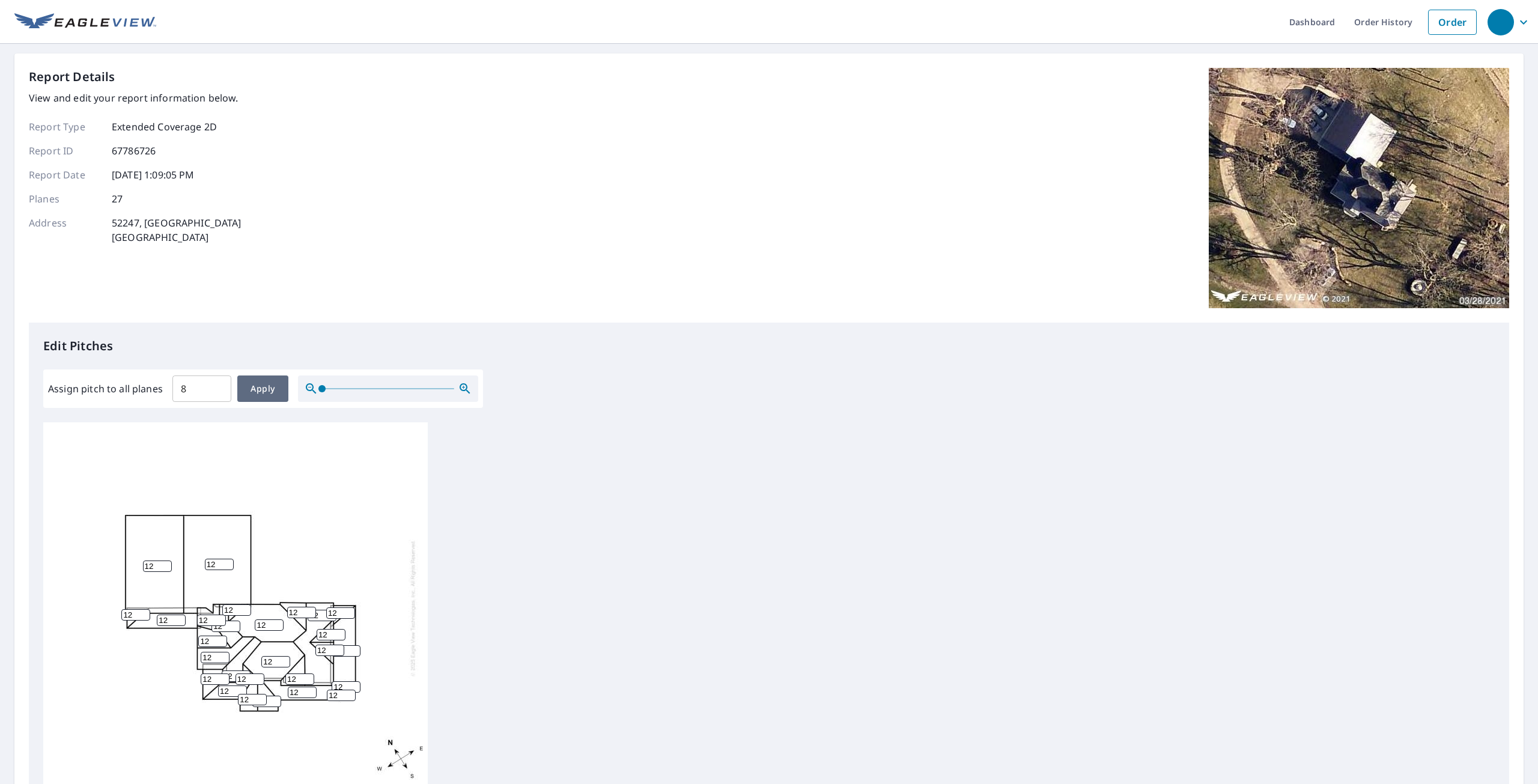
type input "8"
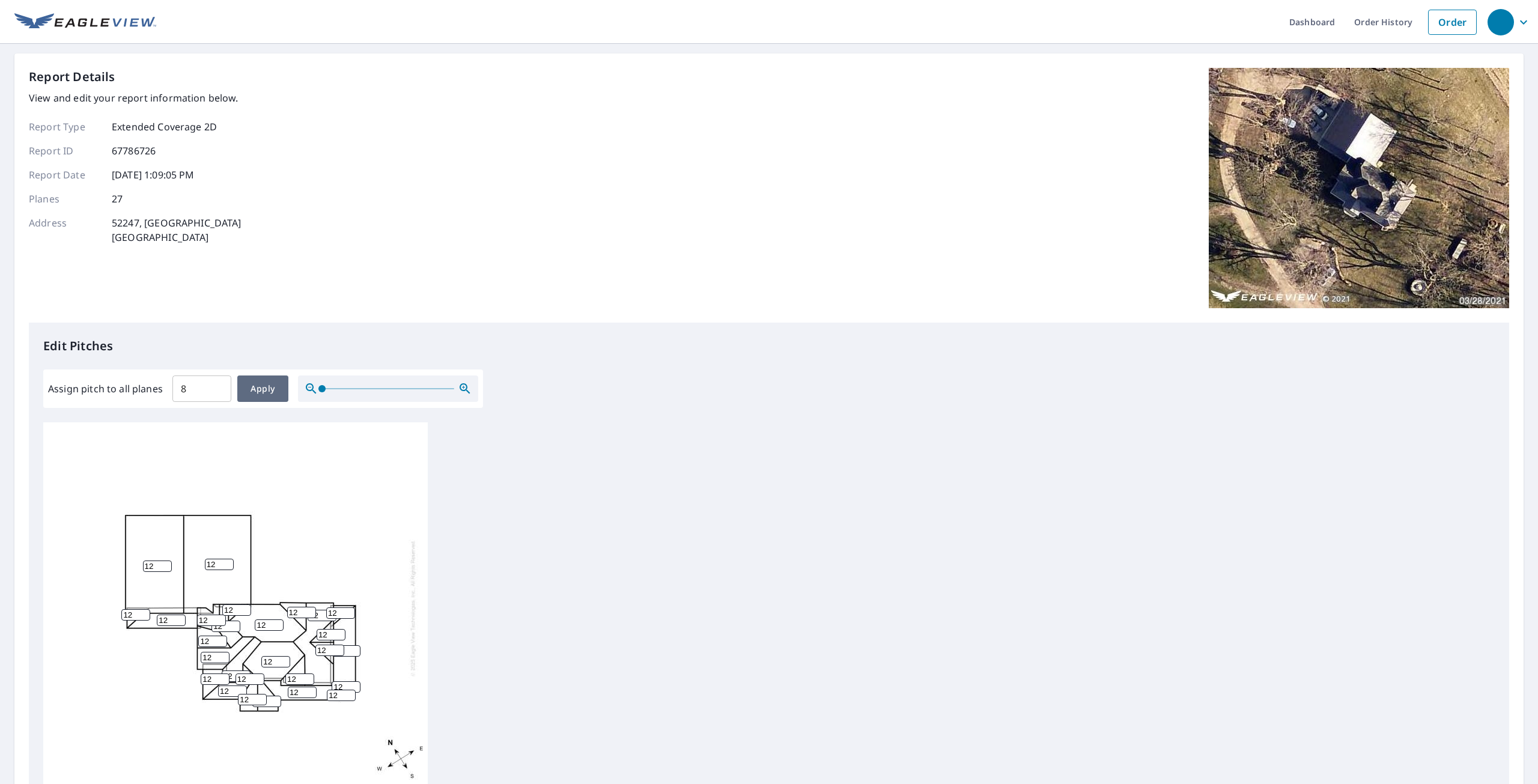
type input "8"
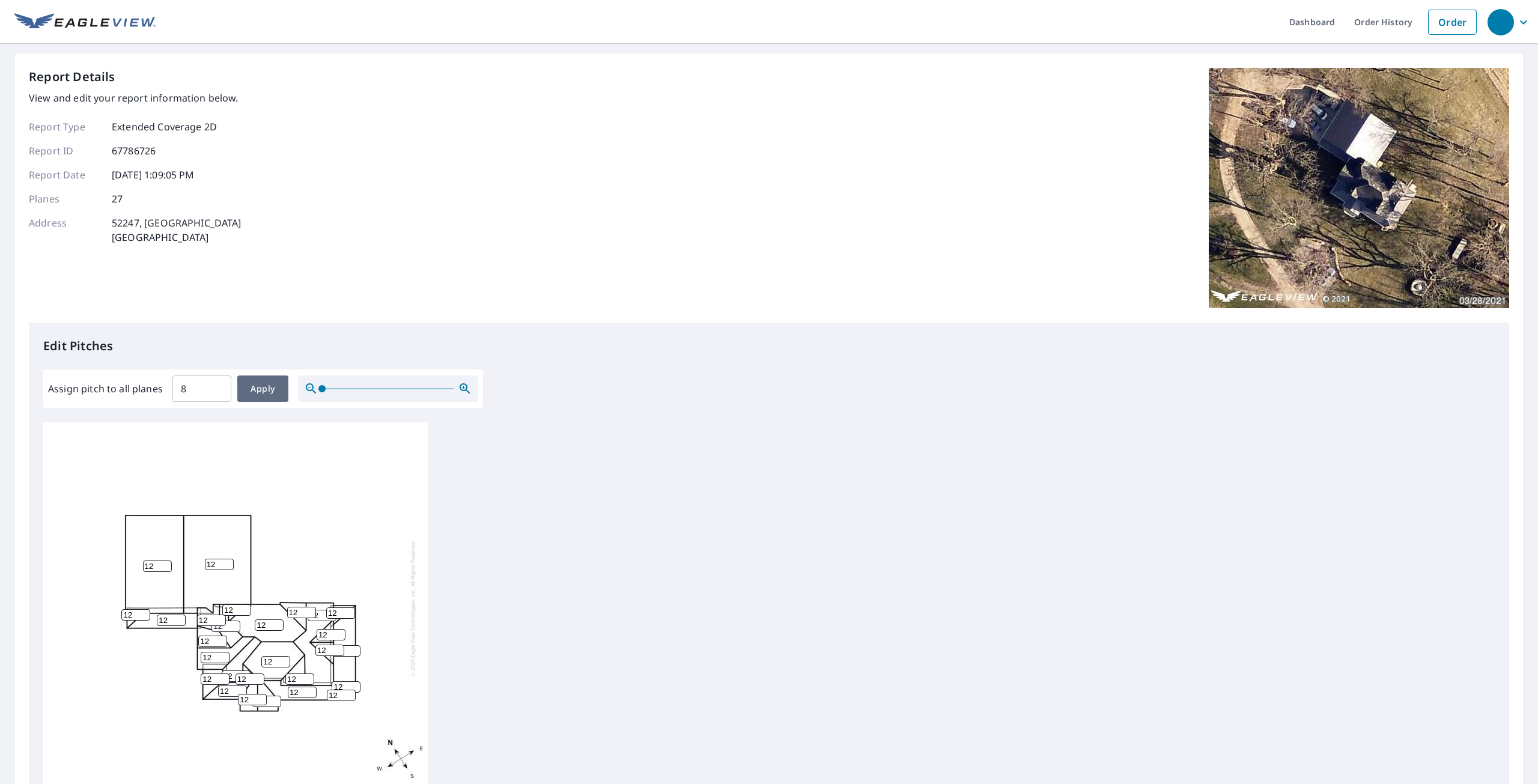
type input "8"
click at [286, 656] on input "9" at bounding box center [276, 661] width 28 height 11
click at [286, 656] on input "10" at bounding box center [276, 661] width 28 height 11
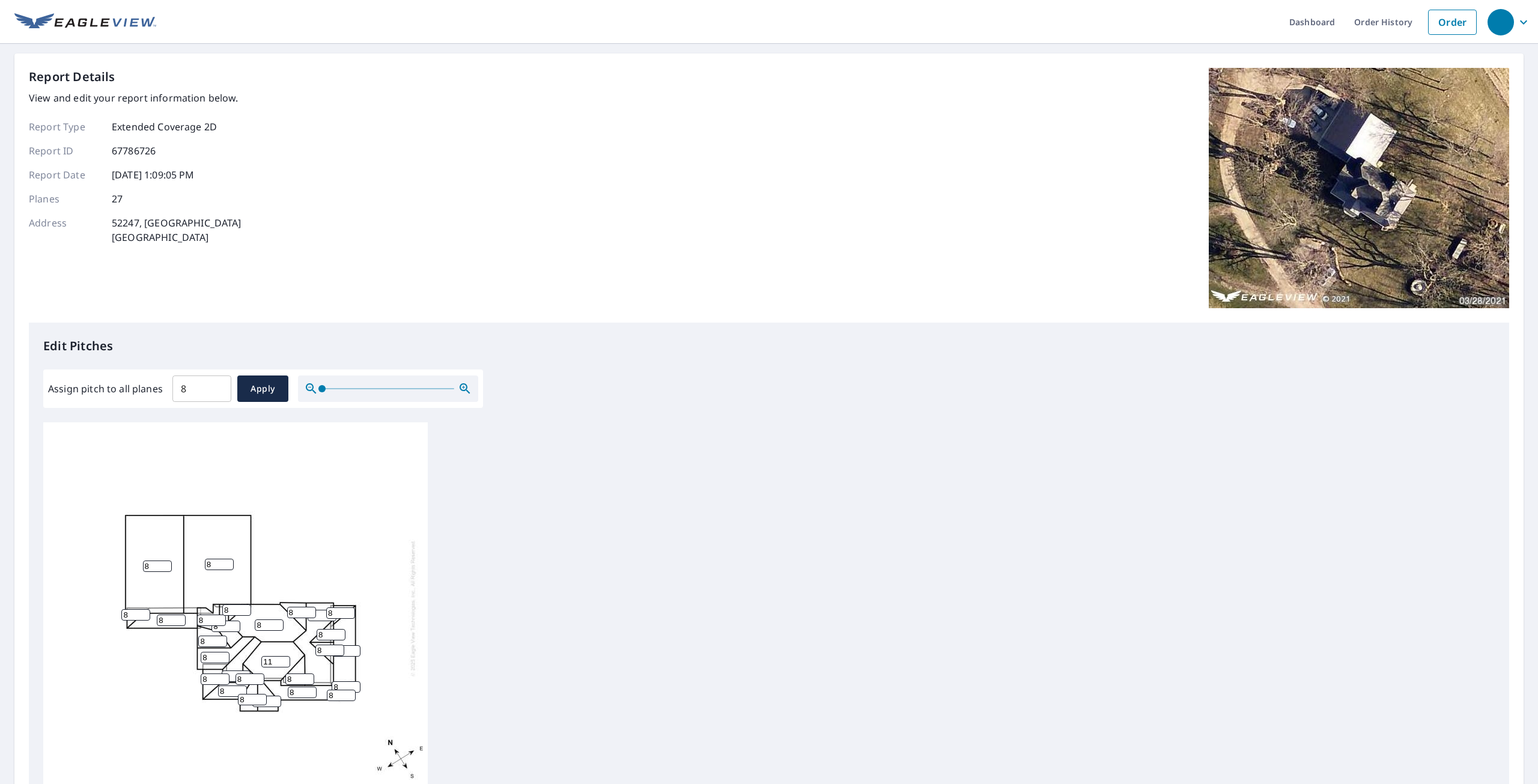
click at [286, 656] on input "11" at bounding box center [276, 661] width 28 height 11
type input "12"
click at [286, 656] on input "12" at bounding box center [276, 661] width 28 height 11
click at [276, 619] on input "9" at bounding box center [269, 625] width 28 height 11
click at [276, 619] on input "10" at bounding box center [269, 625] width 28 height 11
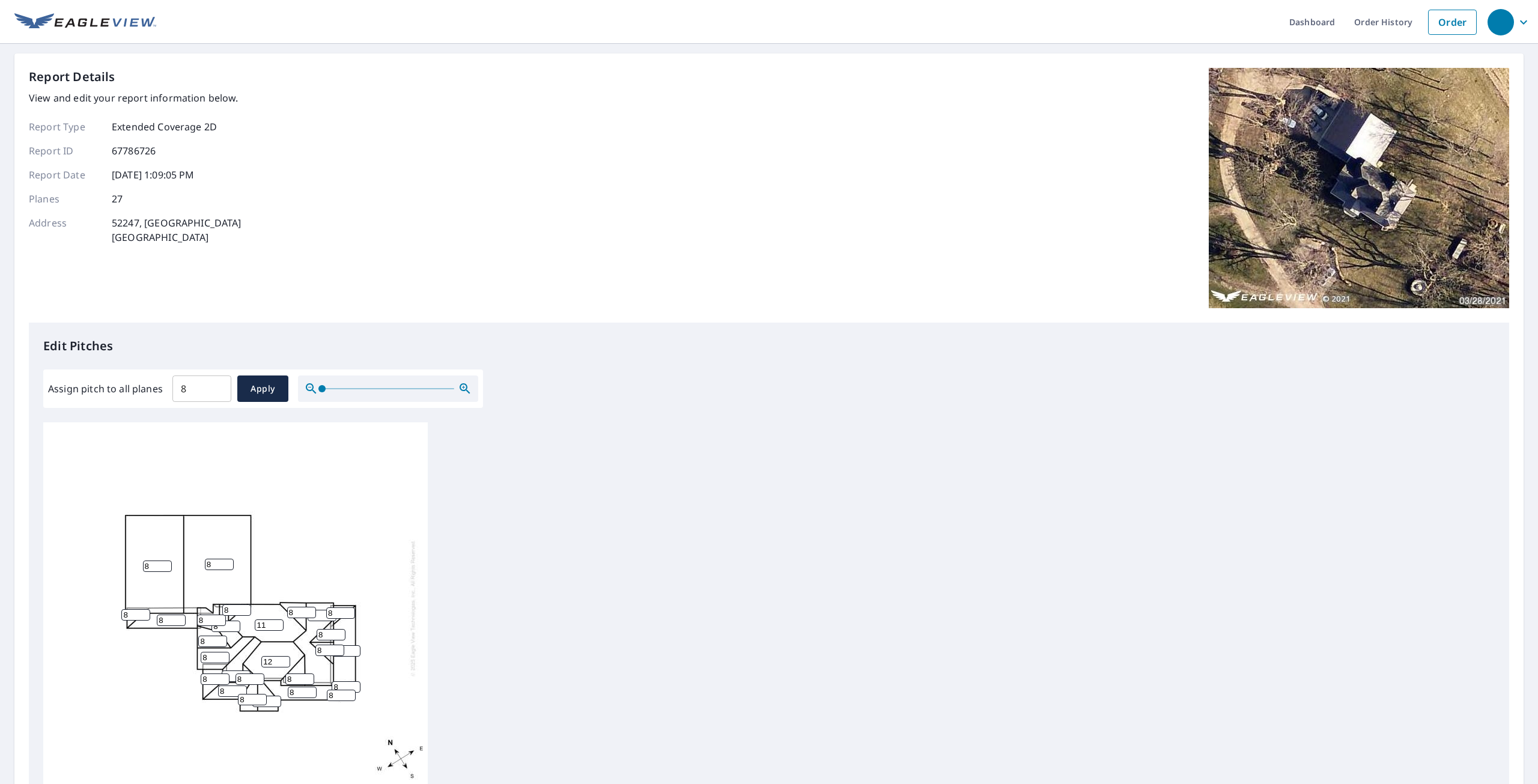
click at [276, 619] on input "11" at bounding box center [269, 625] width 28 height 11
type input "12"
click at [276, 619] on input "12" at bounding box center [269, 625] width 28 height 11
click at [244, 604] on input "9" at bounding box center [237, 610] width 28 height 11
click at [244, 604] on input "10" at bounding box center [237, 610] width 28 height 11
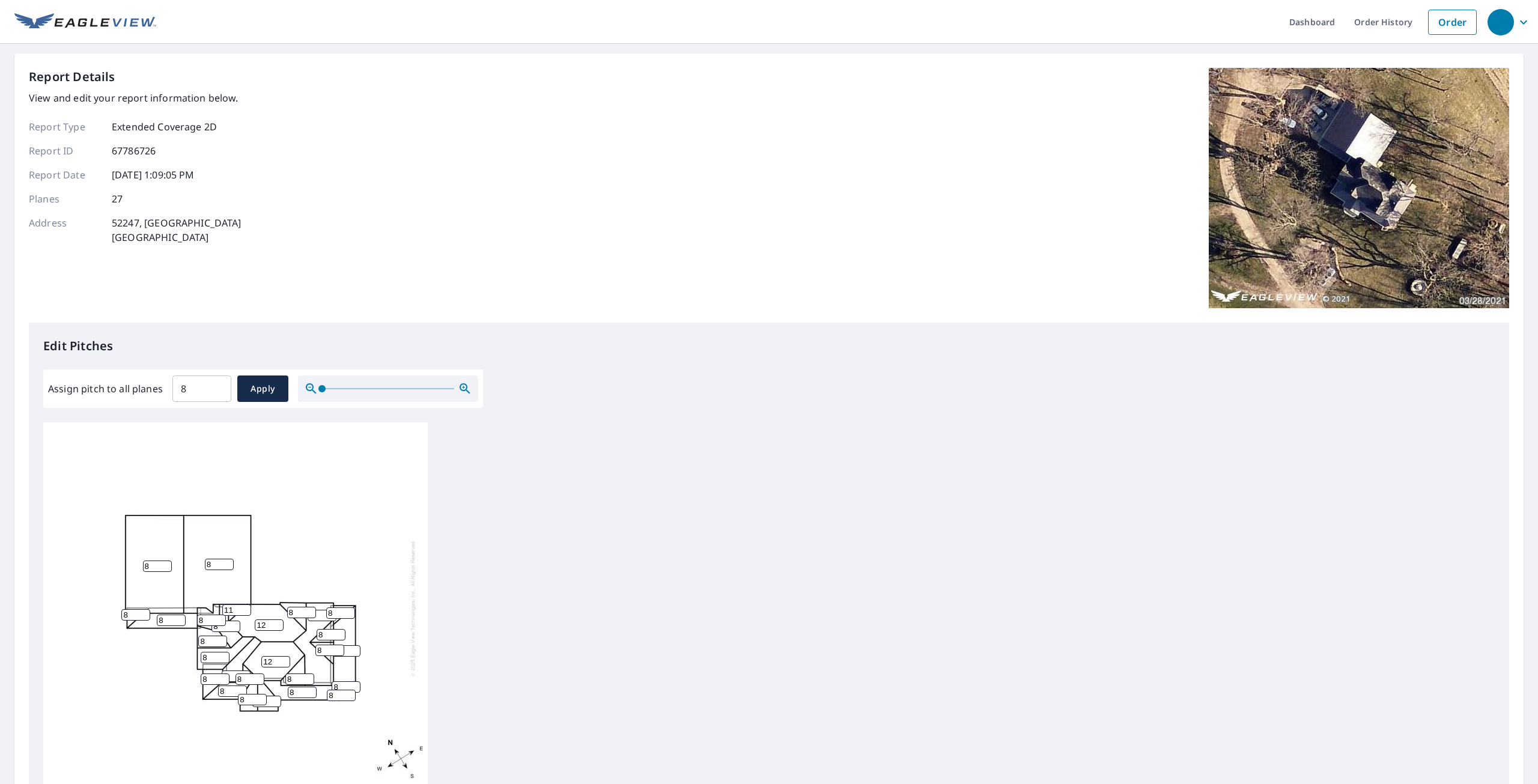
click at [244, 604] on input "11" at bounding box center [237, 610] width 28 height 11
type input "12"
click at [246, 604] on input "12" at bounding box center [237, 610] width 28 height 11
click at [308, 607] on input "9" at bounding box center [301, 612] width 28 height 11
click at [308, 607] on input "10" at bounding box center [301, 612] width 28 height 11
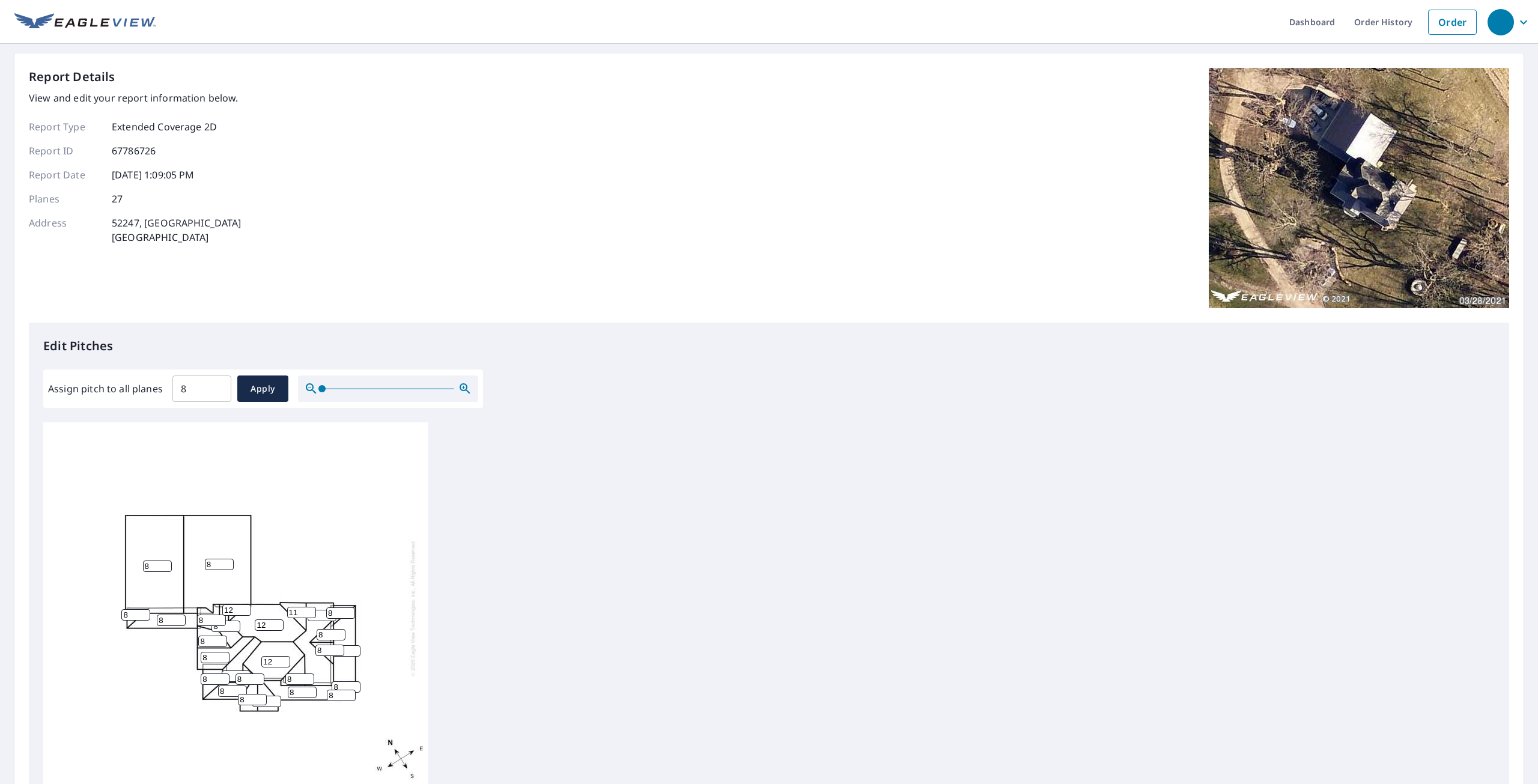
click at [308, 607] on input "11" at bounding box center [301, 612] width 28 height 11
type input "12"
click at [308, 607] on input "12" at bounding box center [301, 612] width 28 height 11
click at [337, 629] on input "9" at bounding box center [331, 634] width 28 height 11
click at [337, 629] on input "10" at bounding box center [331, 634] width 28 height 11
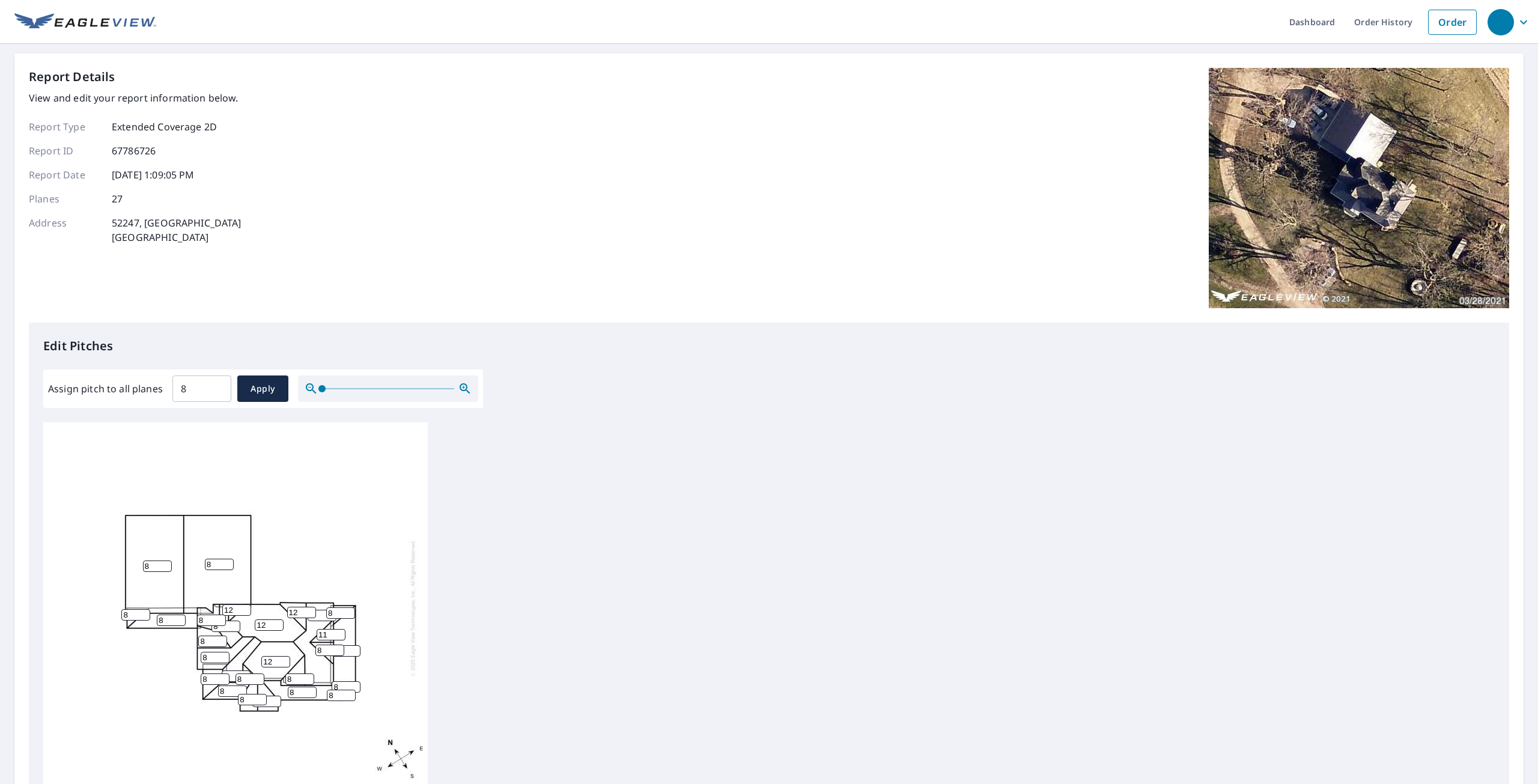
click at [337, 629] on input "11" at bounding box center [331, 634] width 28 height 11
type input "12"
click at [339, 629] on input "12" at bounding box center [331, 634] width 28 height 11
click at [336, 645] on input "9" at bounding box center [330, 650] width 28 height 11
click at [337, 645] on input "10" at bounding box center [330, 650] width 28 height 11
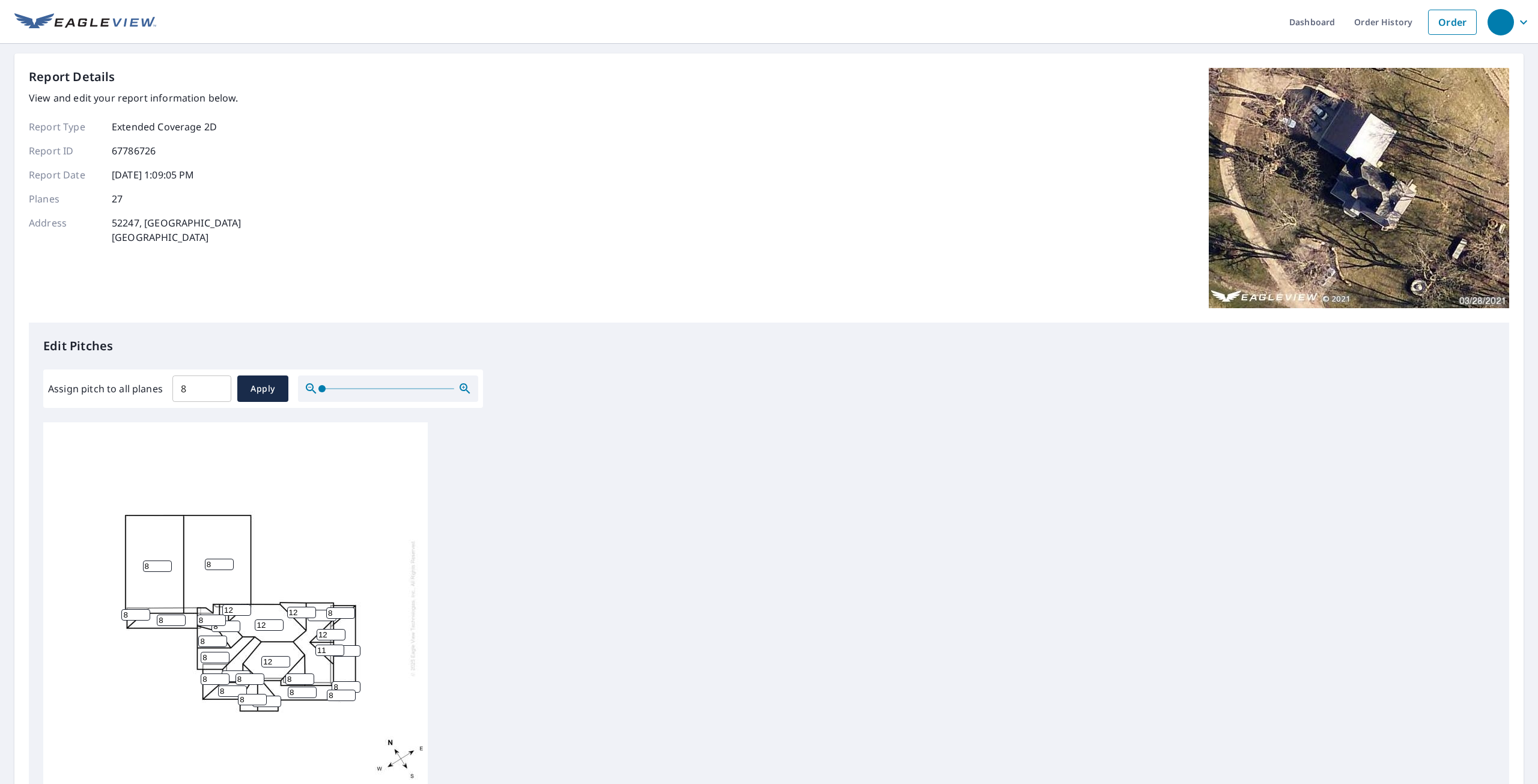
click at [337, 645] on input "11" at bounding box center [330, 650] width 28 height 11
type input "12"
click at [337, 645] on input "12" at bounding box center [330, 650] width 28 height 11
click at [309, 673] on input "9" at bounding box center [300, 678] width 28 height 11
click at [309, 673] on input "10" at bounding box center [300, 678] width 28 height 11
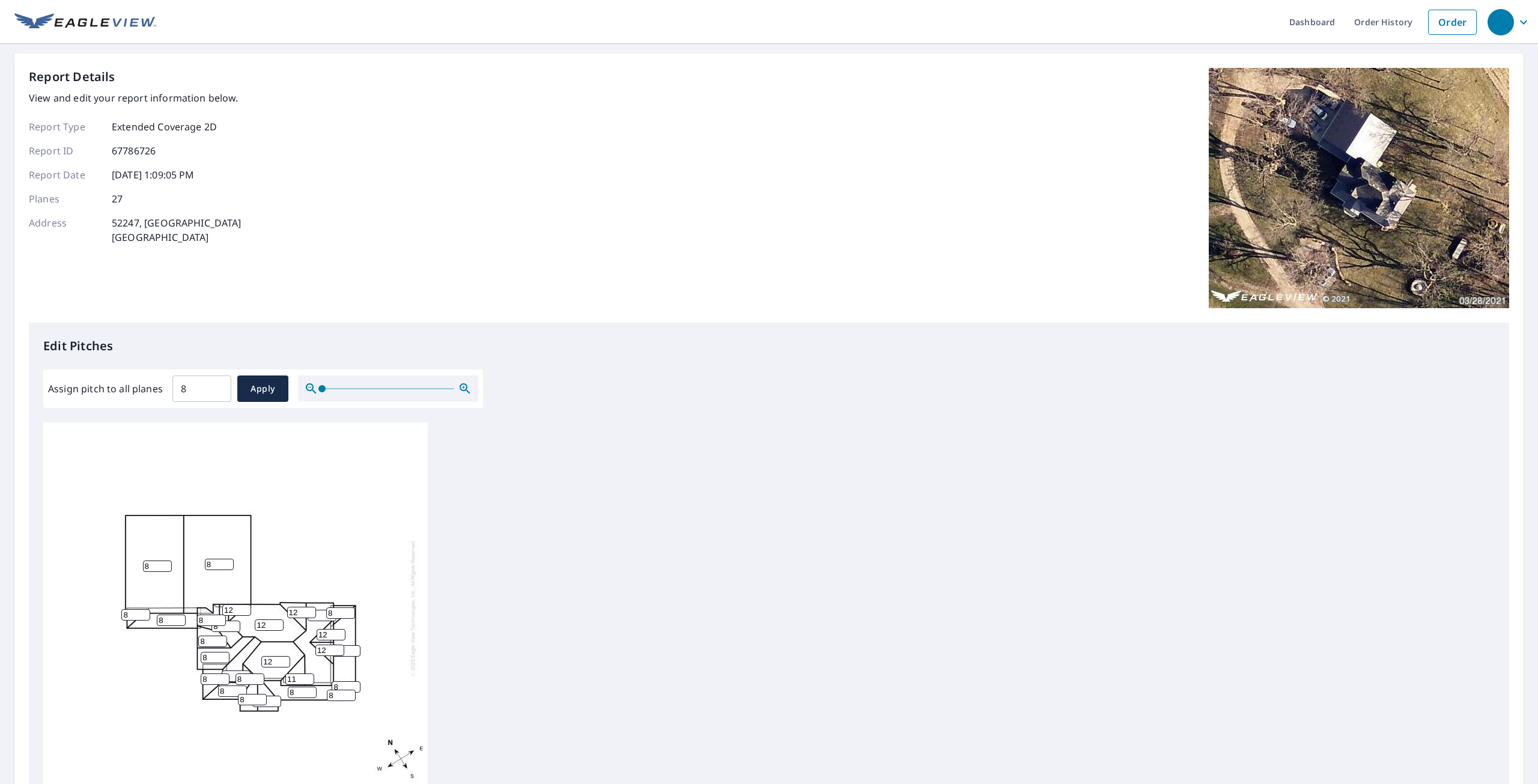
click at [309, 673] on input "11" at bounding box center [300, 678] width 28 height 11
type input "12"
click at [309, 673] on input "12" at bounding box center [300, 678] width 28 height 11
drag, startPoint x: 223, startPoint y: 687, endPoint x: 234, endPoint y: 678, distance: 14.2
click at [231, 685] on input "8" at bounding box center [232, 690] width 28 height 11
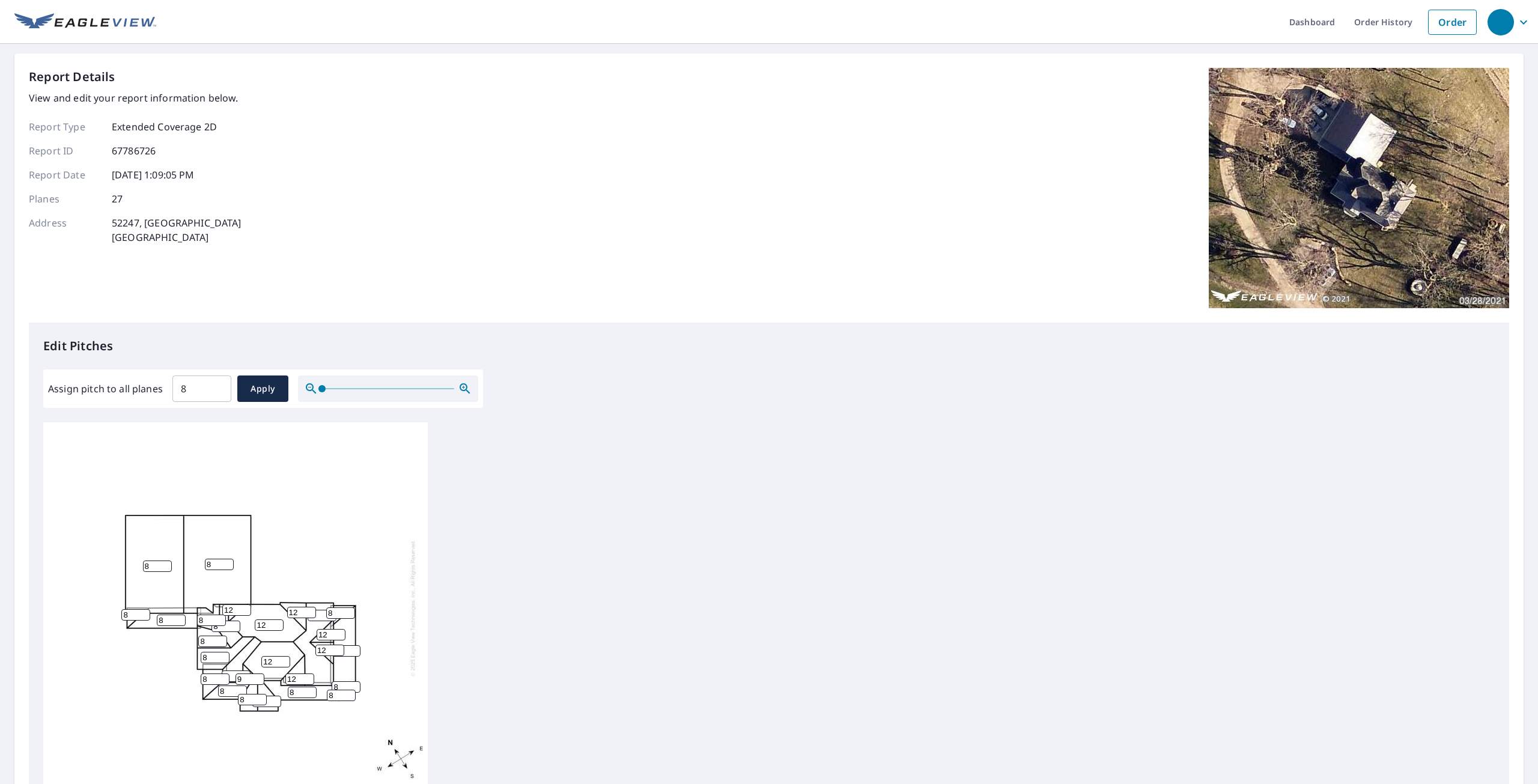
click at [256, 673] on input "9" at bounding box center [249, 678] width 28 height 11
click at [256, 673] on input "10" at bounding box center [249, 678] width 28 height 11
click at [256, 673] on input "11" at bounding box center [249, 678] width 28 height 11
type input "12"
click at [256, 673] on input "12" at bounding box center [249, 678] width 28 height 11
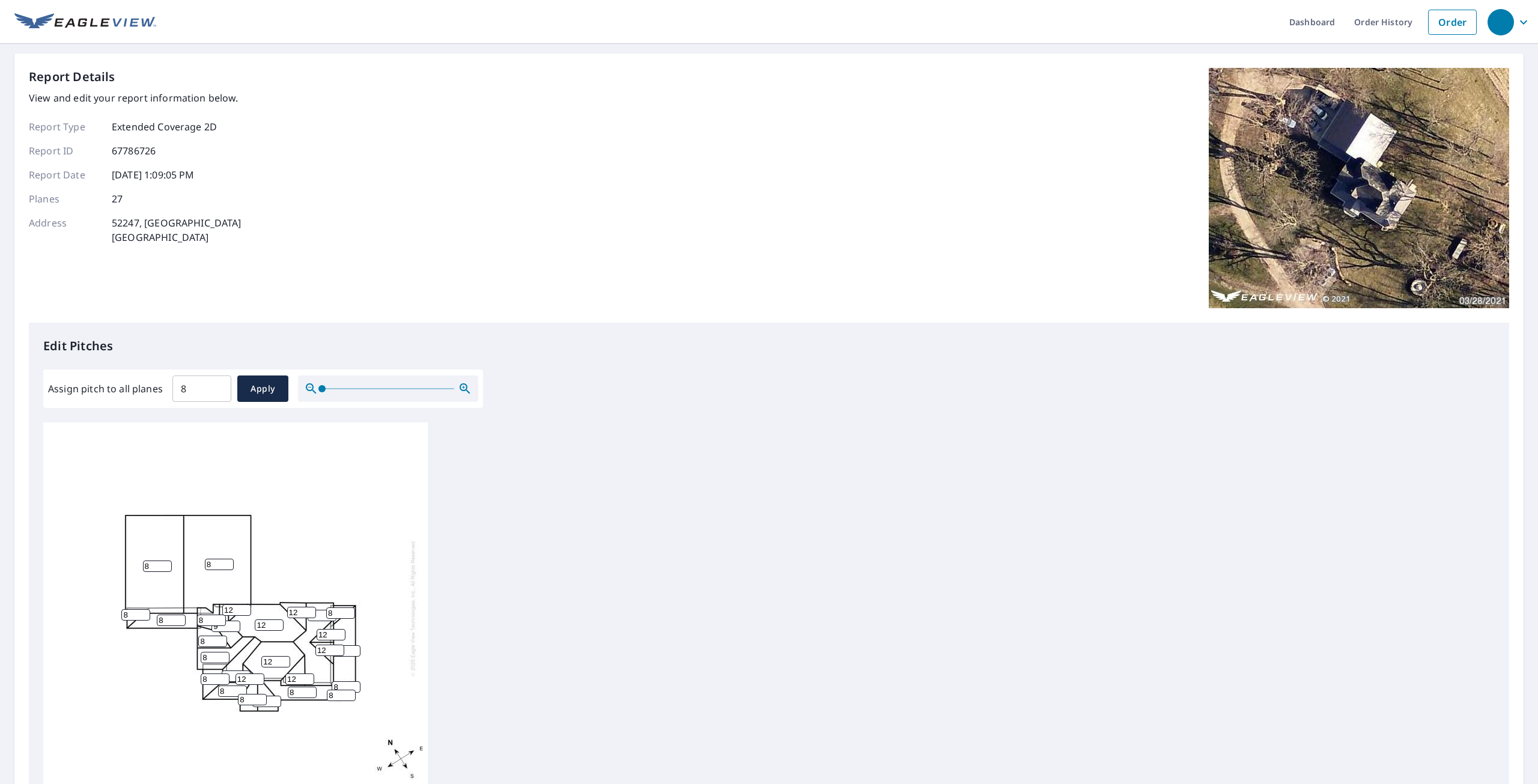
click at [231, 621] on input "9" at bounding box center [225, 626] width 28 height 11
click at [231, 621] on input "10" at bounding box center [225, 626] width 28 height 11
click at [231, 621] on input "11" at bounding box center [225, 626] width 28 height 11
type input "12"
click at [231, 621] on input "12" at bounding box center [225, 626] width 28 height 11
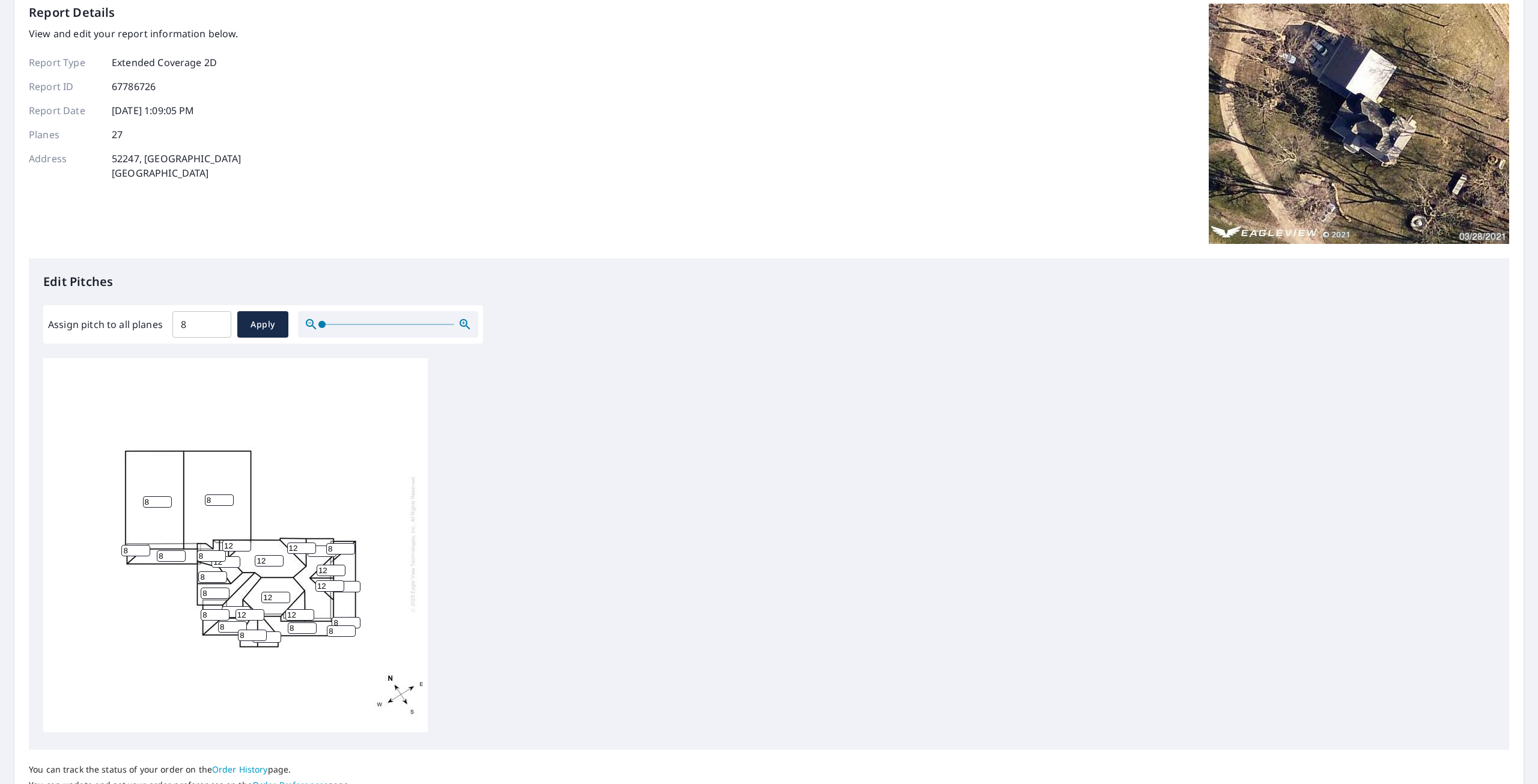
scroll to position [162, 0]
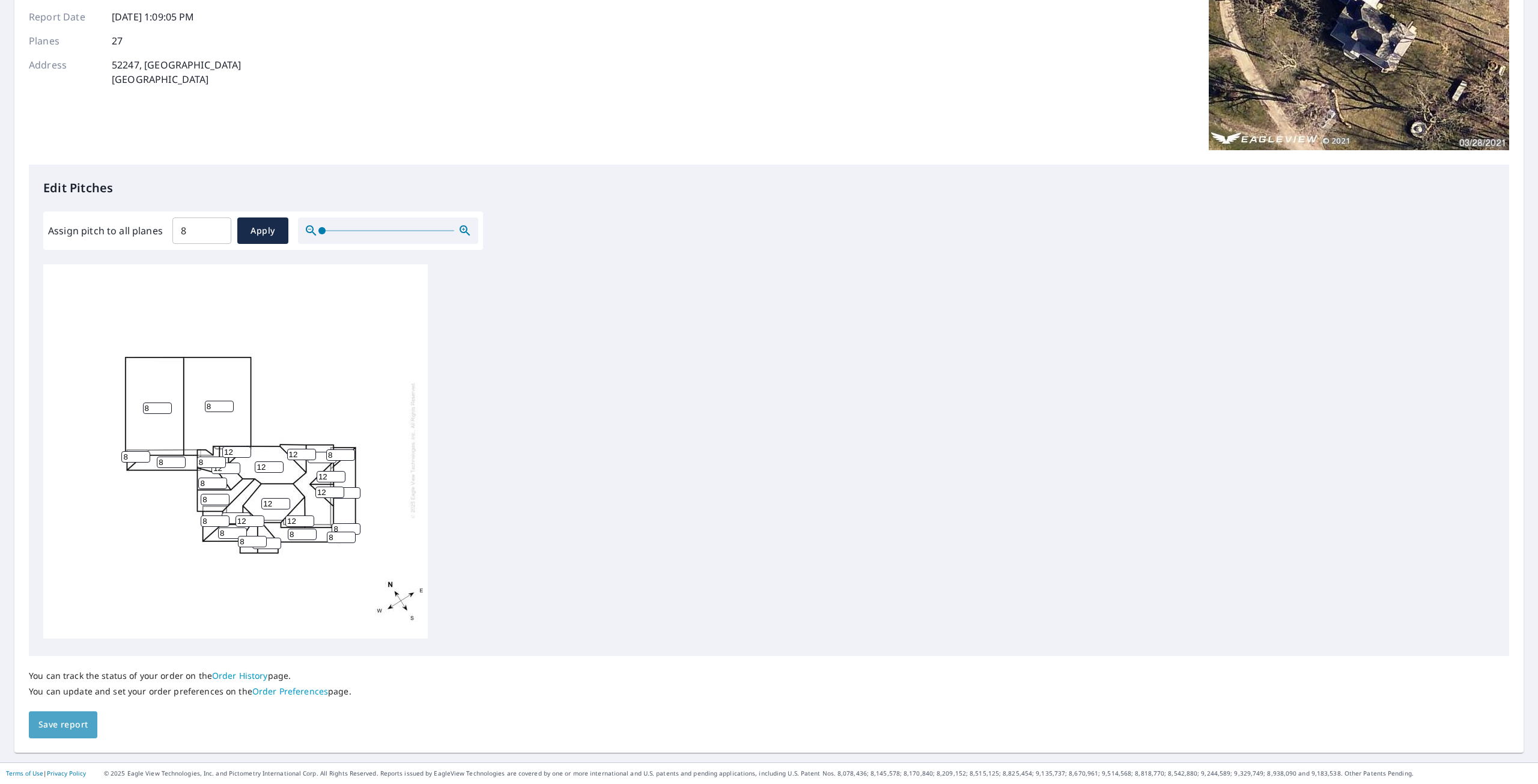
click at [73, 724] on span "Save report" at bounding box center [63, 725] width 49 height 15
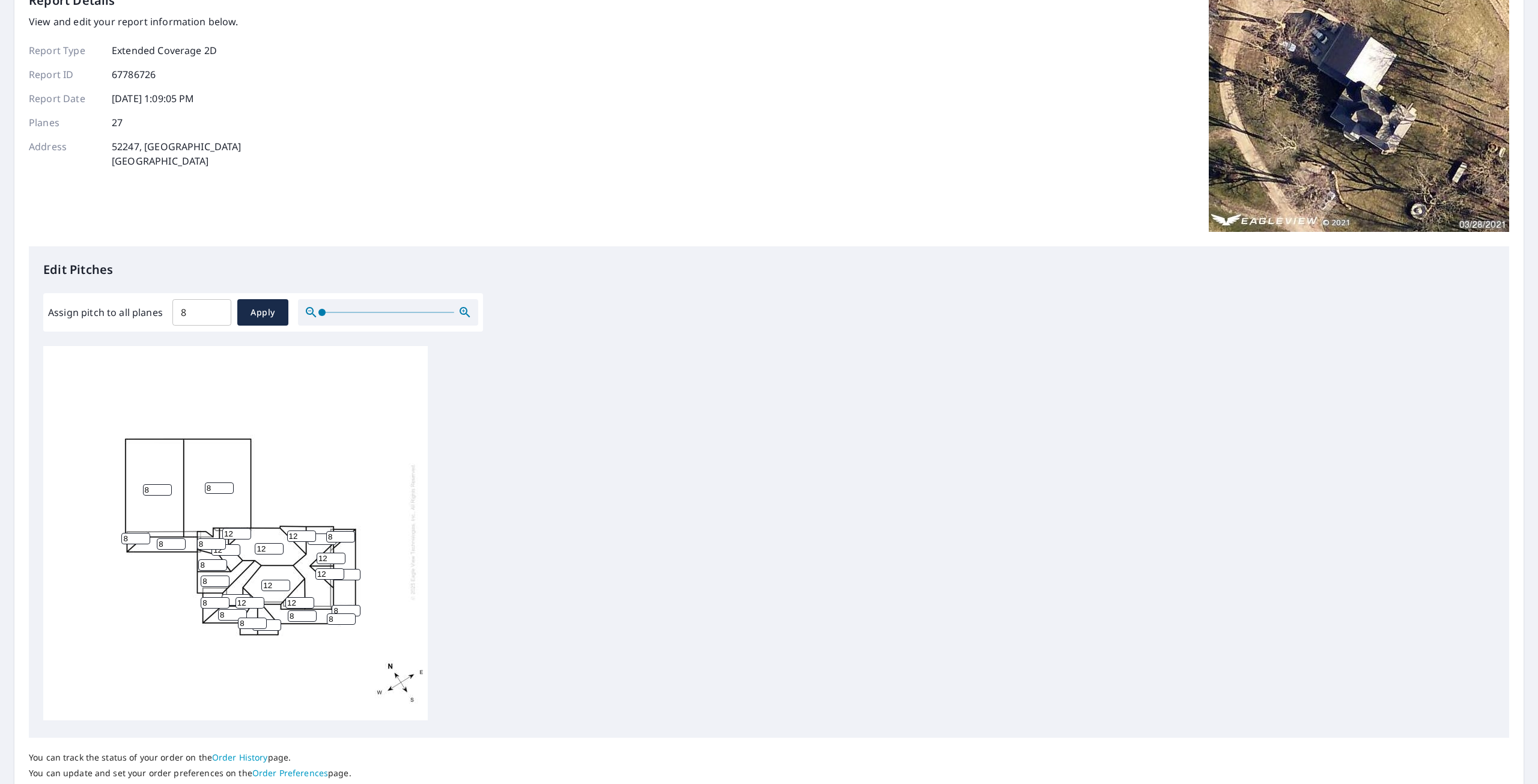
scroll to position [160, 0]
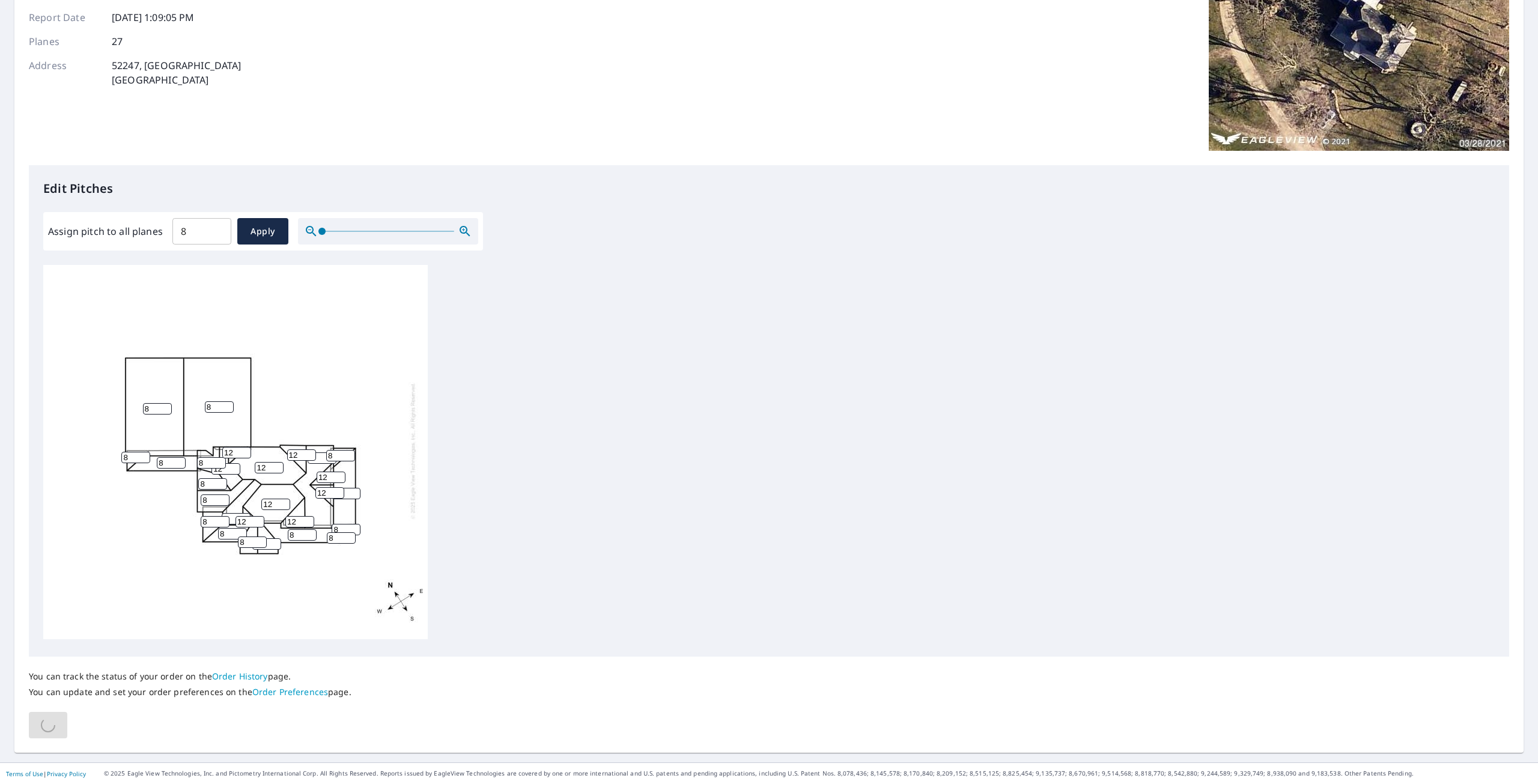
click at [717, 335] on div "8 8 12 8 12 8 8 8 8 8 8 8 8 12 8 8 8 12 12 12 12 8 8 12 12 8 8" at bounding box center [769, 454] width 1452 height 377
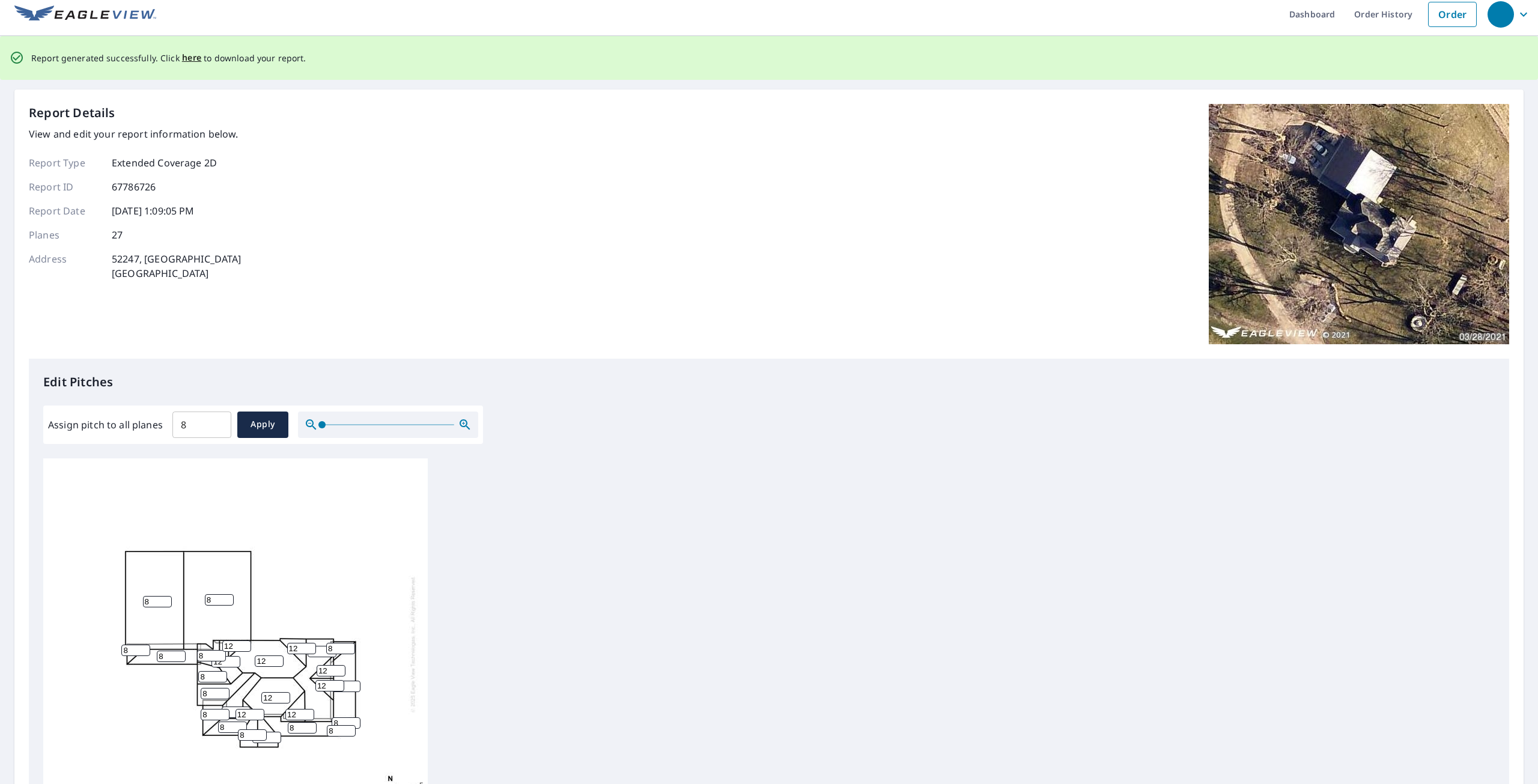
scroll to position [0, 0]
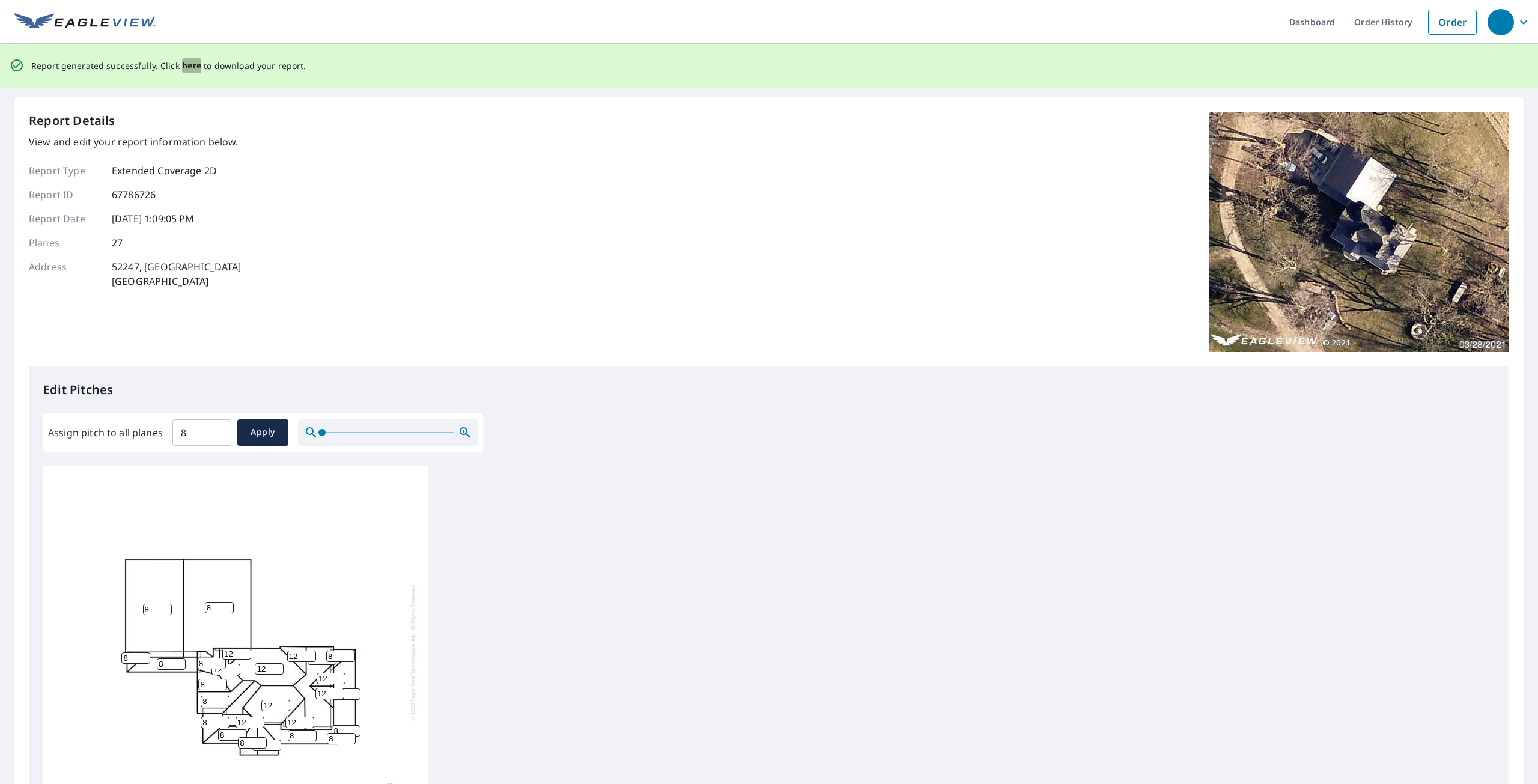
click at [182, 64] on span "here" at bounding box center [192, 66] width 19 height 15
